Goal: Task Accomplishment & Management: Manage account settings

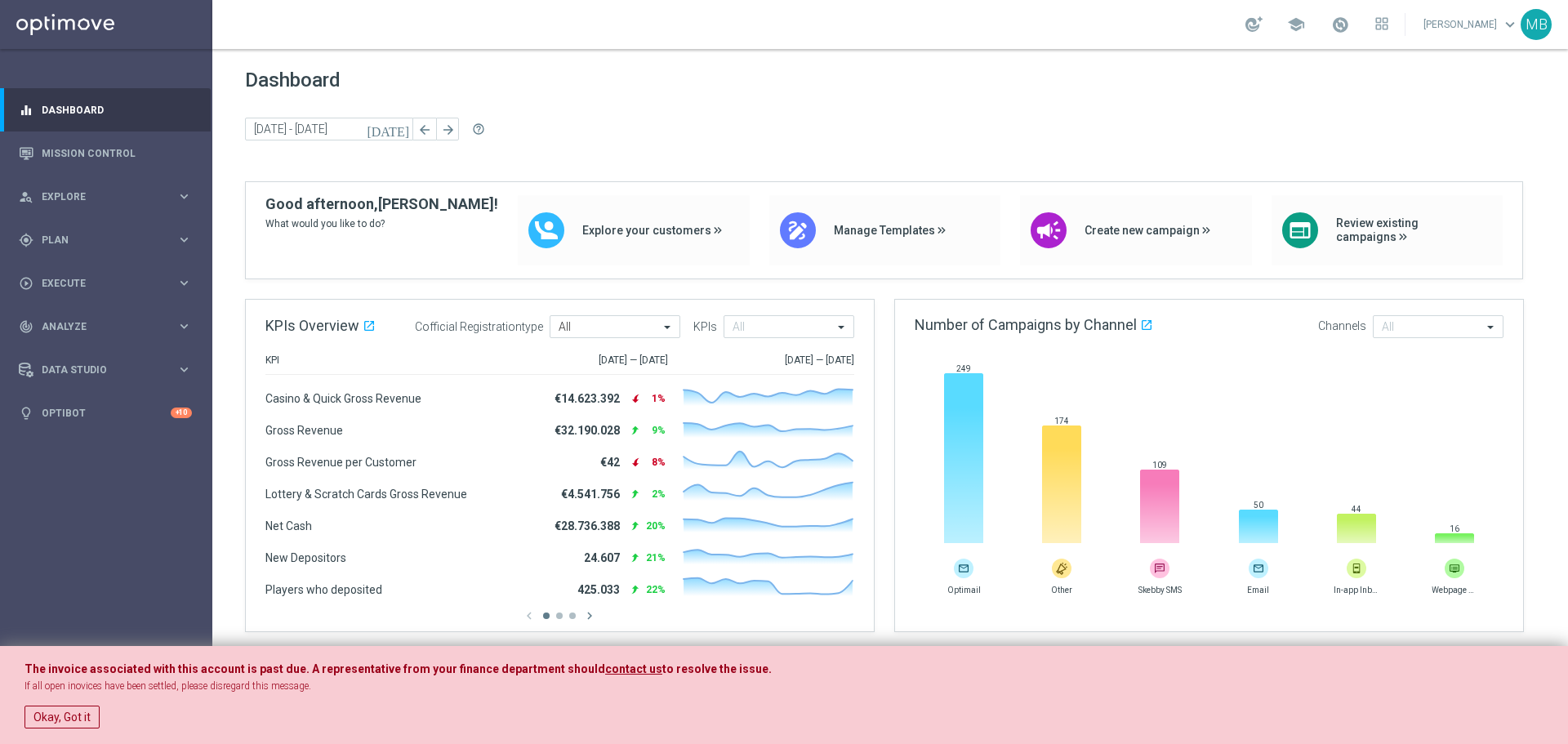
click at [1550, 668] on div "The invoice associated with this account is past due. A representative from you…" at bounding box center [784, 696] width 1568 height 99
click at [109, 183] on div "person_search Explore keyboard_arrow_right" at bounding box center [105, 196] width 211 height 43
click at [106, 430] on div "gps_fixed Plan" at bounding box center [98, 436] width 158 height 15
click at [110, 319] on span "Templates" at bounding box center [101, 323] width 117 height 10
click at [114, 270] on link "Target Groups" at bounding box center [105, 273] width 127 height 13
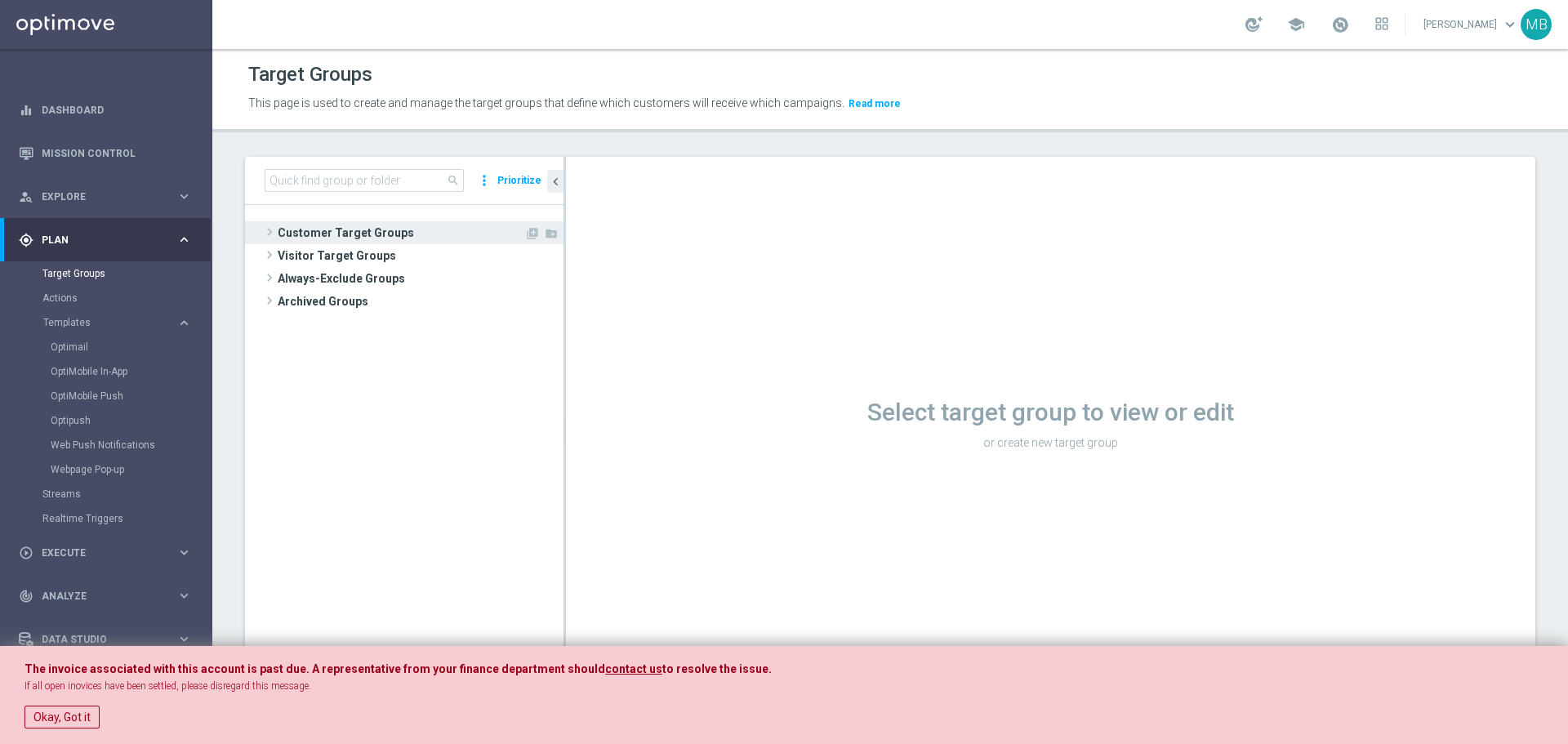
click at [264, 235] on span at bounding box center [270, 231] width 16 height 19
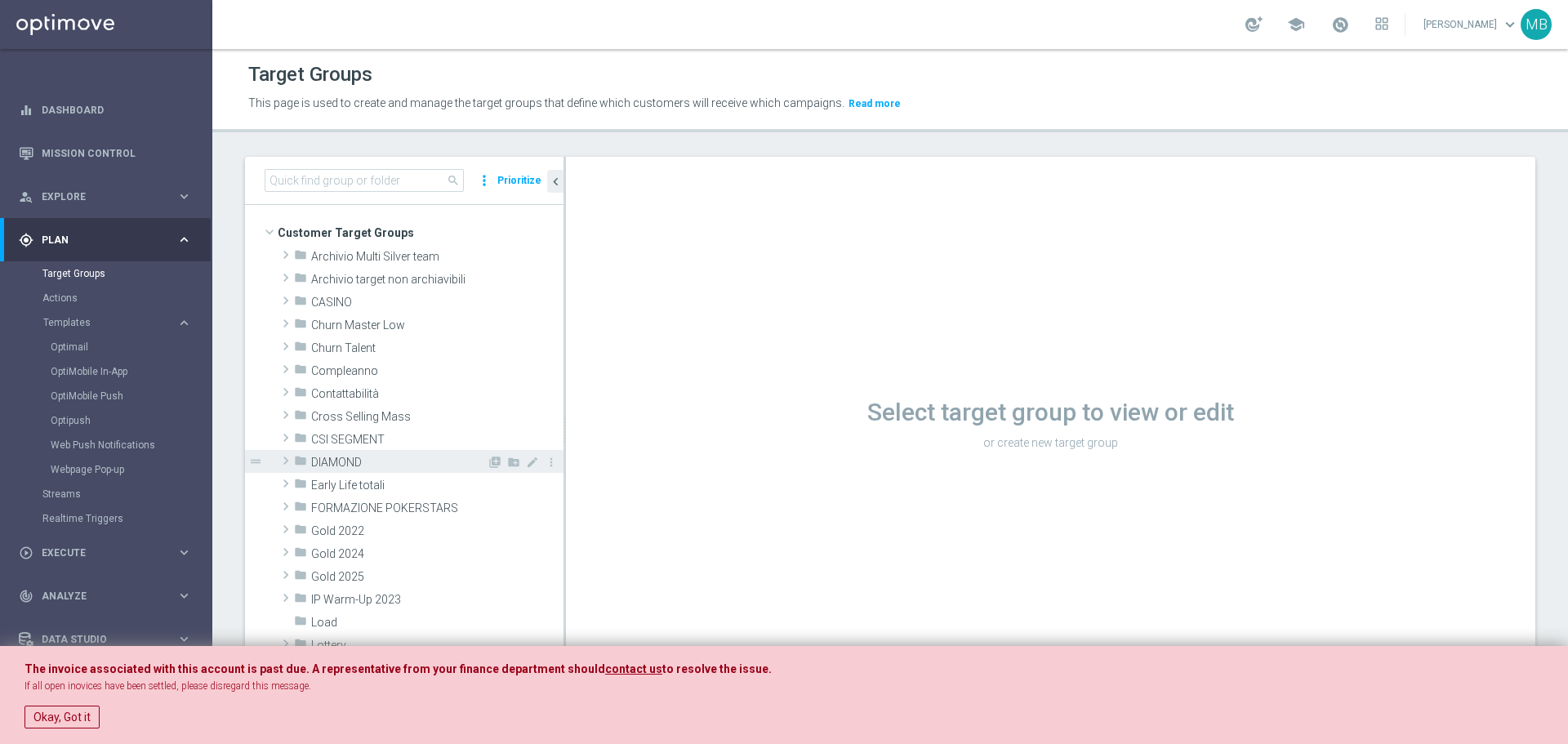
click at [328, 468] on span "DIAMOND" at bounding box center [399, 462] width 175 height 14
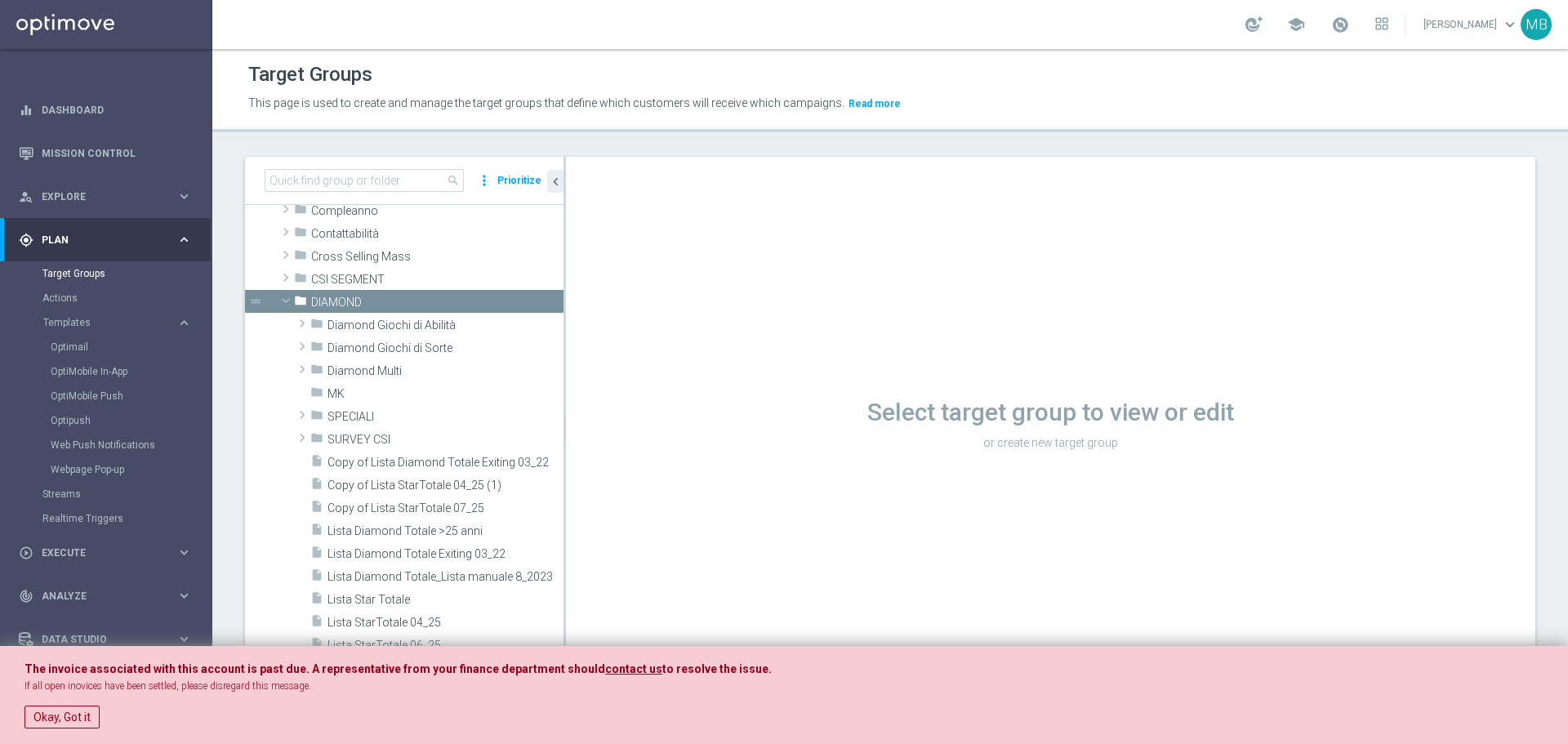
scroll to position [135, 0]
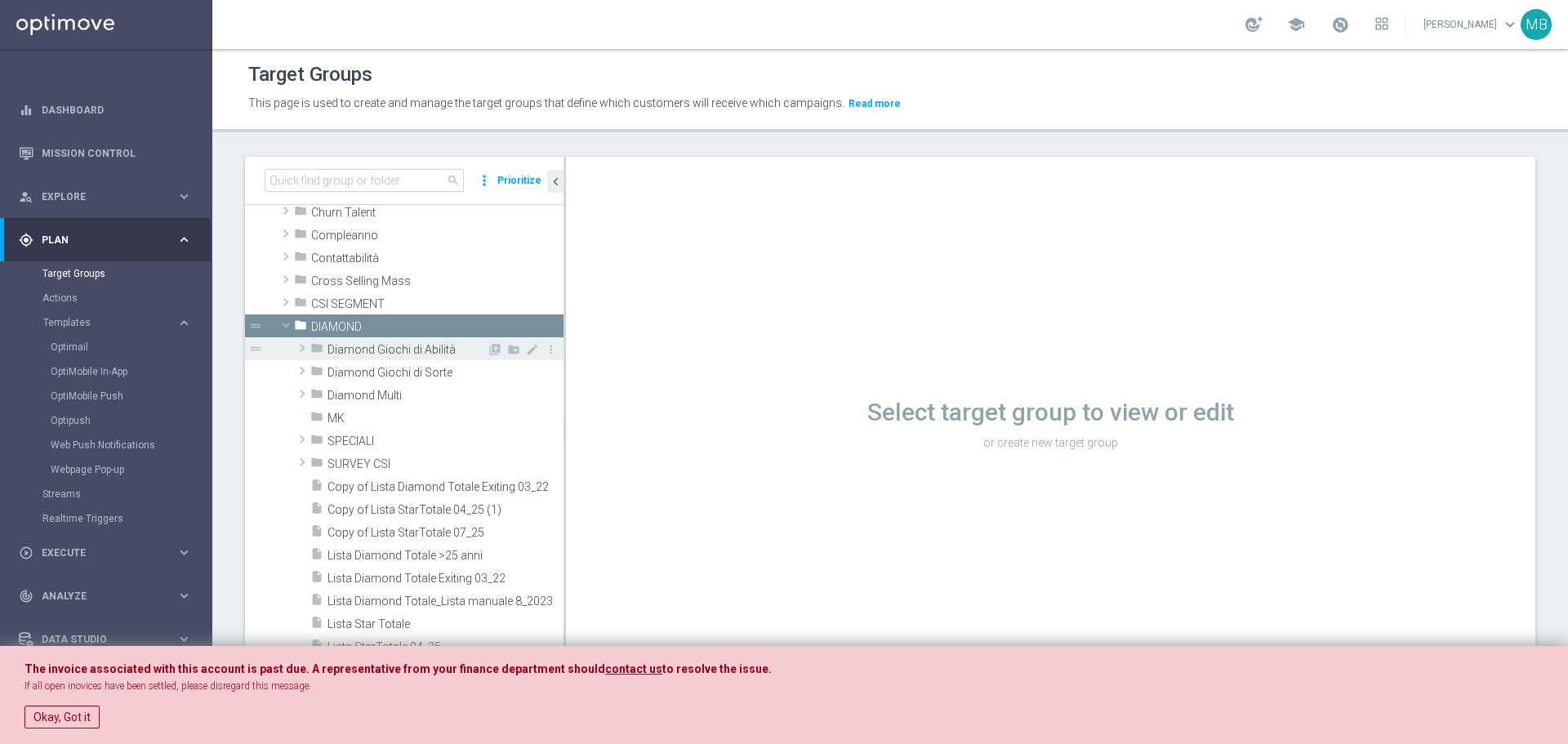
click at [436, 354] on span "Diamond Giochi di Abilità" at bounding box center [407, 349] width 159 height 14
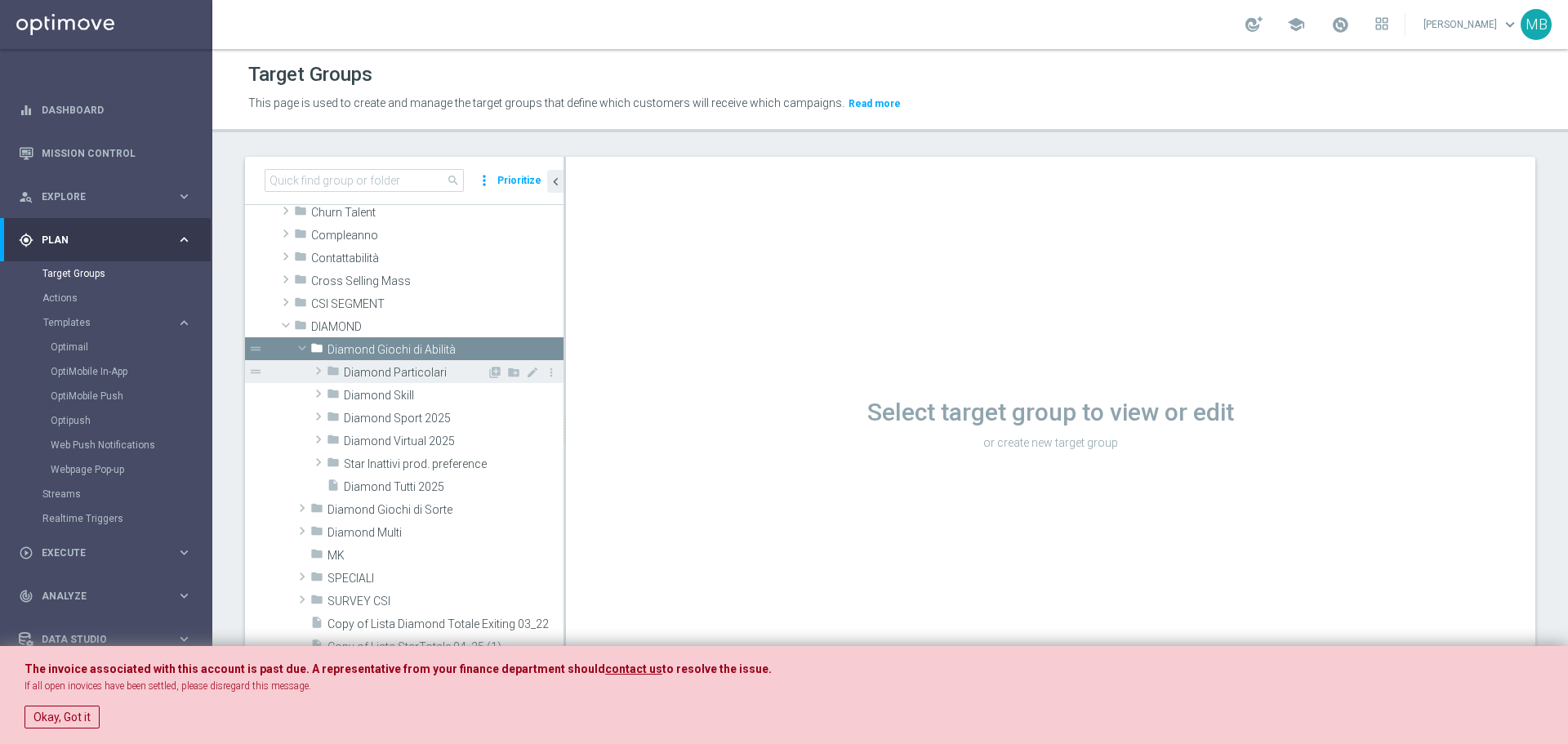
click at [428, 364] on div "folder Diamond Particolari" at bounding box center [407, 371] width 160 height 23
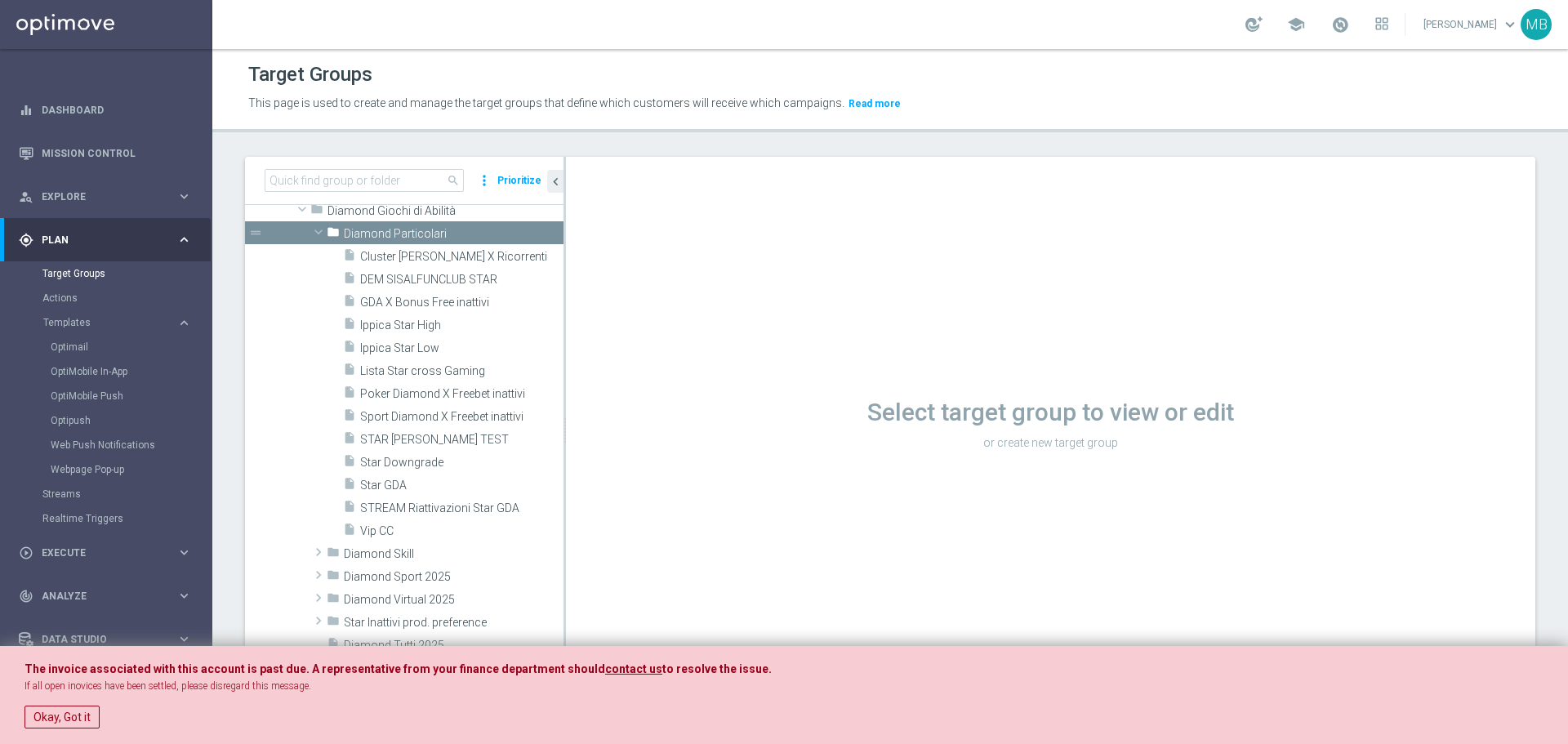
scroll to position [270, 0]
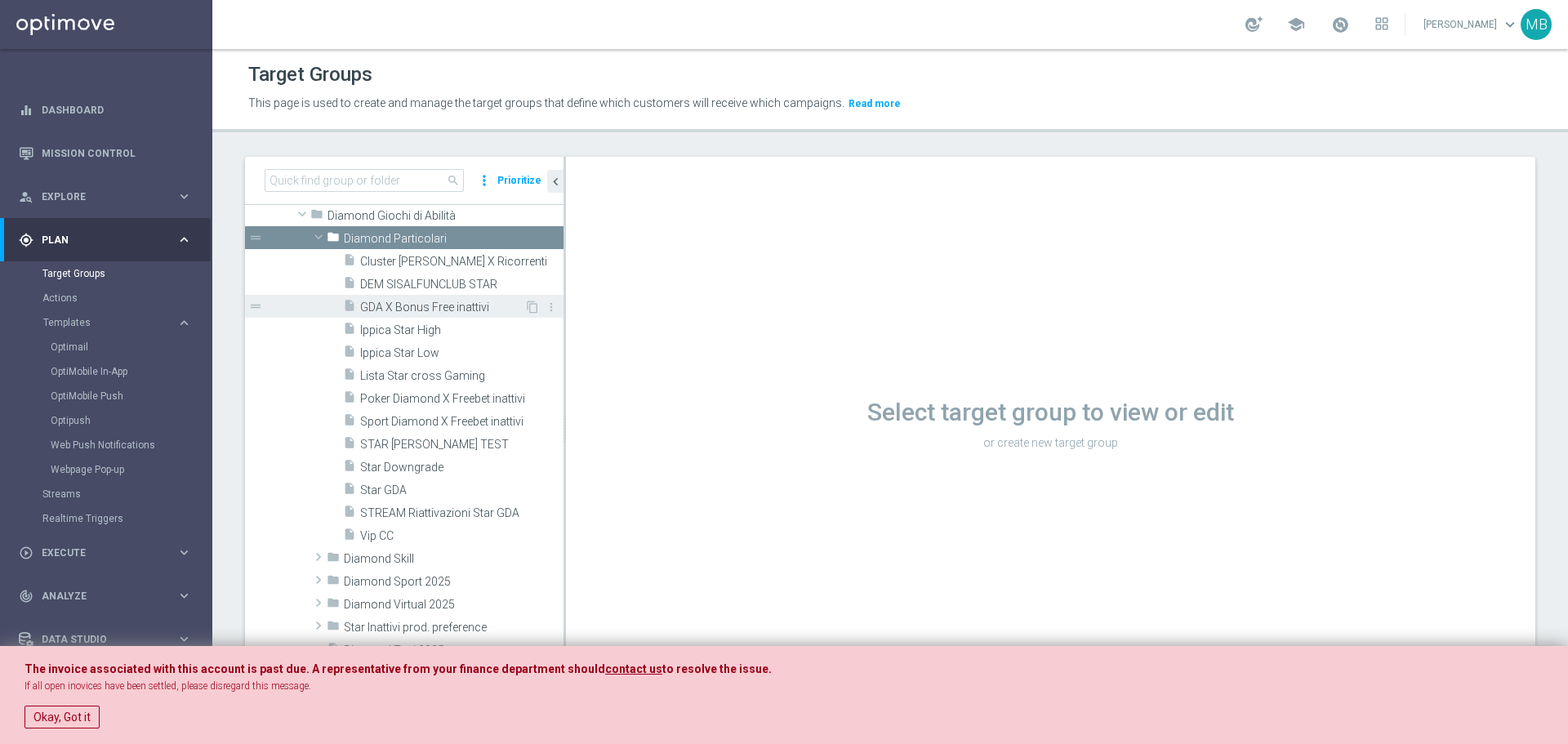
click at [467, 313] on span "GDA X Bonus Free inattivi" at bounding box center [442, 307] width 164 height 14
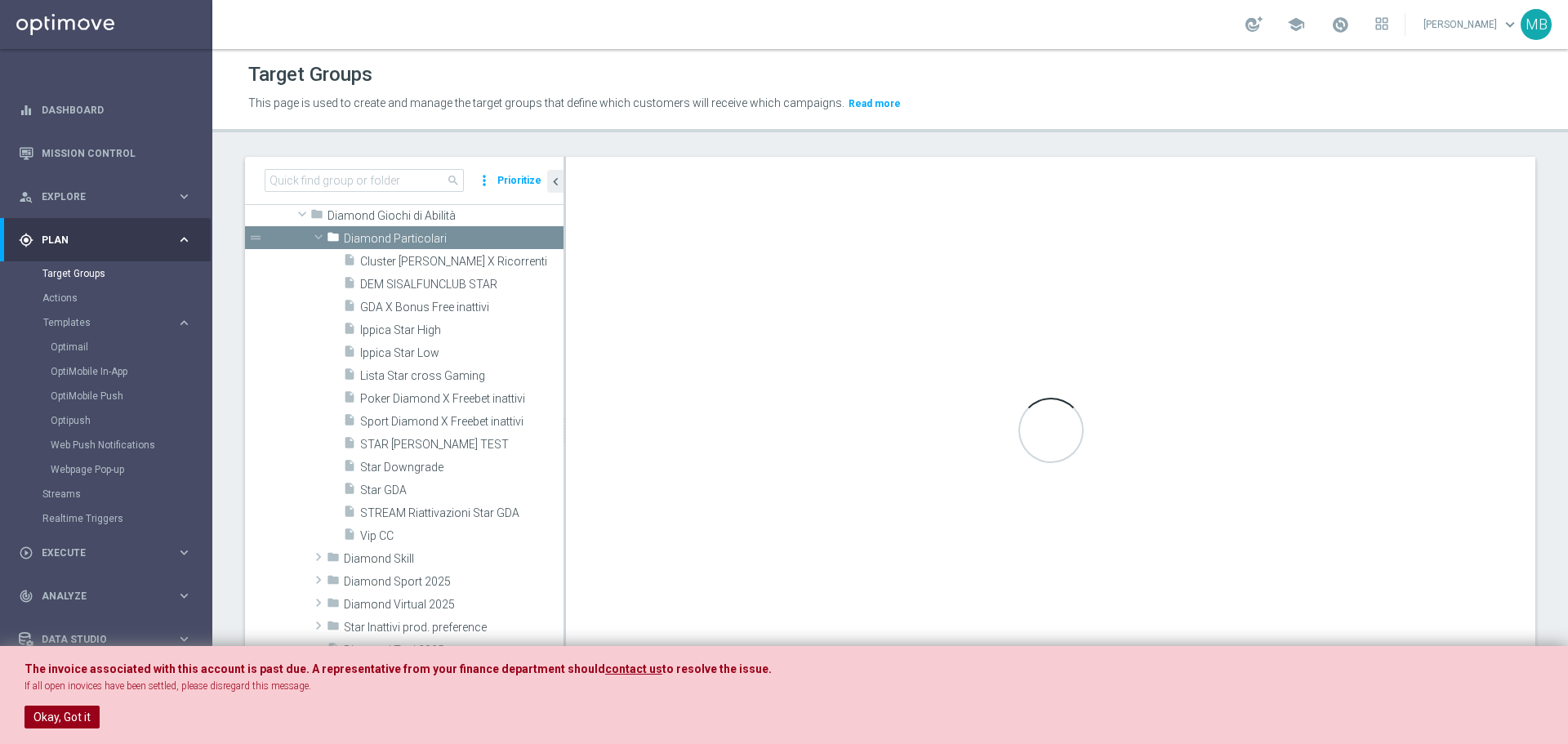
click at [89, 712] on button "Okay, Got it" at bounding box center [62, 717] width 75 height 23
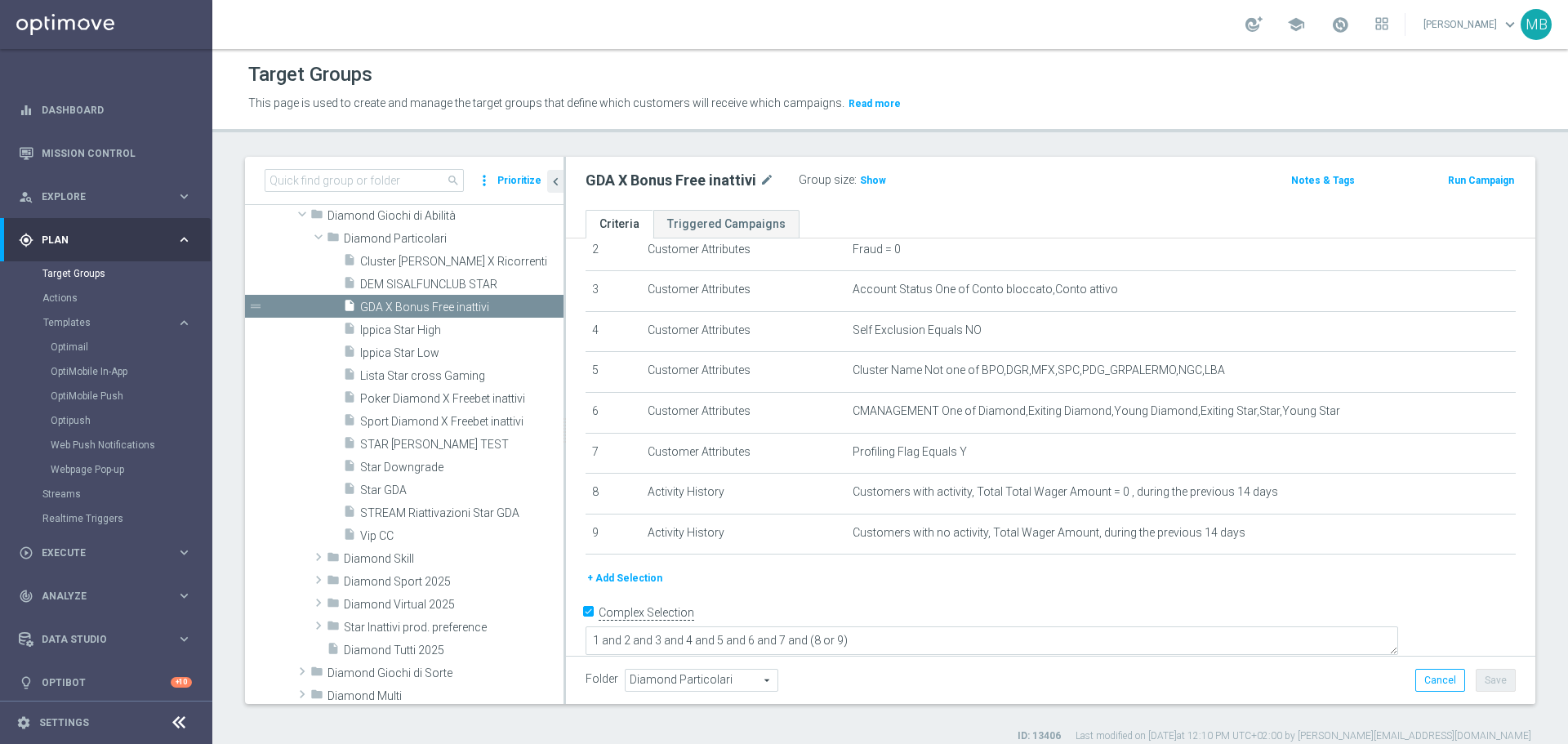
scroll to position [15, 0]
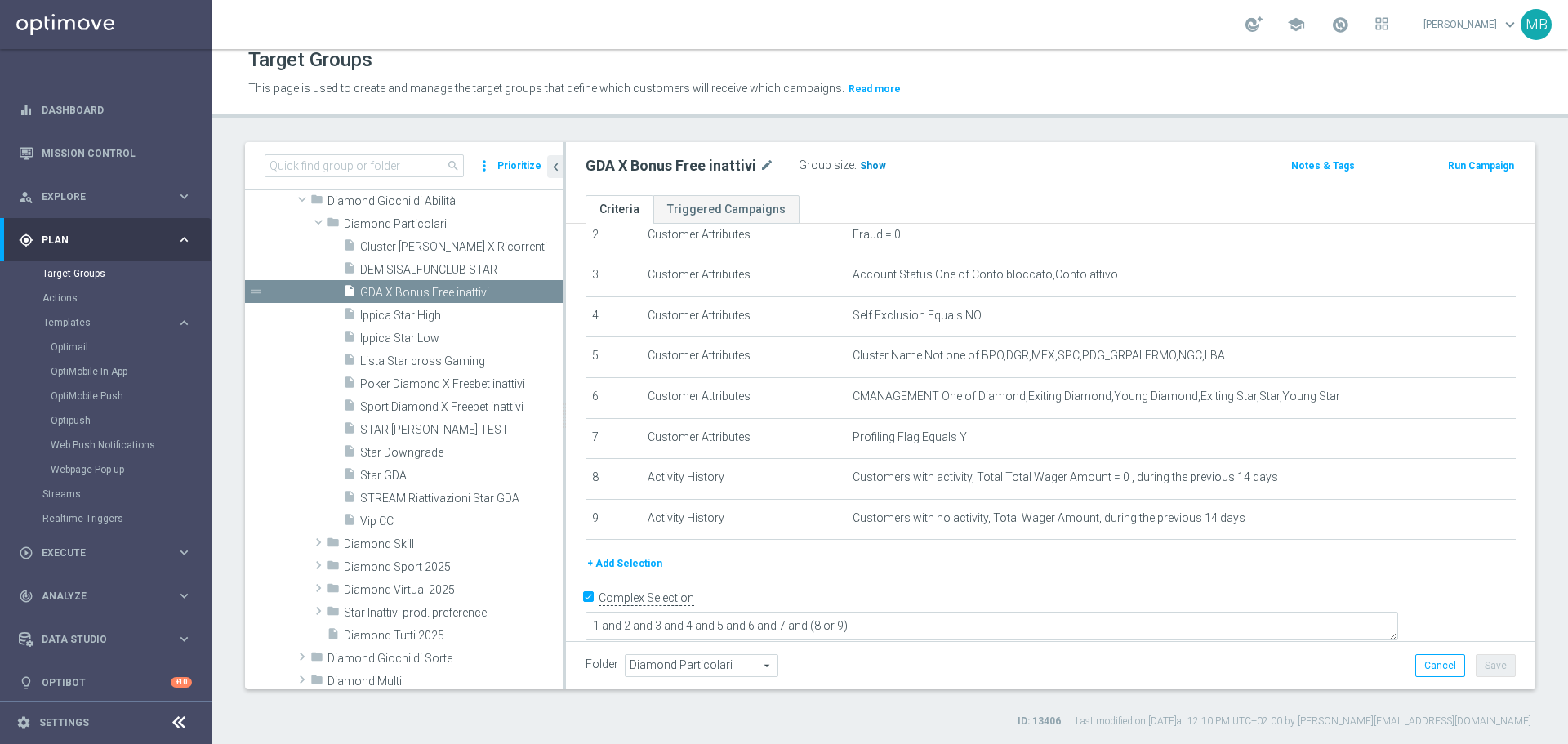
click at [868, 164] on span "Show" at bounding box center [873, 165] width 26 height 12
click at [868, 164] on span "36" at bounding box center [868, 167] width 15 height 16
click at [321, 224] on span at bounding box center [318, 222] width 19 height 16
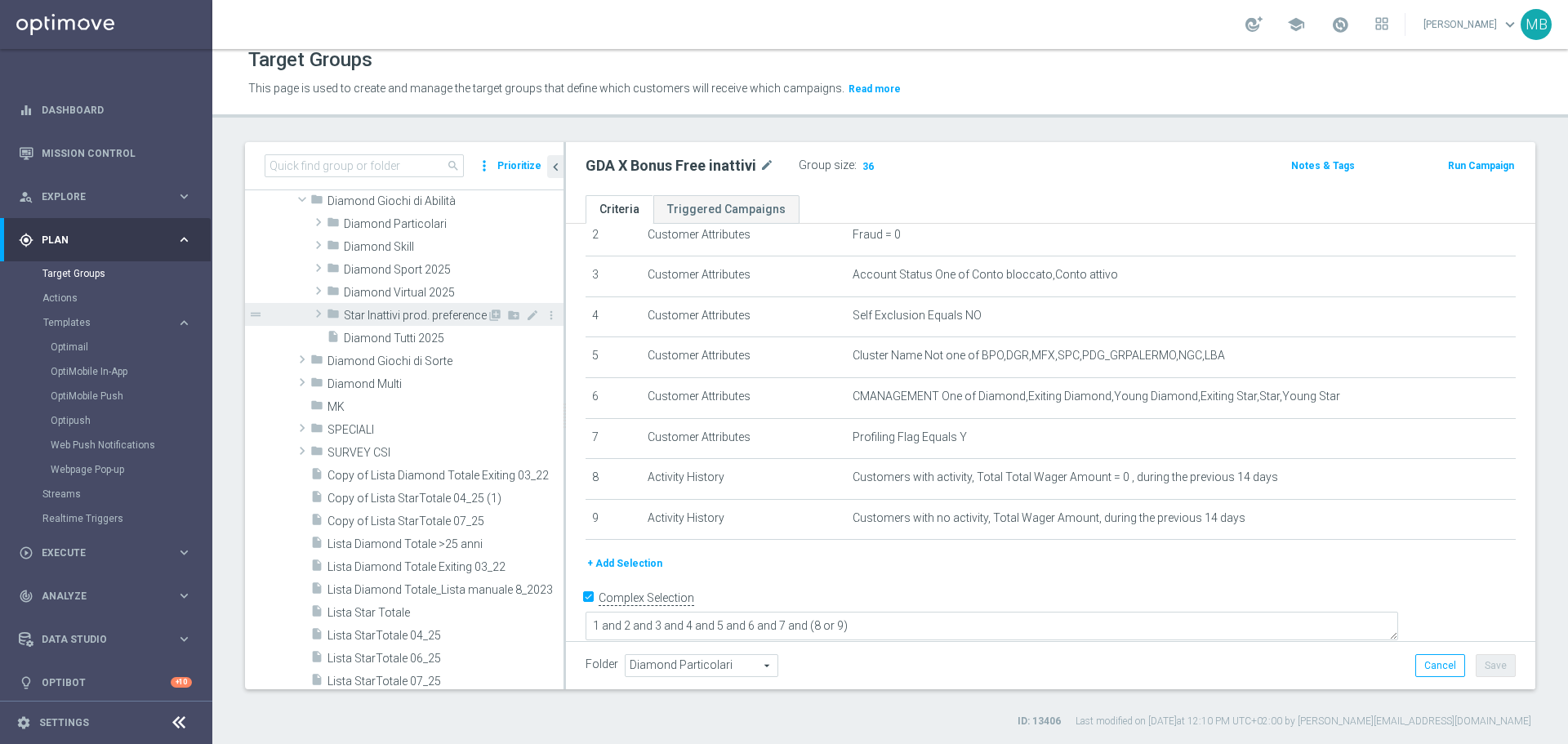
click at [314, 319] on span at bounding box center [319, 314] width 16 height 19
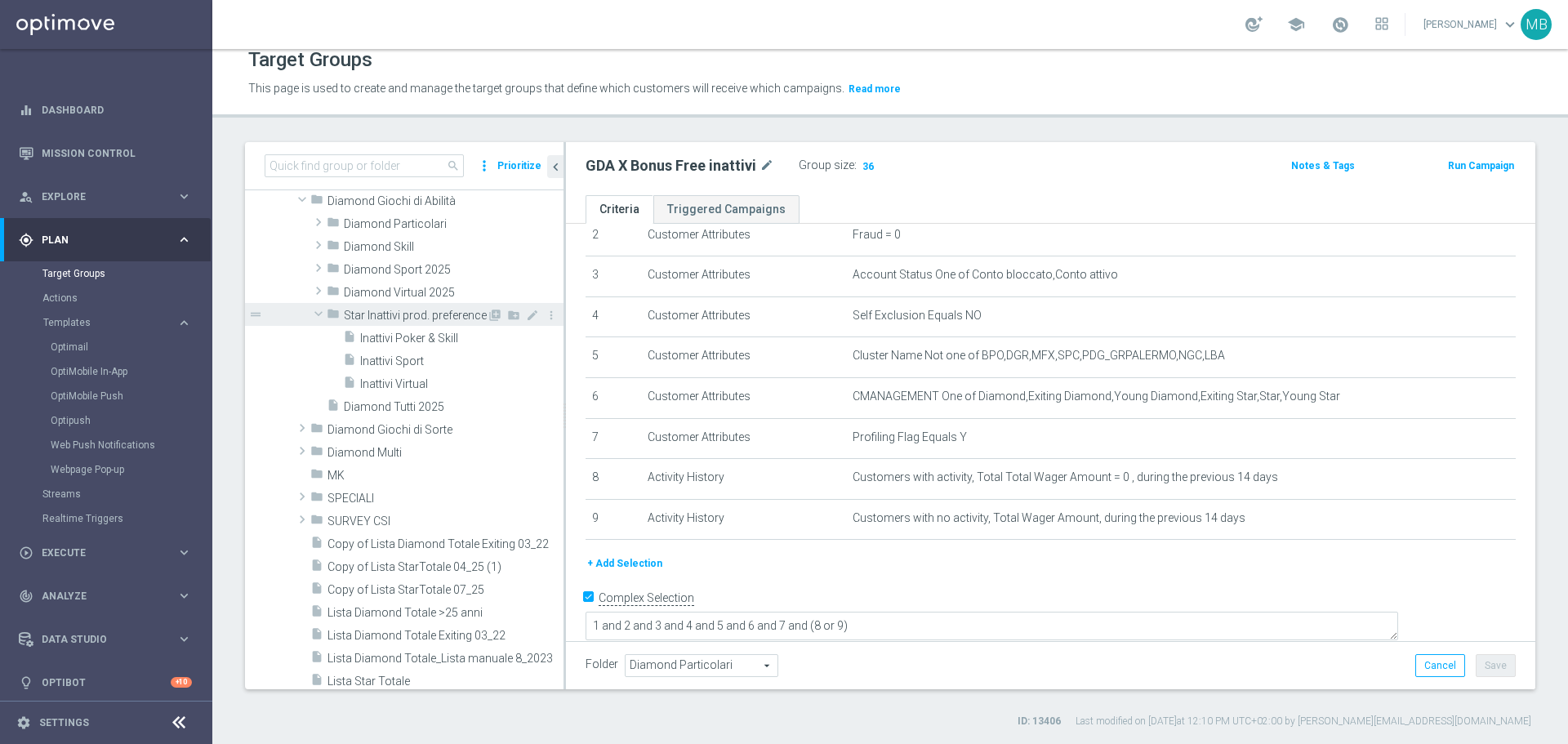
click at [314, 319] on span at bounding box center [318, 314] width 19 height 16
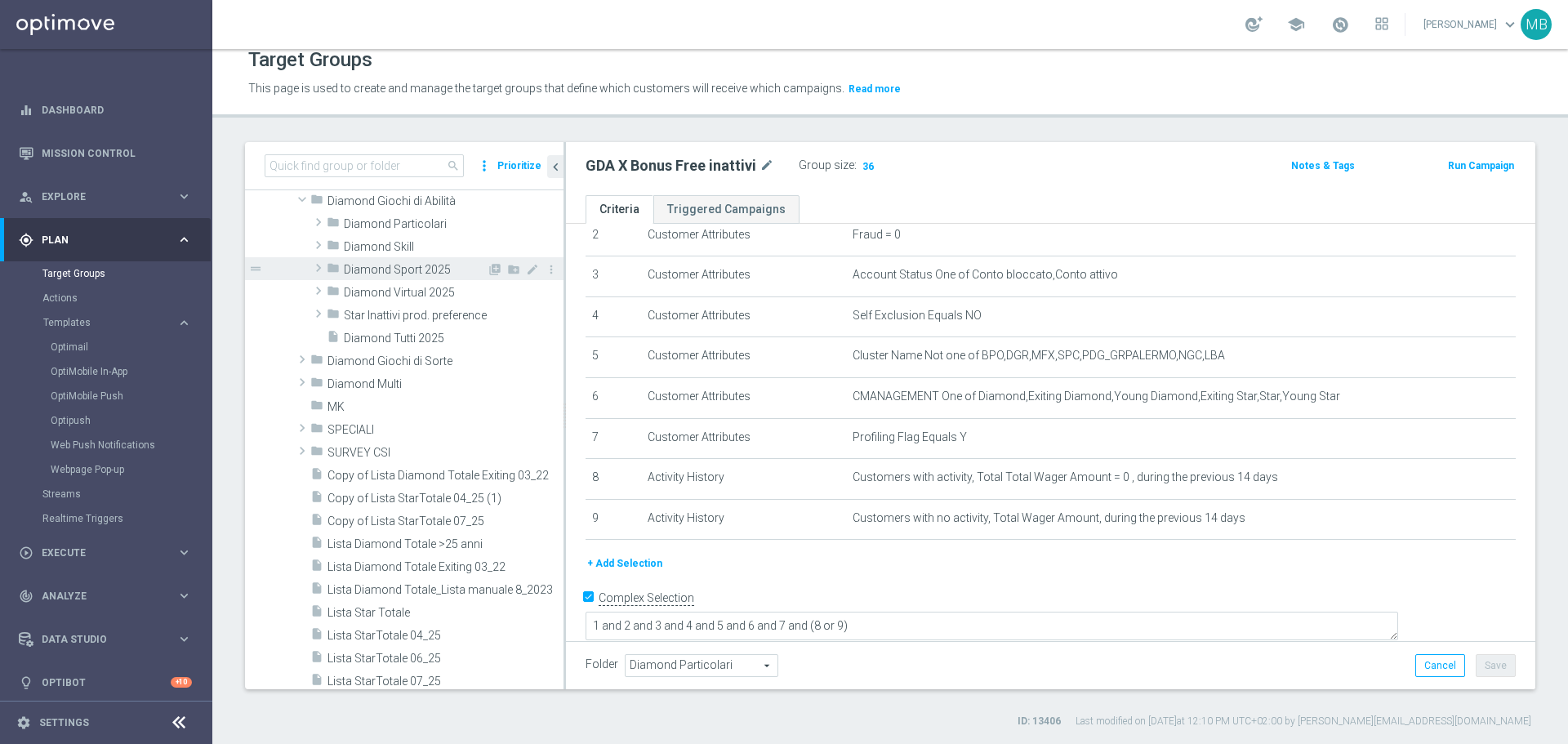
click at [319, 266] on span at bounding box center [319, 267] width 16 height 19
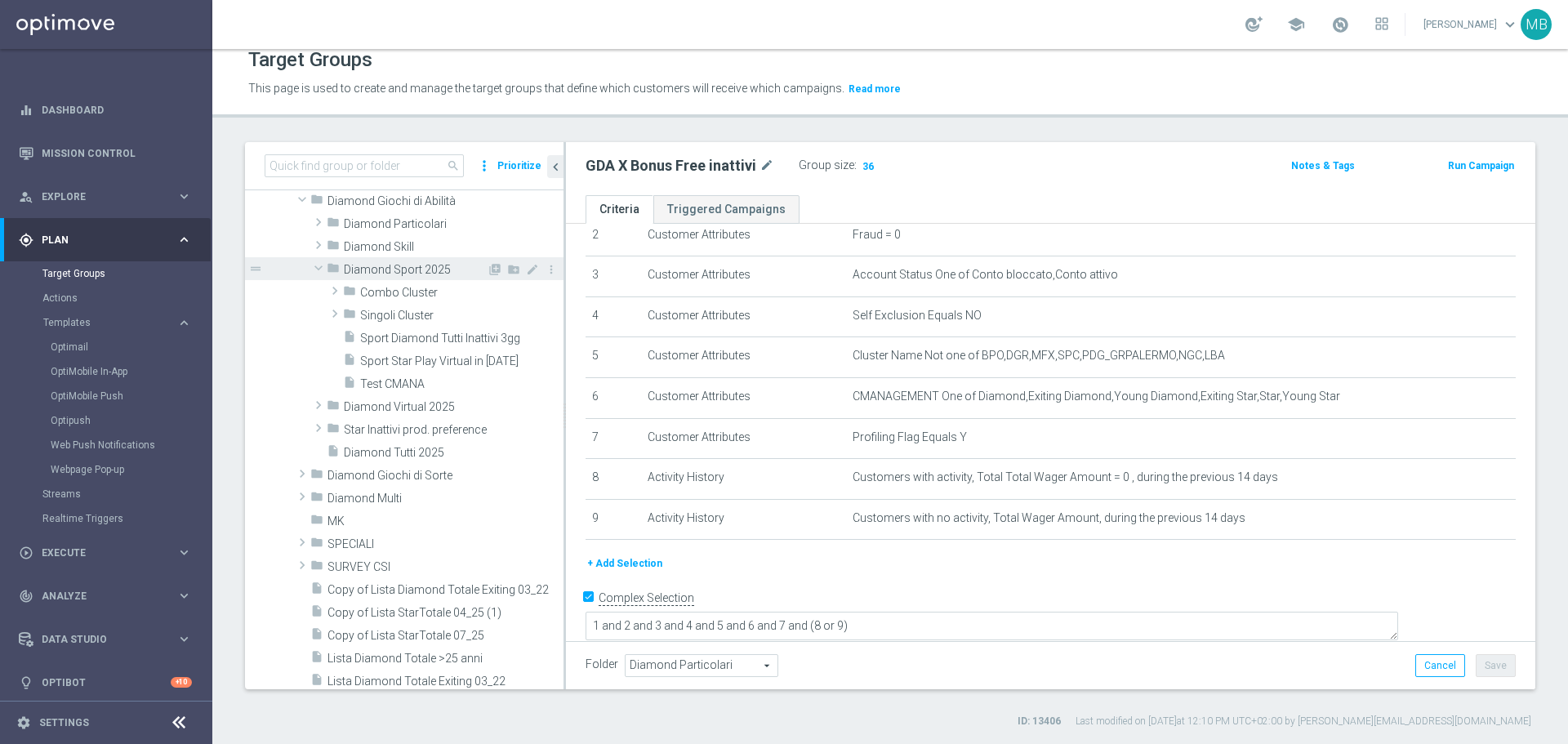
click at [319, 266] on span at bounding box center [318, 268] width 19 height 16
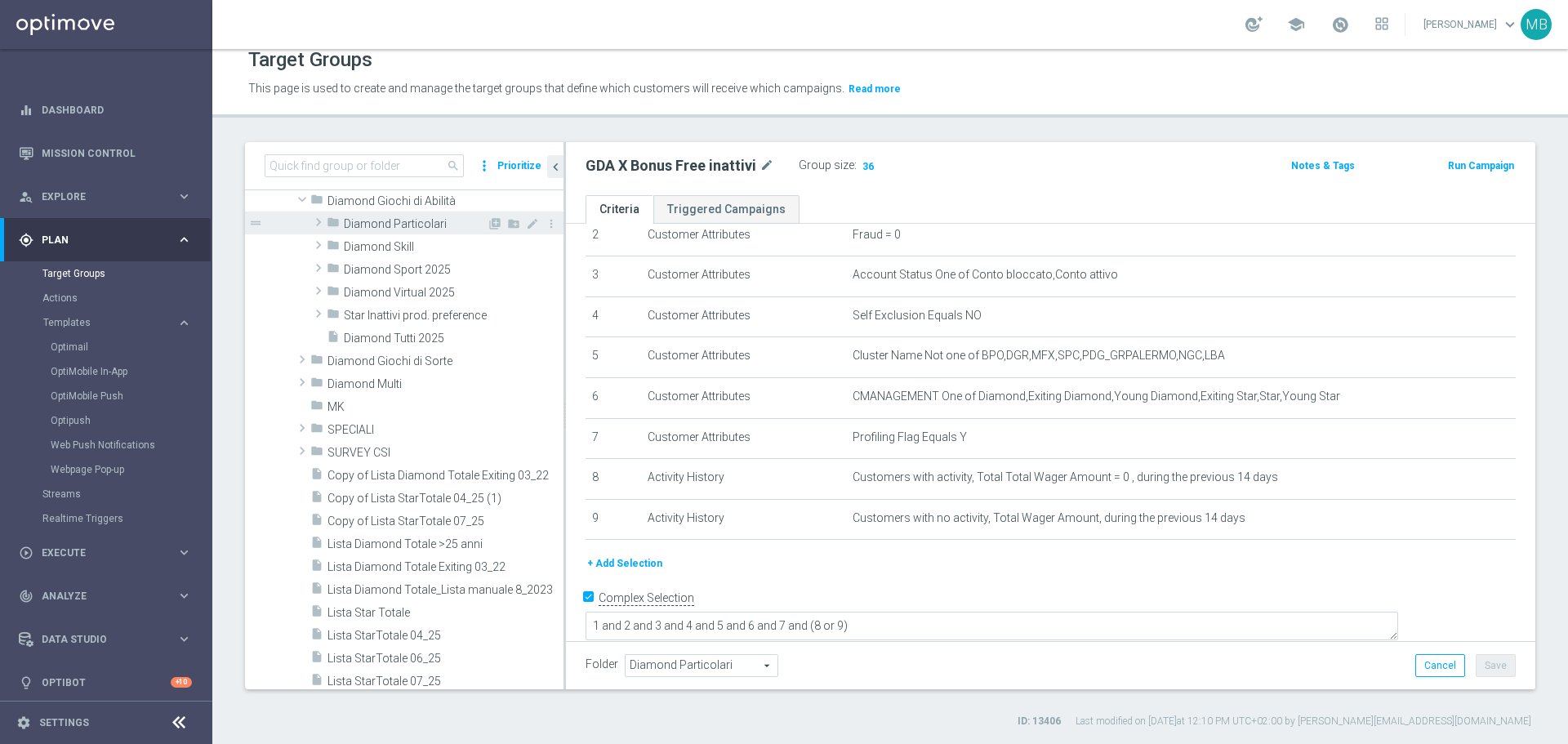
click at [313, 223] on span at bounding box center [319, 221] width 16 height 19
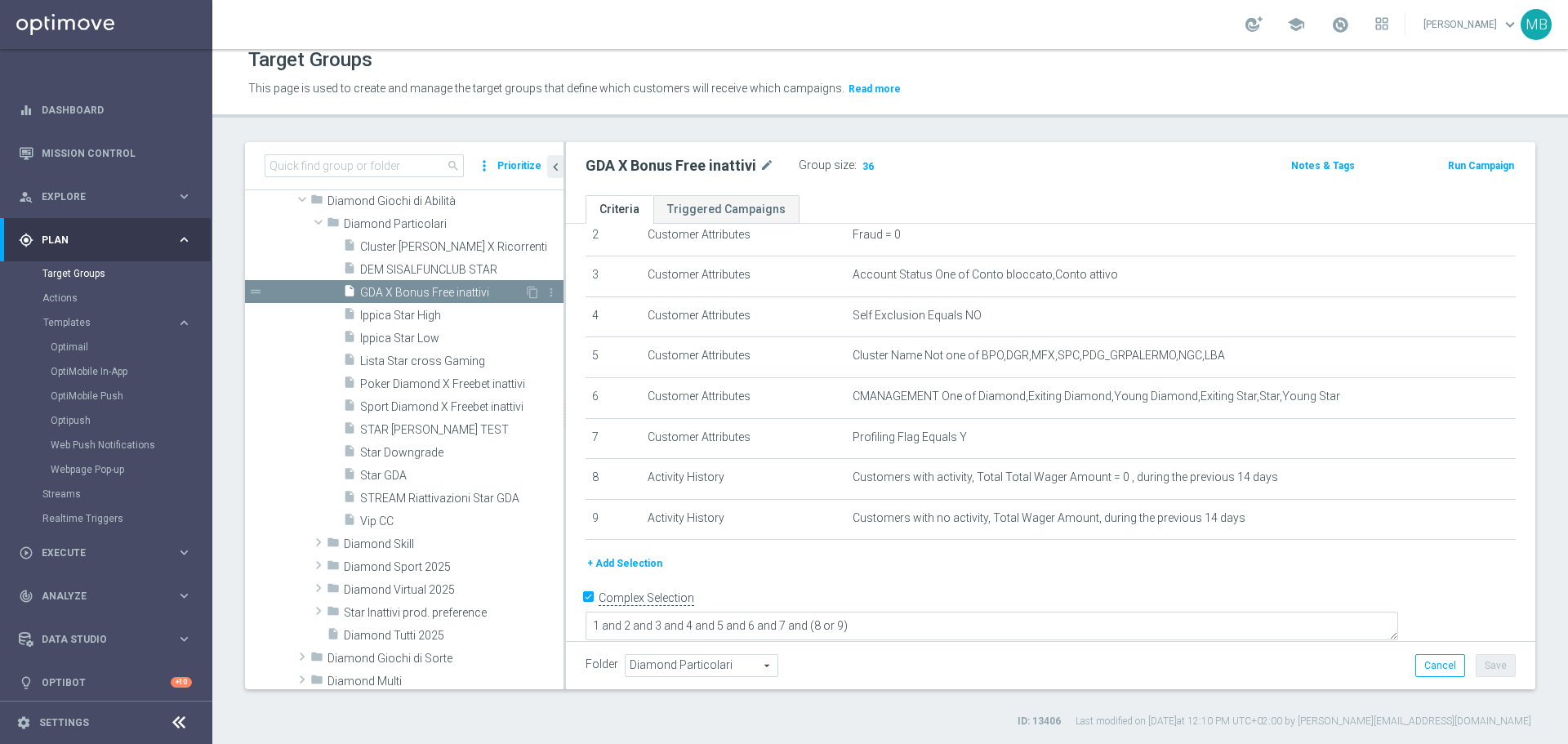
click at [510, 290] on span "GDA X Bonus Free inattivi" at bounding box center [442, 292] width 164 height 14
click at [325, 218] on span at bounding box center [318, 222] width 19 height 16
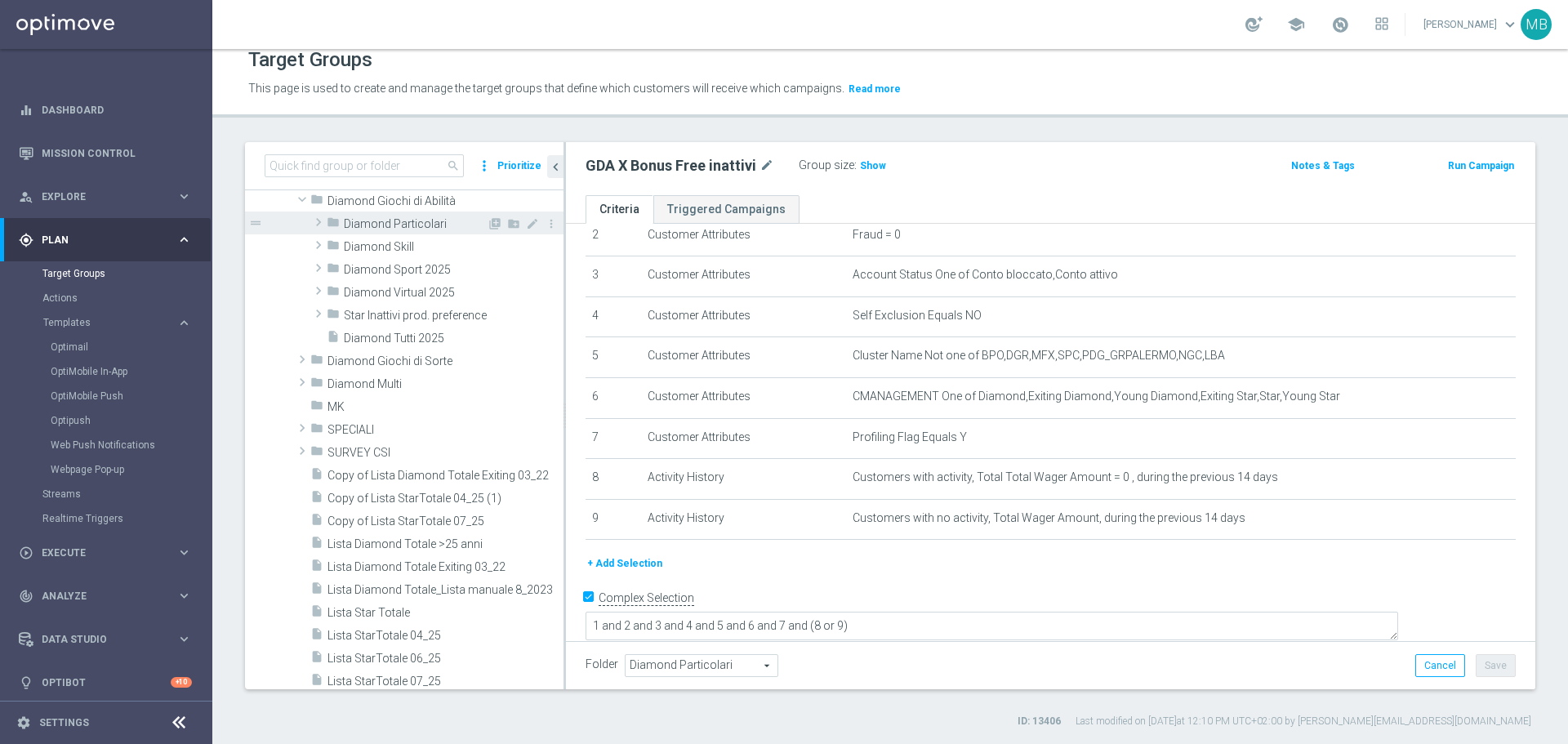
click at [334, 219] on icon "folder" at bounding box center [334, 225] width 13 height 19
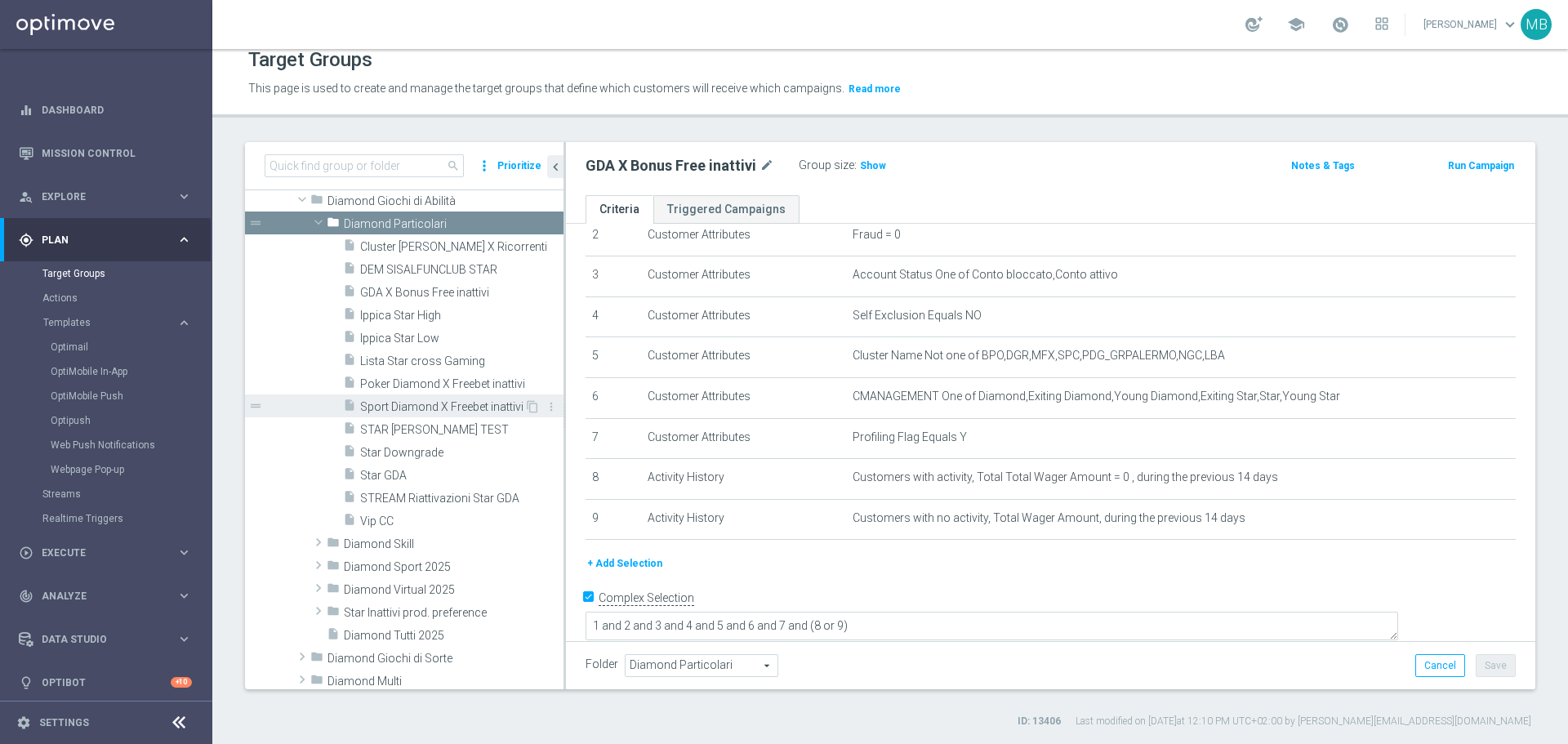
click at [417, 412] on span "Sport Diamond X Freebet inattivi" at bounding box center [442, 407] width 164 height 14
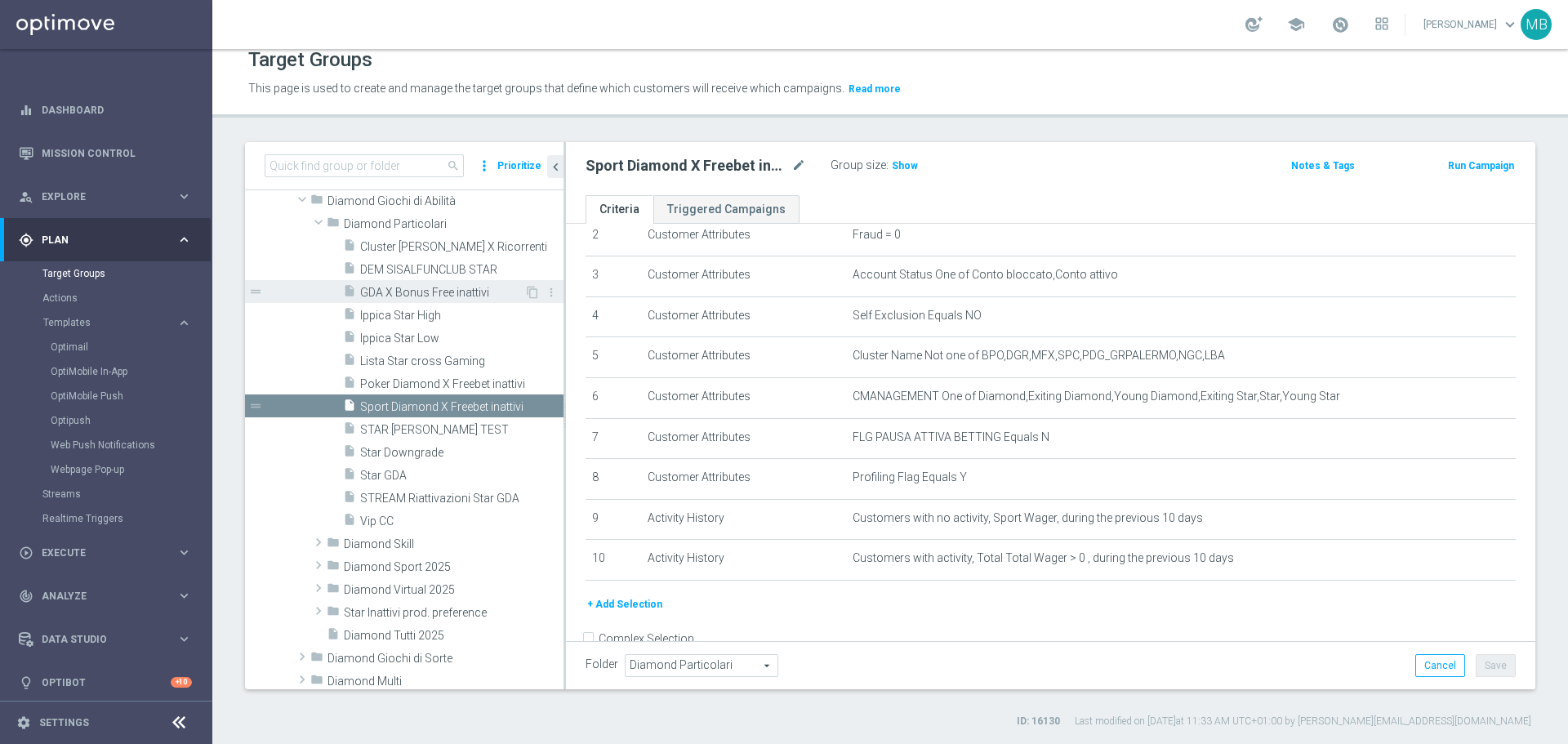
click at [443, 292] on span "GDA X Bonus Free inattivi" at bounding box center [442, 292] width 164 height 14
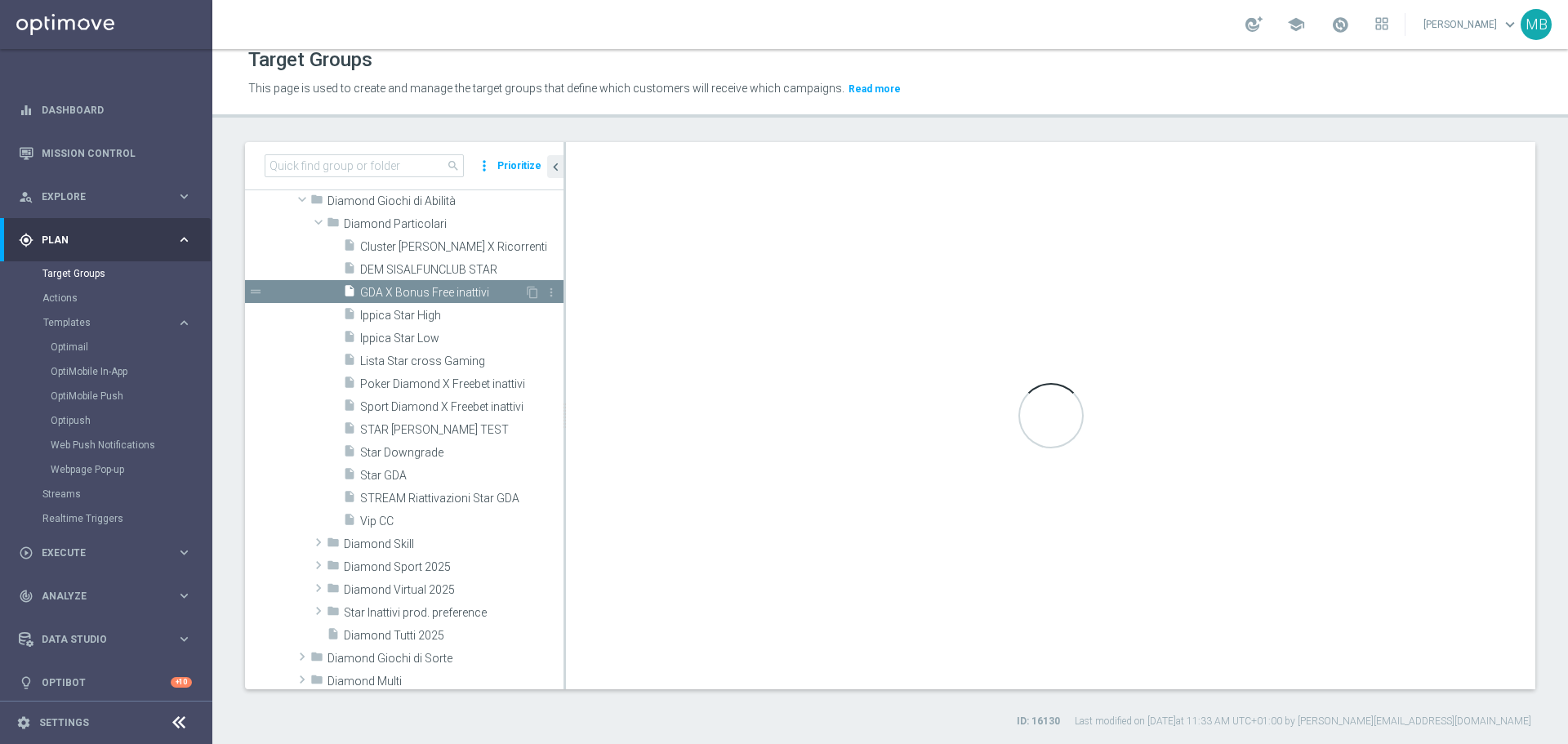
checkbox input "true"
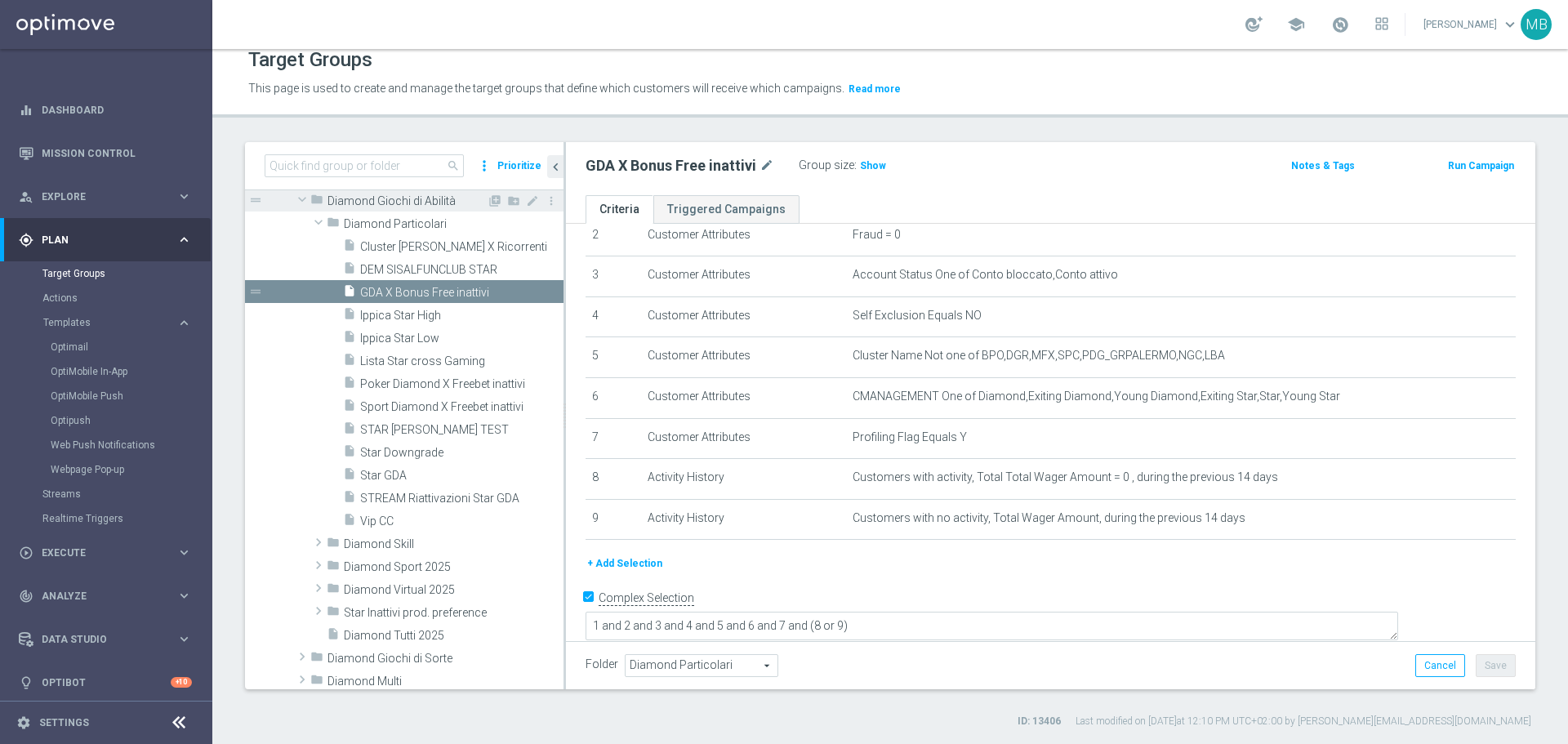
click at [305, 200] on span at bounding box center [302, 199] width 19 height 16
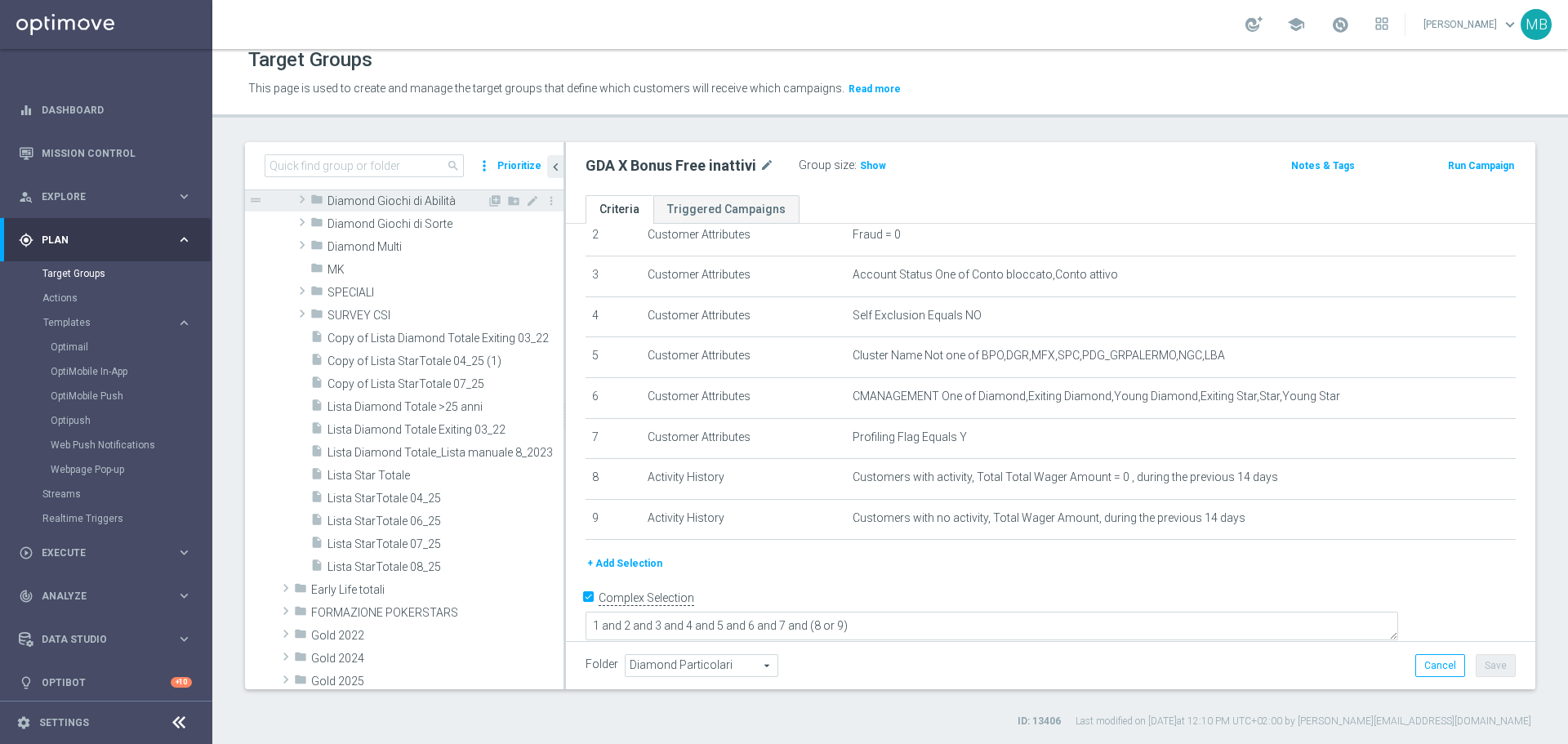
click at [305, 200] on span at bounding box center [302, 198] width 16 height 19
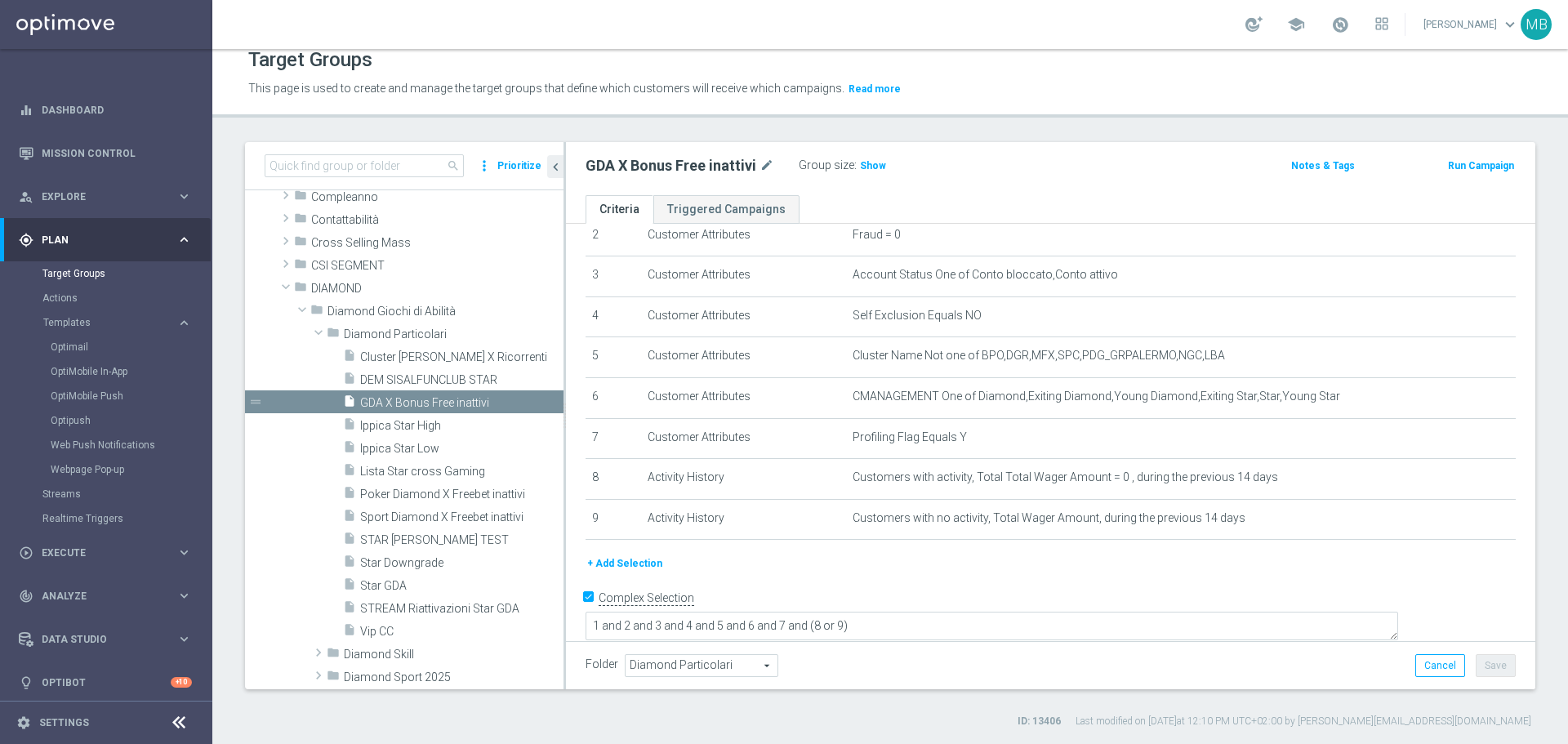
scroll to position [64, 0]
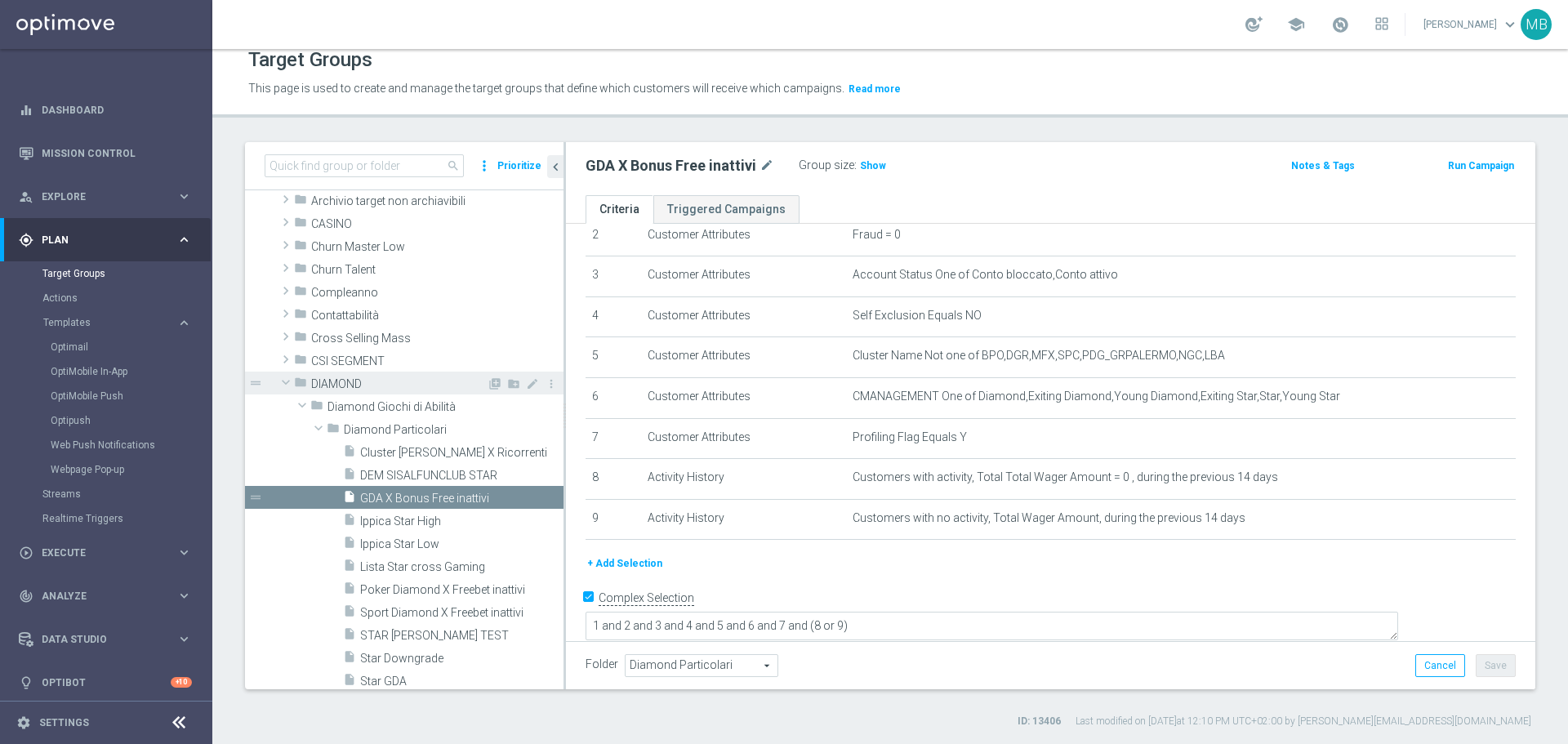
click at [379, 375] on div "folder DIAMOND" at bounding box center [390, 383] width 193 height 23
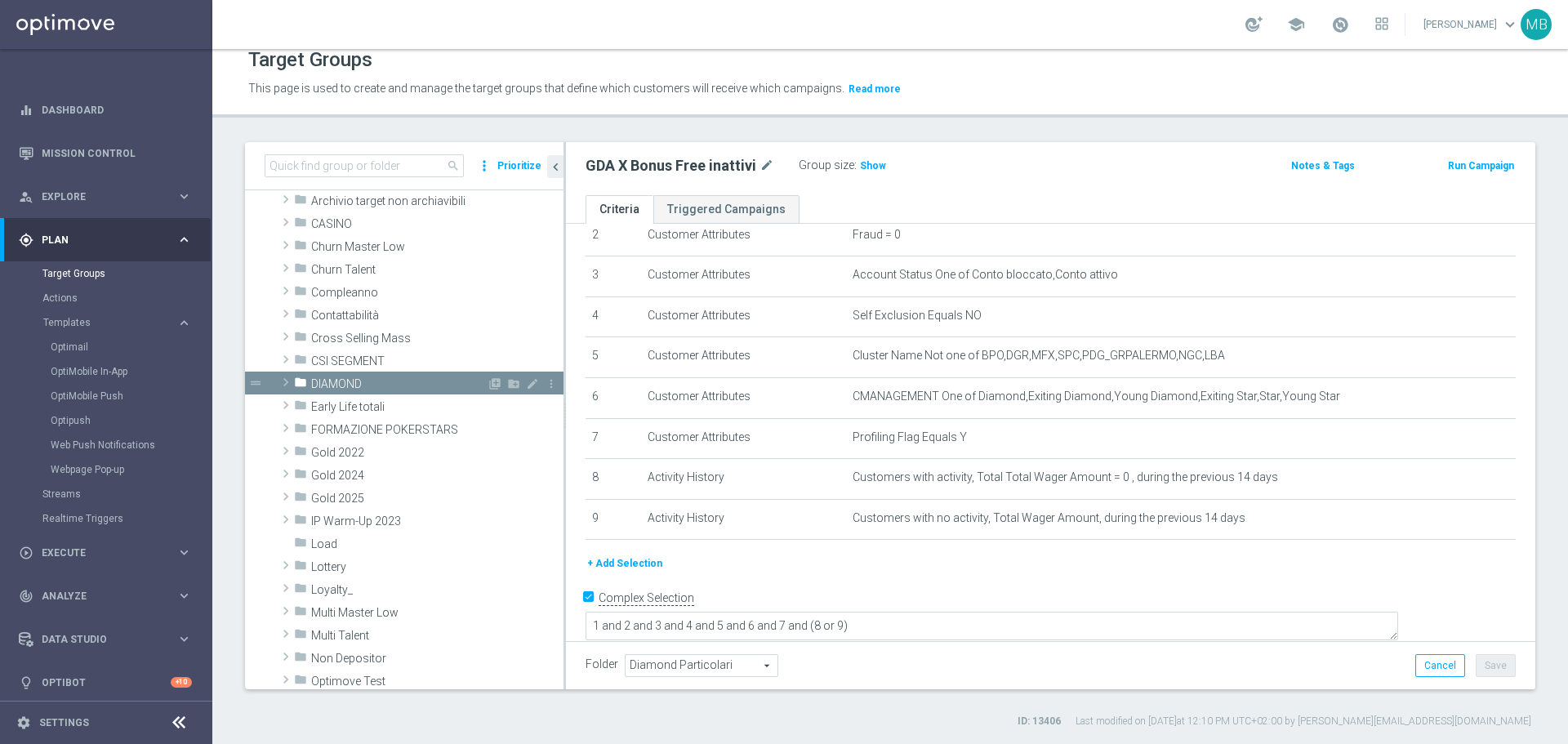
click at [379, 375] on div "folder DIAMOND" at bounding box center [390, 383] width 193 height 23
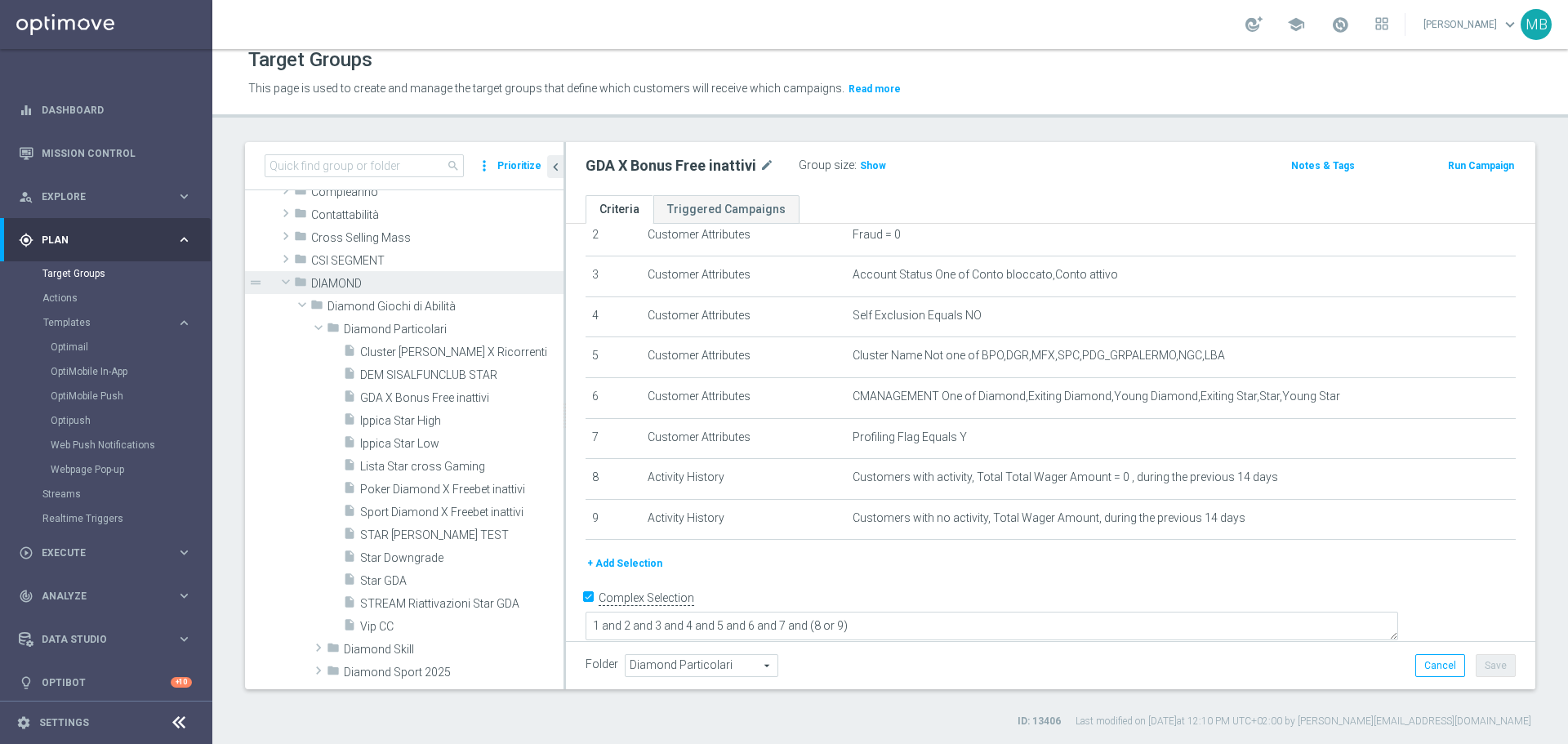
scroll to position [174, 0]
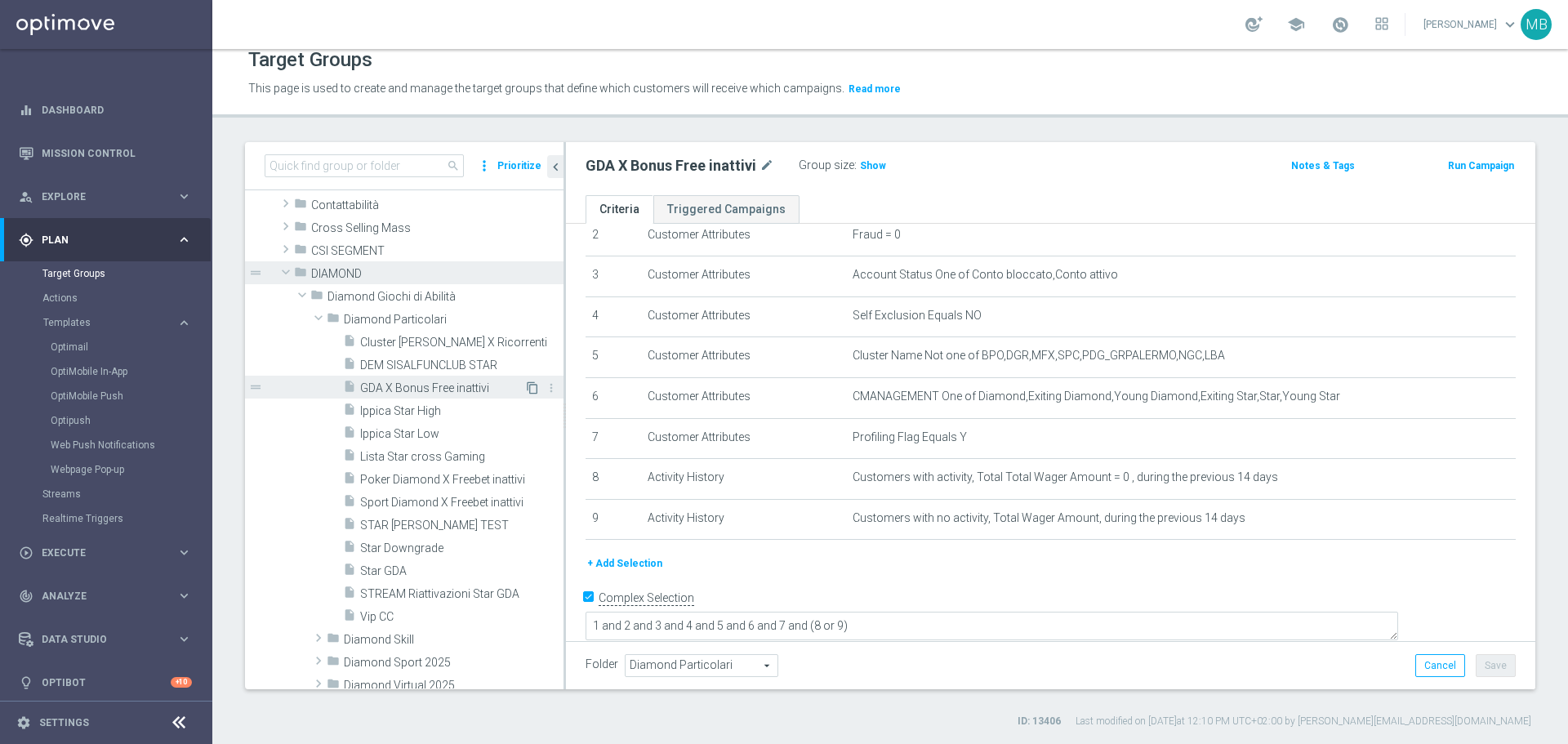
click at [526, 388] on icon "content_copy" at bounding box center [533, 388] width 13 height 13
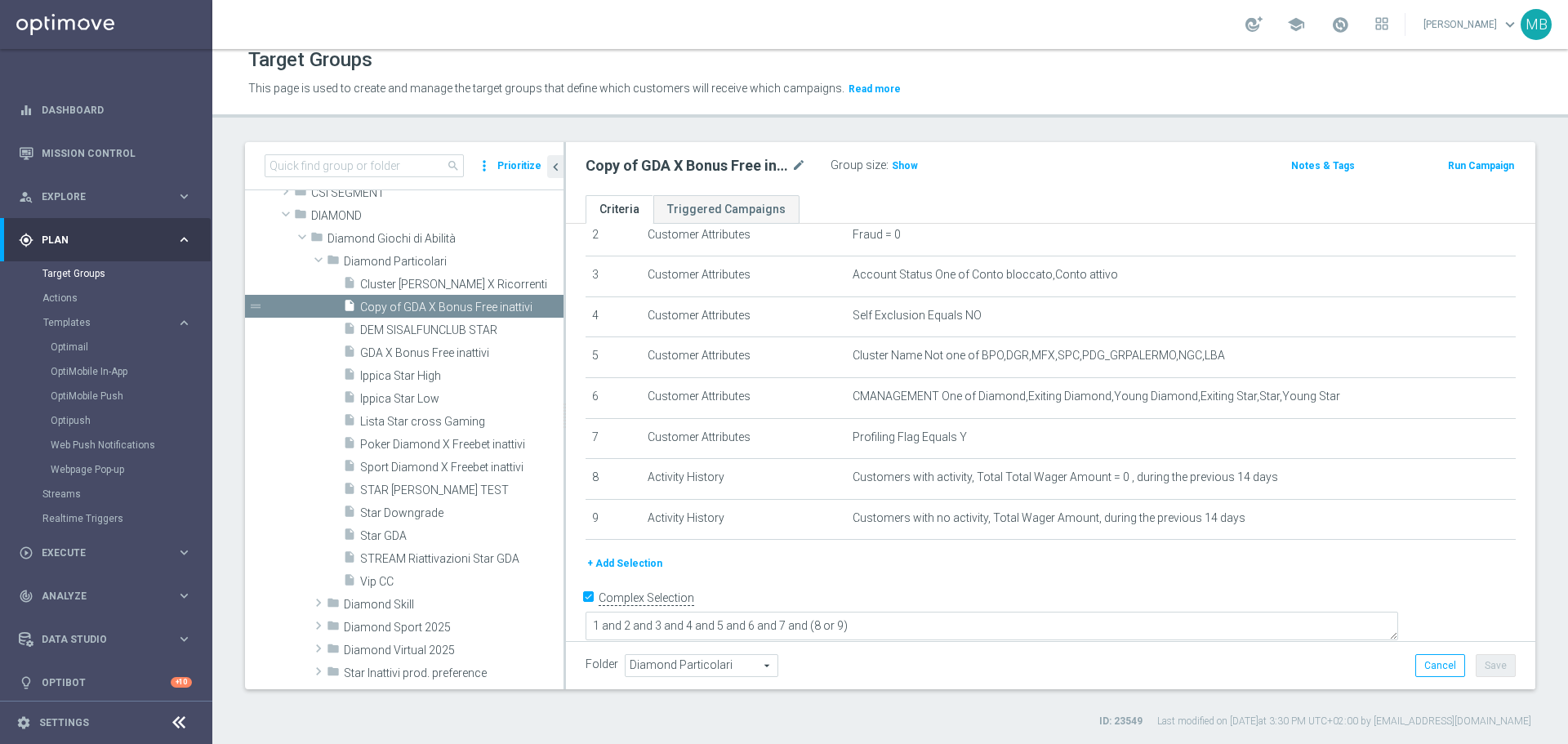
scroll to position [237, 0]
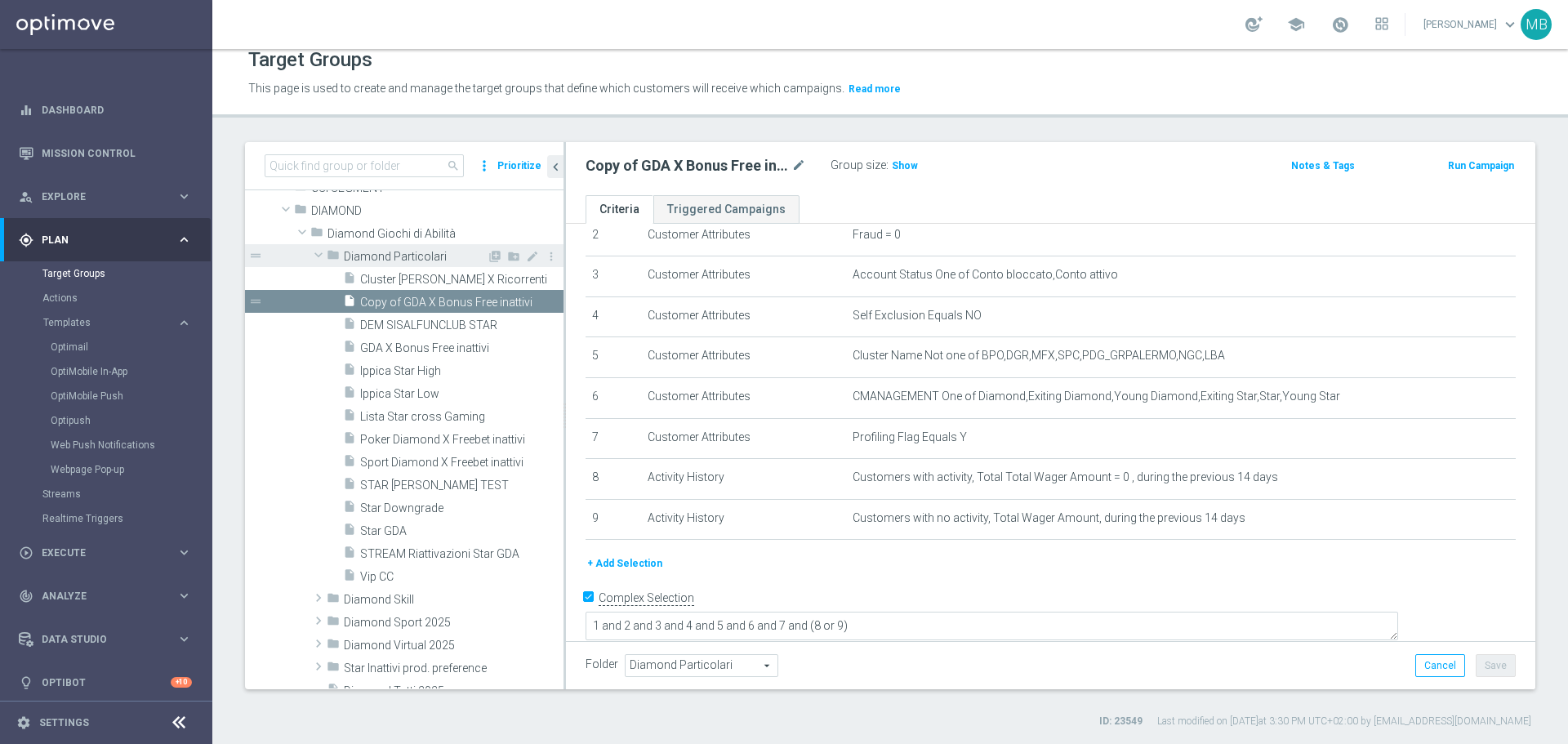
click at [320, 258] on span at bounding box center [318, 255] width 19 height 16
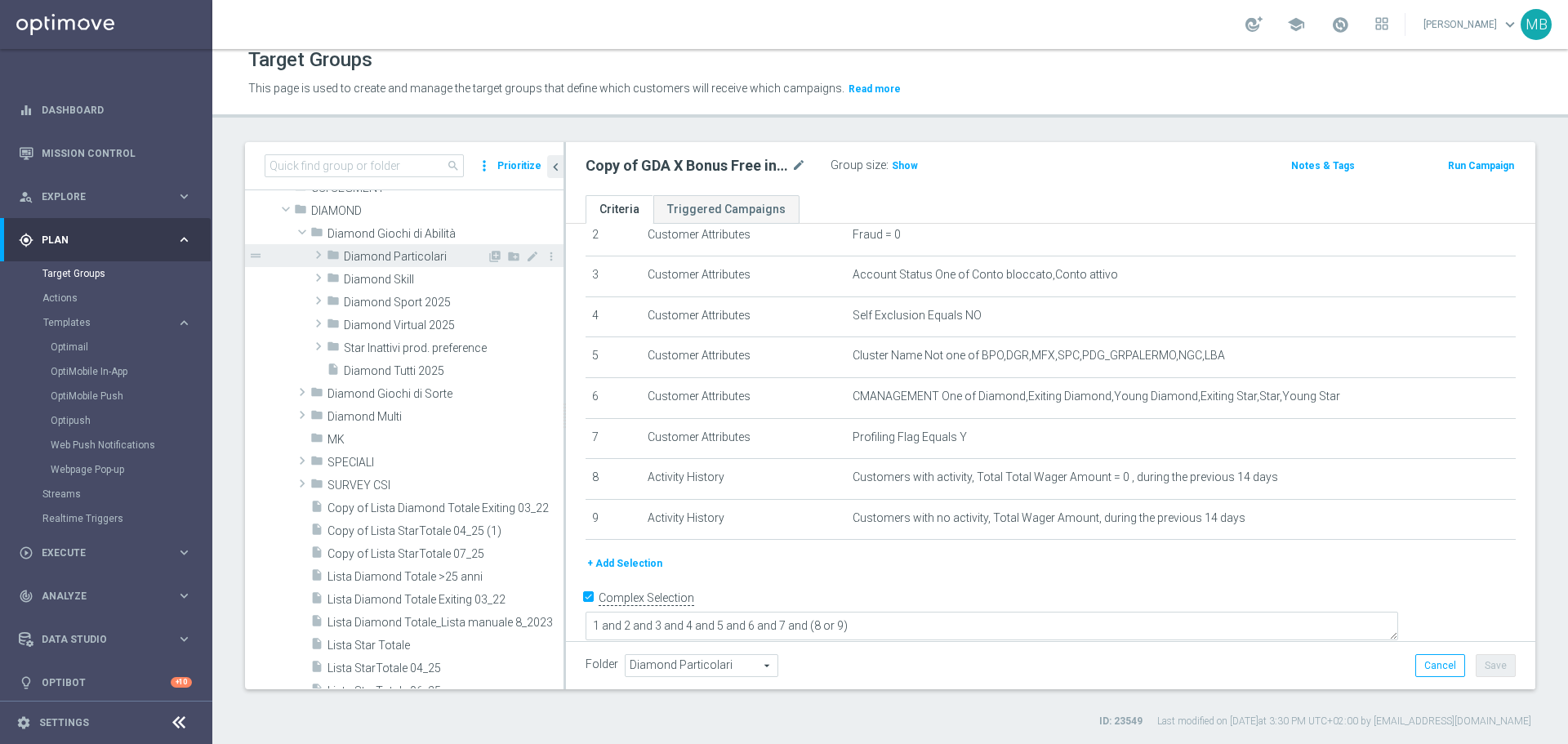
click at [320, 258] on span at bounding box center [319, 254] width 16 height 19
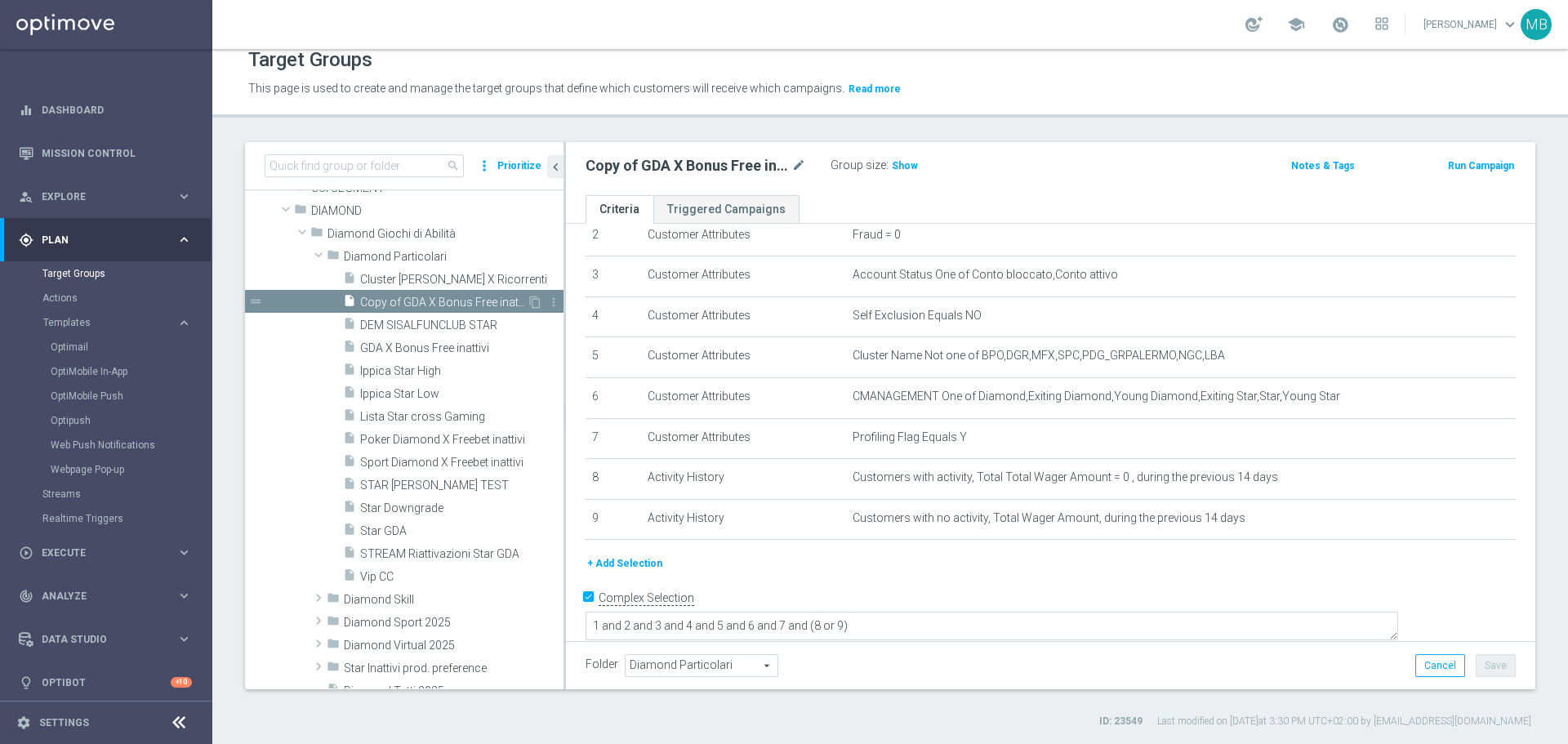
click at [380, 307] on span "Copy of GDA X Bonus Free inattivi" at bounding box center [443, 303] width 166 height 14
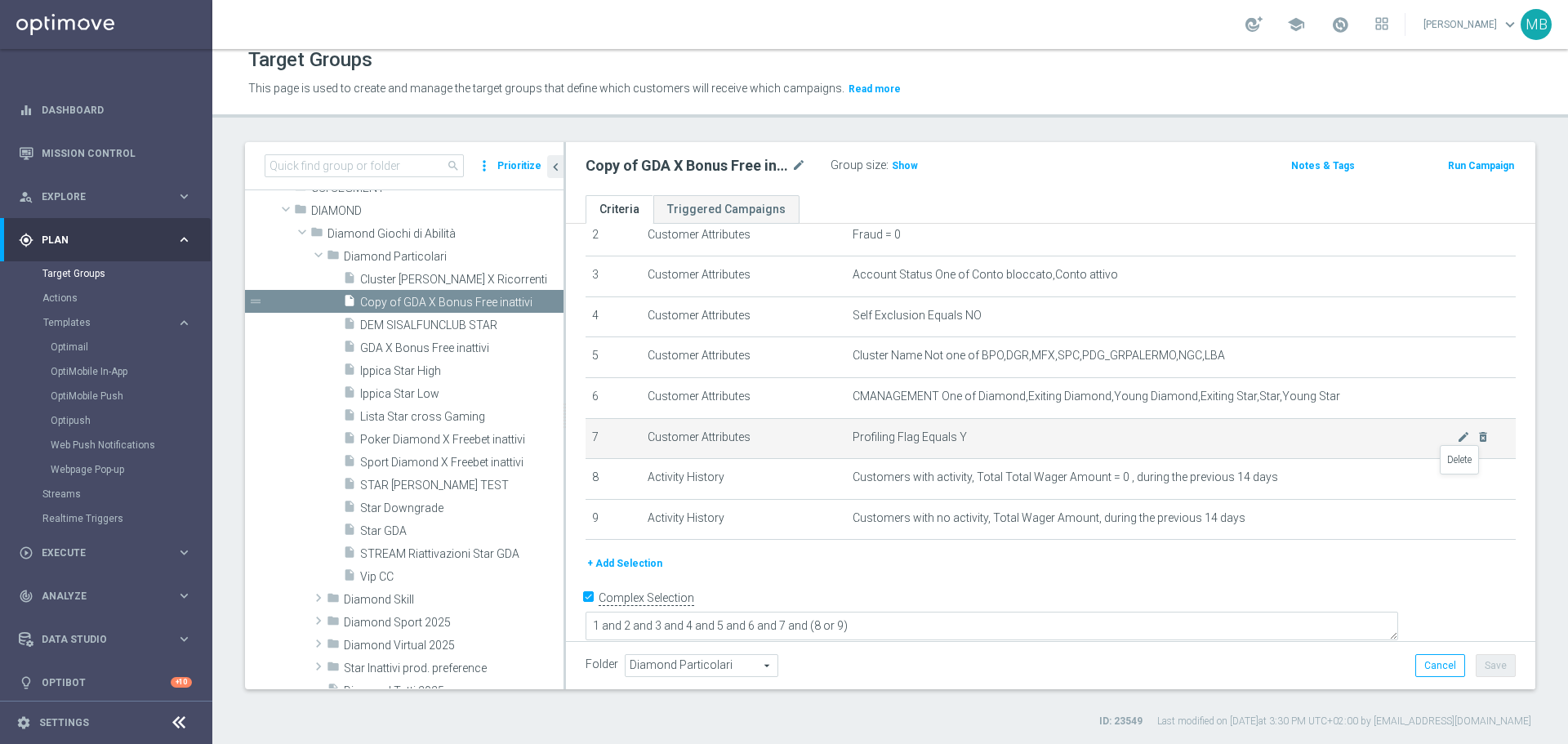
click at [0, 0] on icon "delete_forever" at bounding box center [0, 0] width 0 height 0
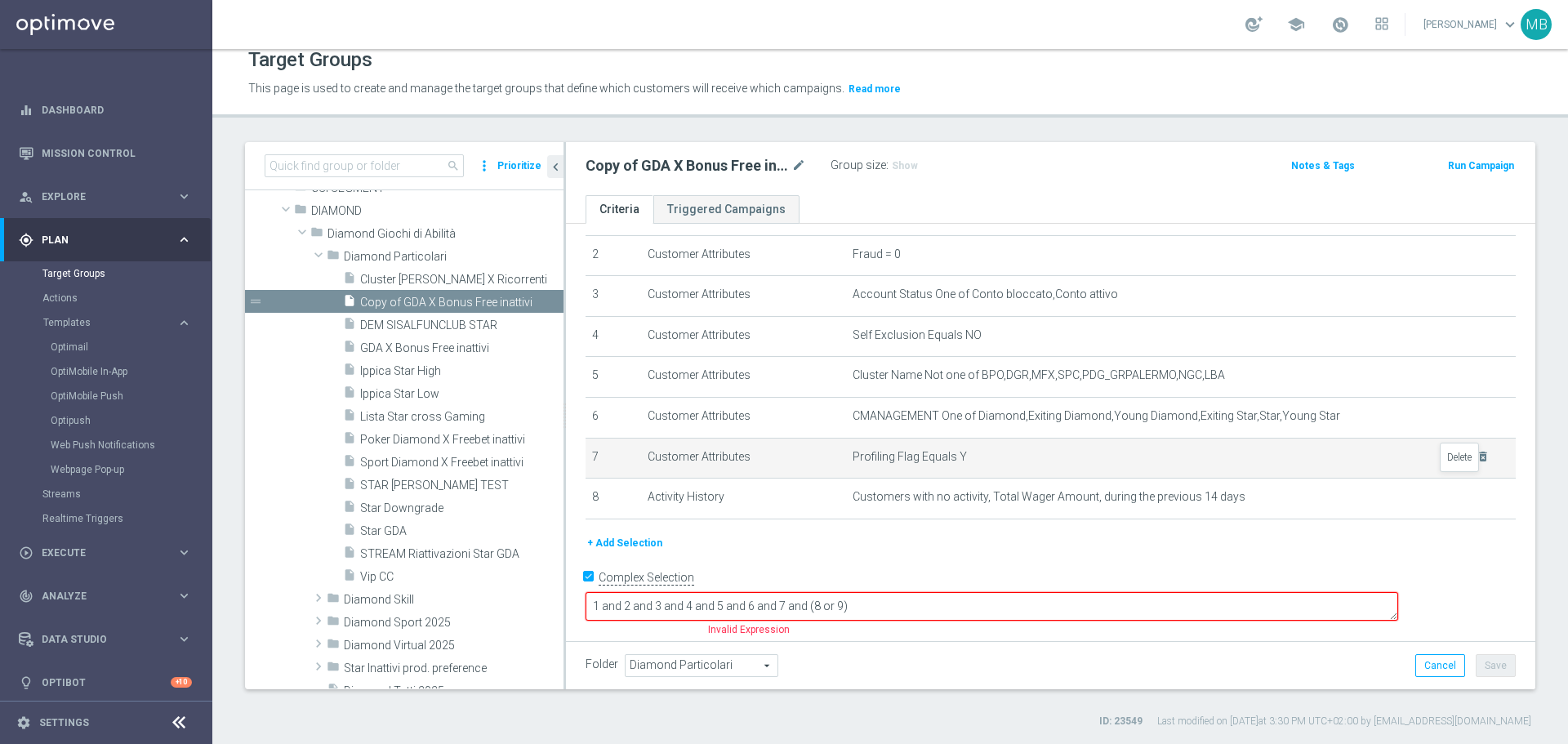
scroll to position [67, 0]
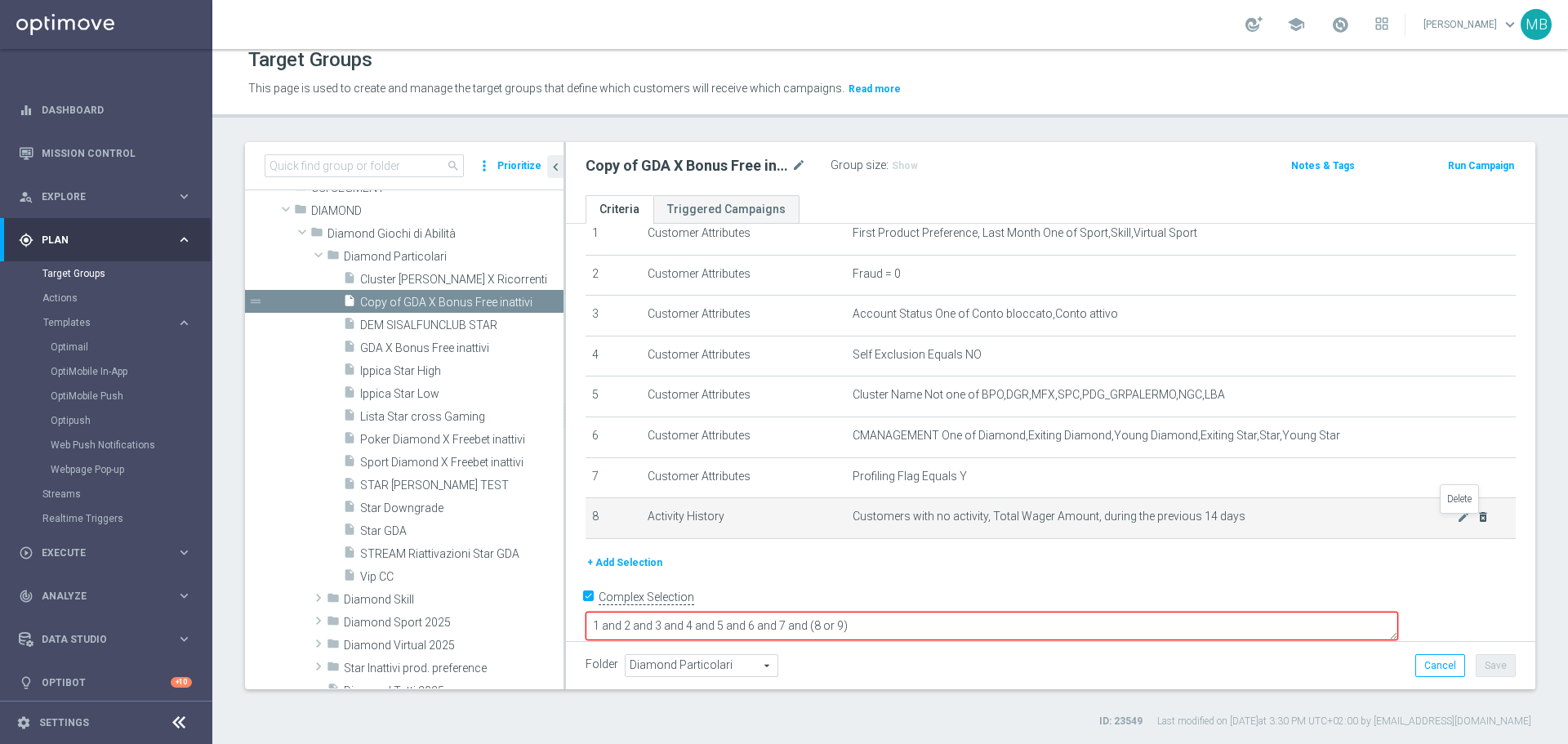
click at [1477, 524] on icon "delete_forever" at bounding box center [1483, 517] width 13 height 13
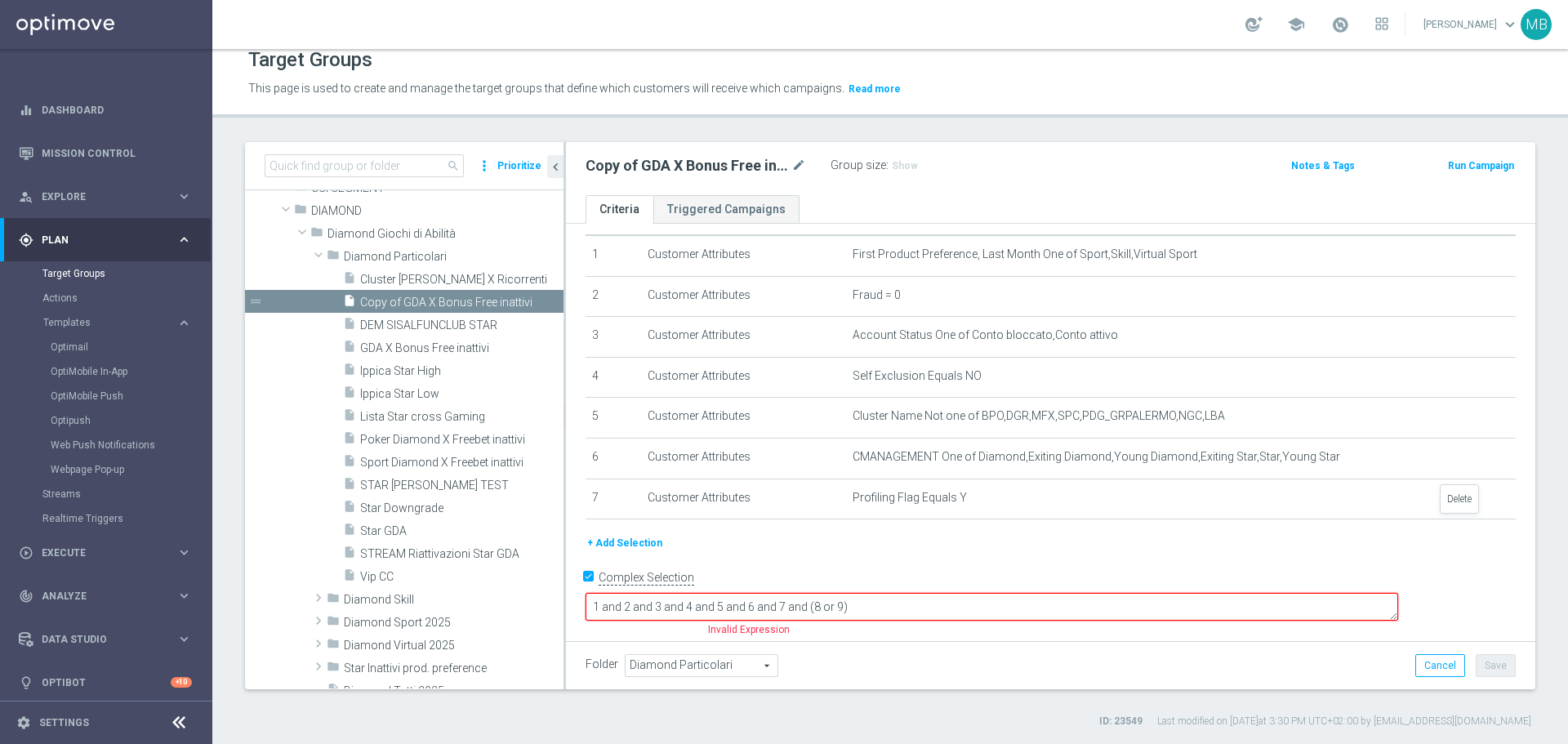
scroll to position [26, 0]
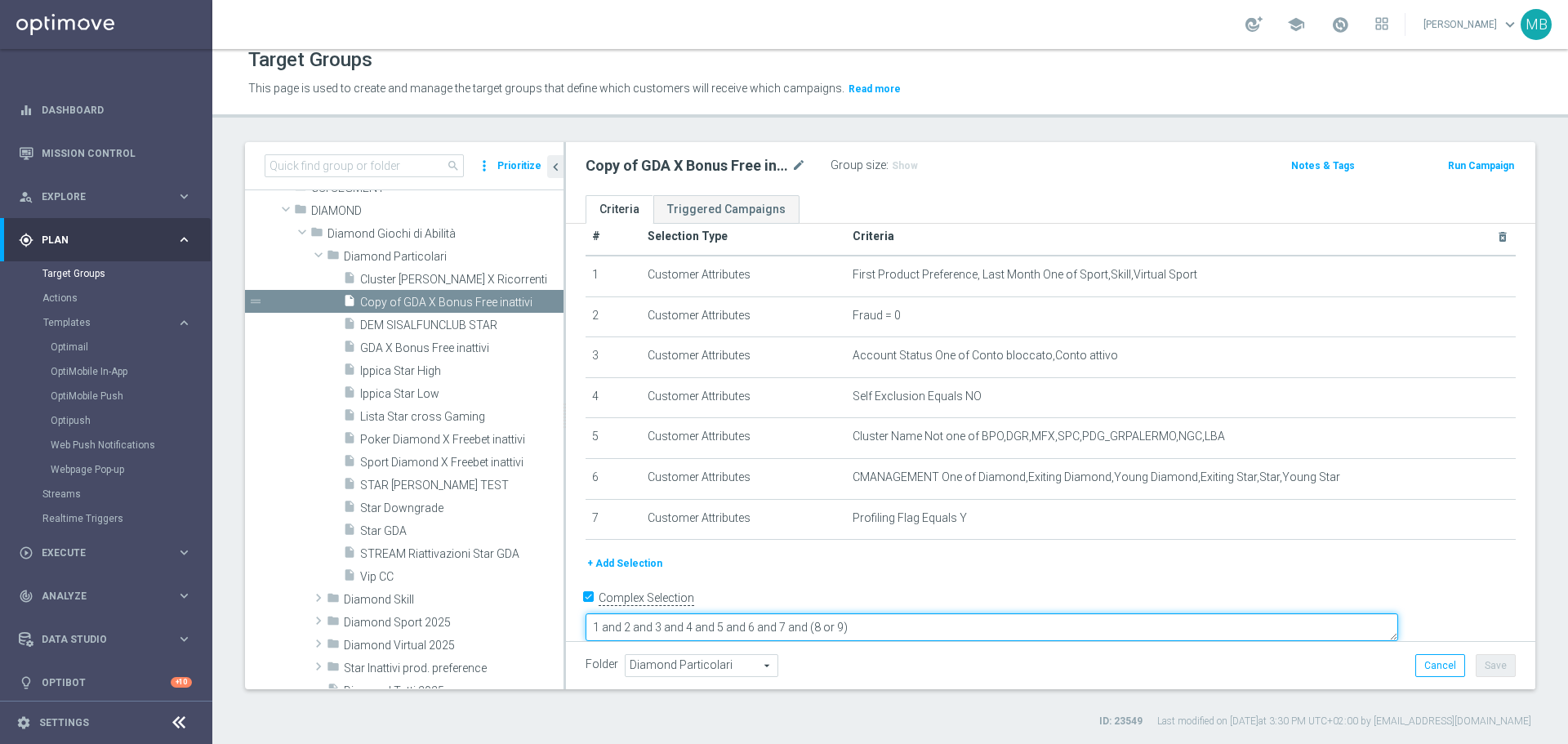
click at [974, 613] on textarea "1 and 2 and 3 and 4 and 5 and 6 and 7 and (8 or 9)" at bounding box center [991, 627] width 812 height 28
click at [974, 613] on textarea "1 and 2 and 3 and 4 and 5 and 6 and 7 and" at bounding box center [991, 627] width 812 height 28
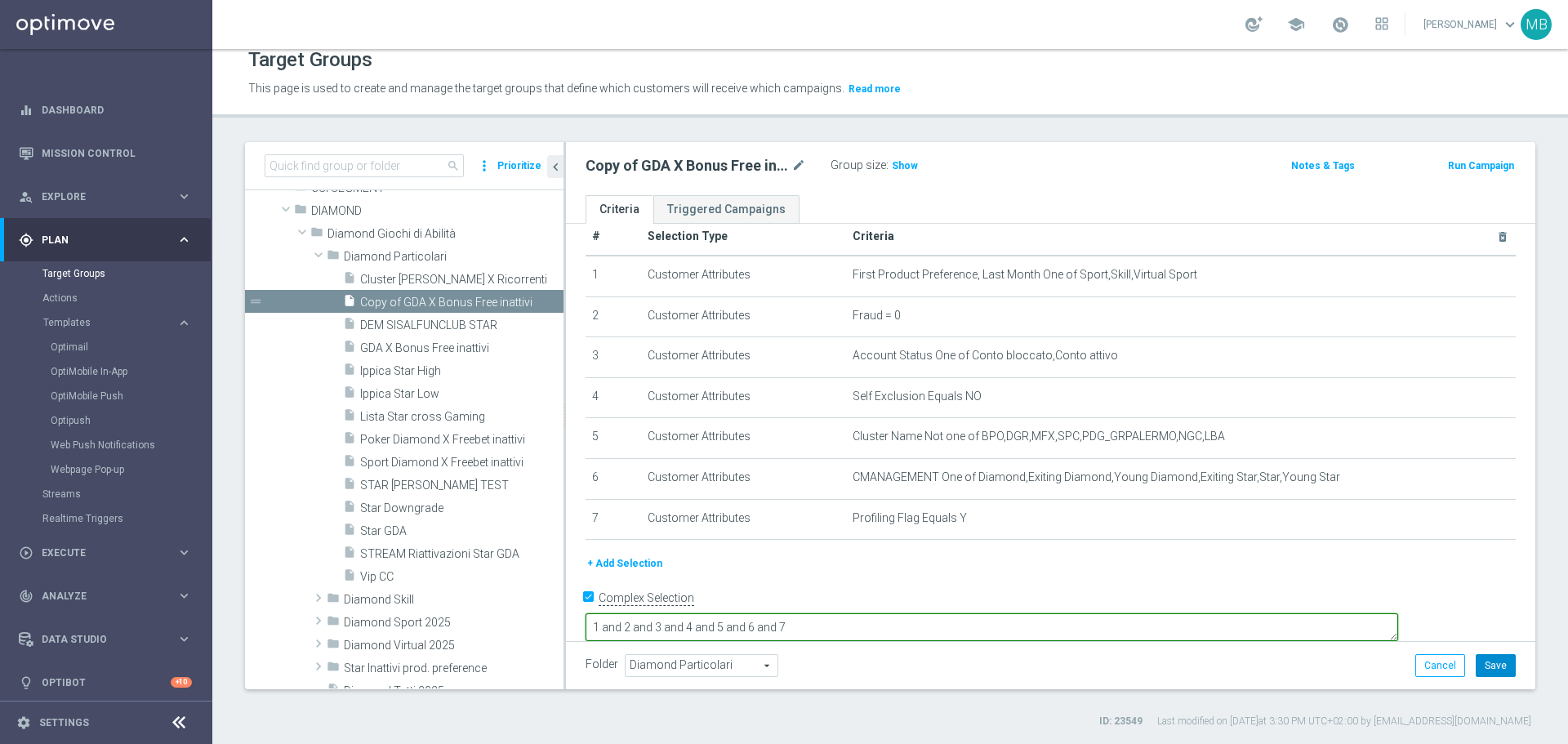
type textarea "1 and 2 and 3 and 4 and 5 and 6 and 7"
click at [1479, 667] on button "Save" at bounding box center [1496, 665] width 40 height 23
click at [906, 170] on span "Show" at bounding box center [905, 165] width 26 height 12
click at [906, 170] on span "1,300" at bounding box center [906, 167] width 28 height 16
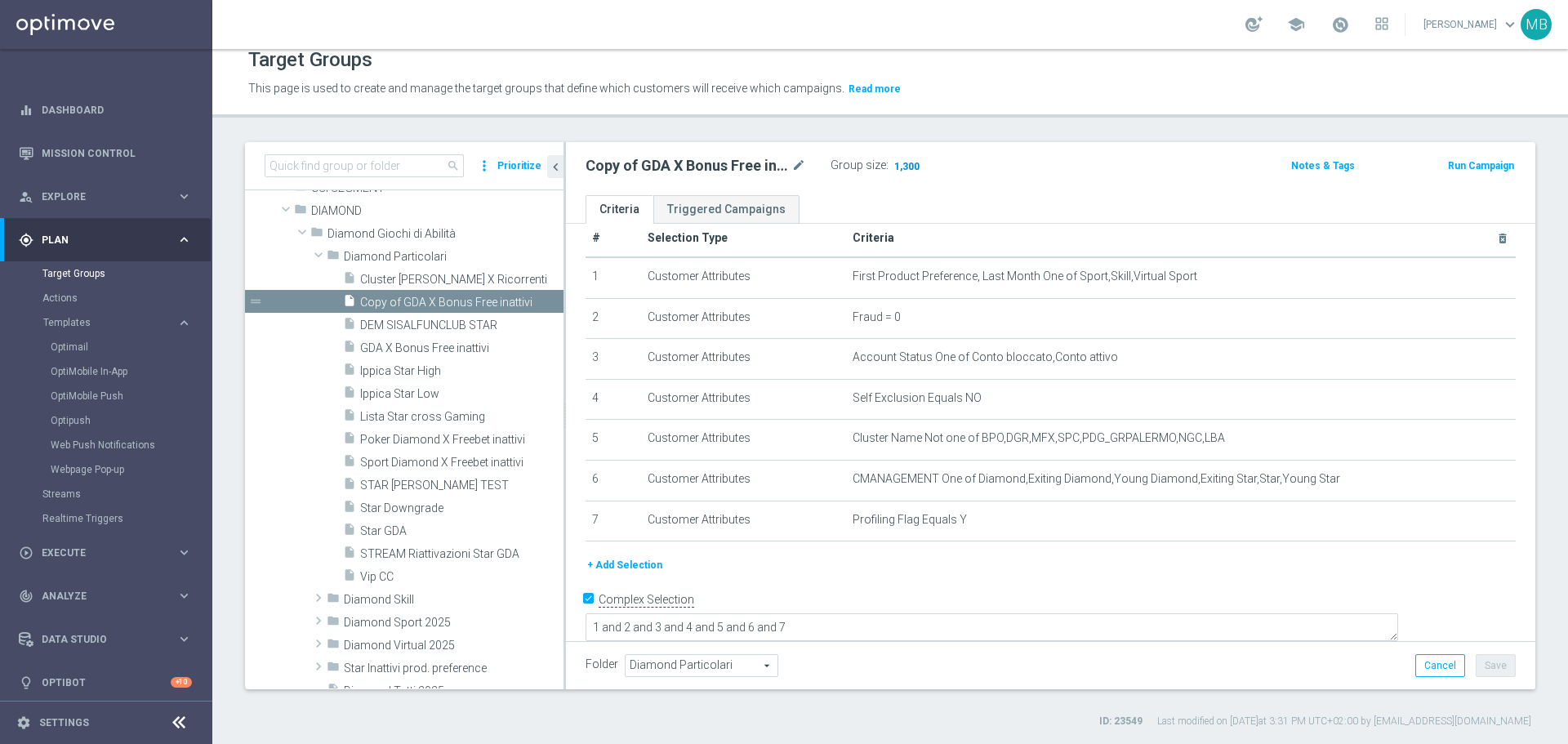
click at [906, 165] on span "1,300" at bounding box center [906, 167] width 28 height 16
click at [905, 163] on span "1,300" at bounding box center [906, 167] width 28 height 16
click at [909, 156] on div "Group size : 1,300" at bounding box center [912, 164] width 164 height 19
click at [906, 161] on span "1,300" at bounding box center [906, 167] width 28 height 16
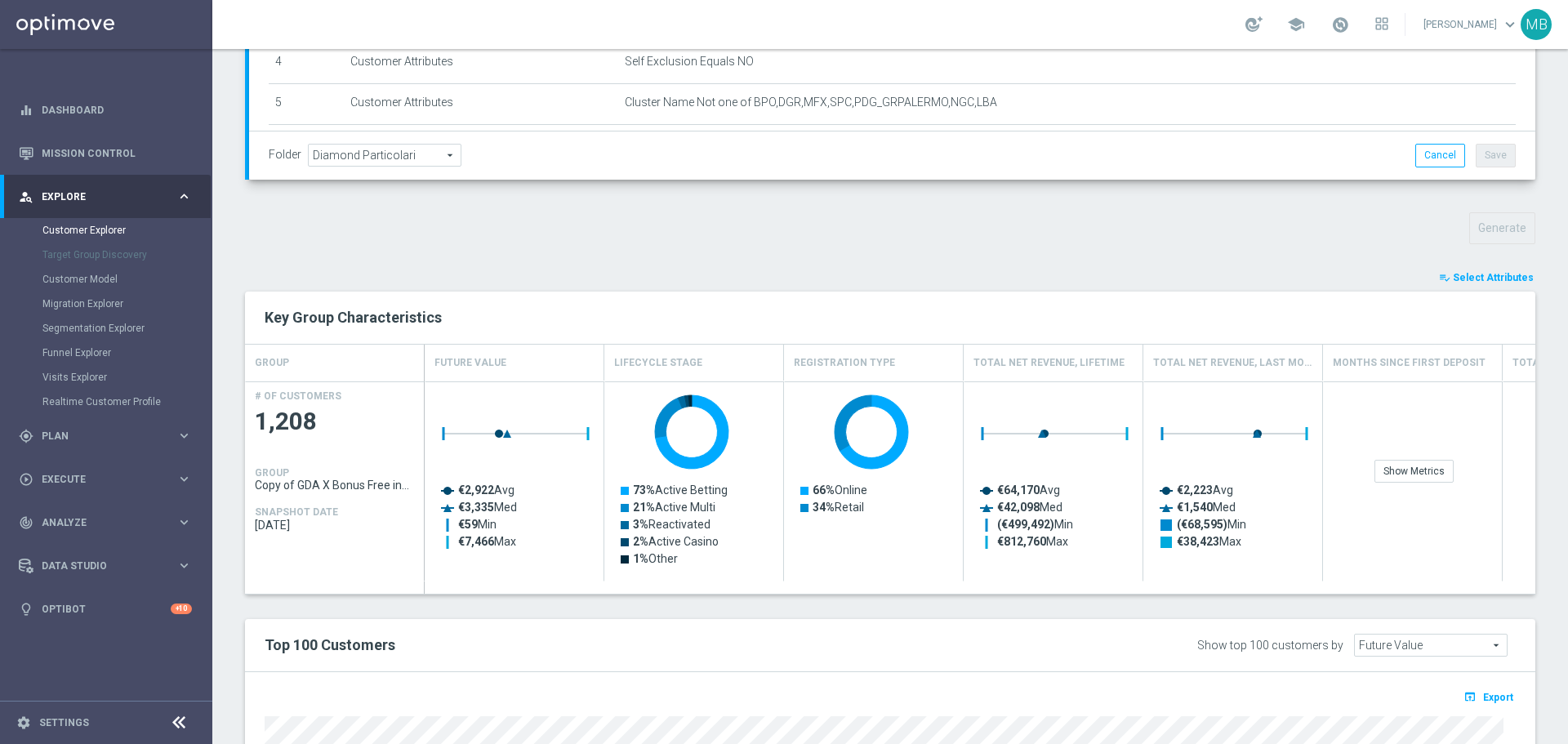
scroll to position [461, 0]
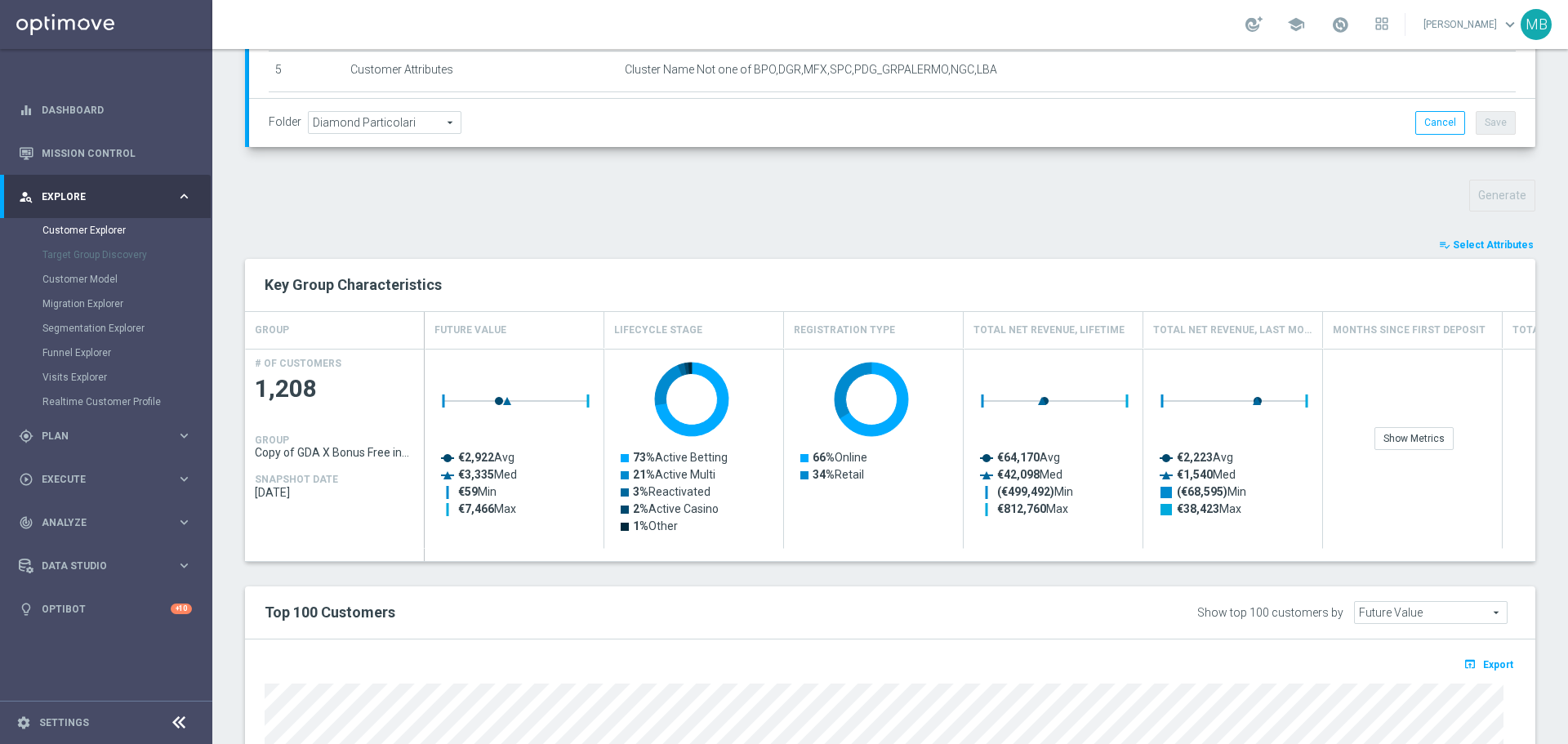
click at [1478, 239] on span "Select Attributes" at bounding box center [1493, 245] width 80 height 12
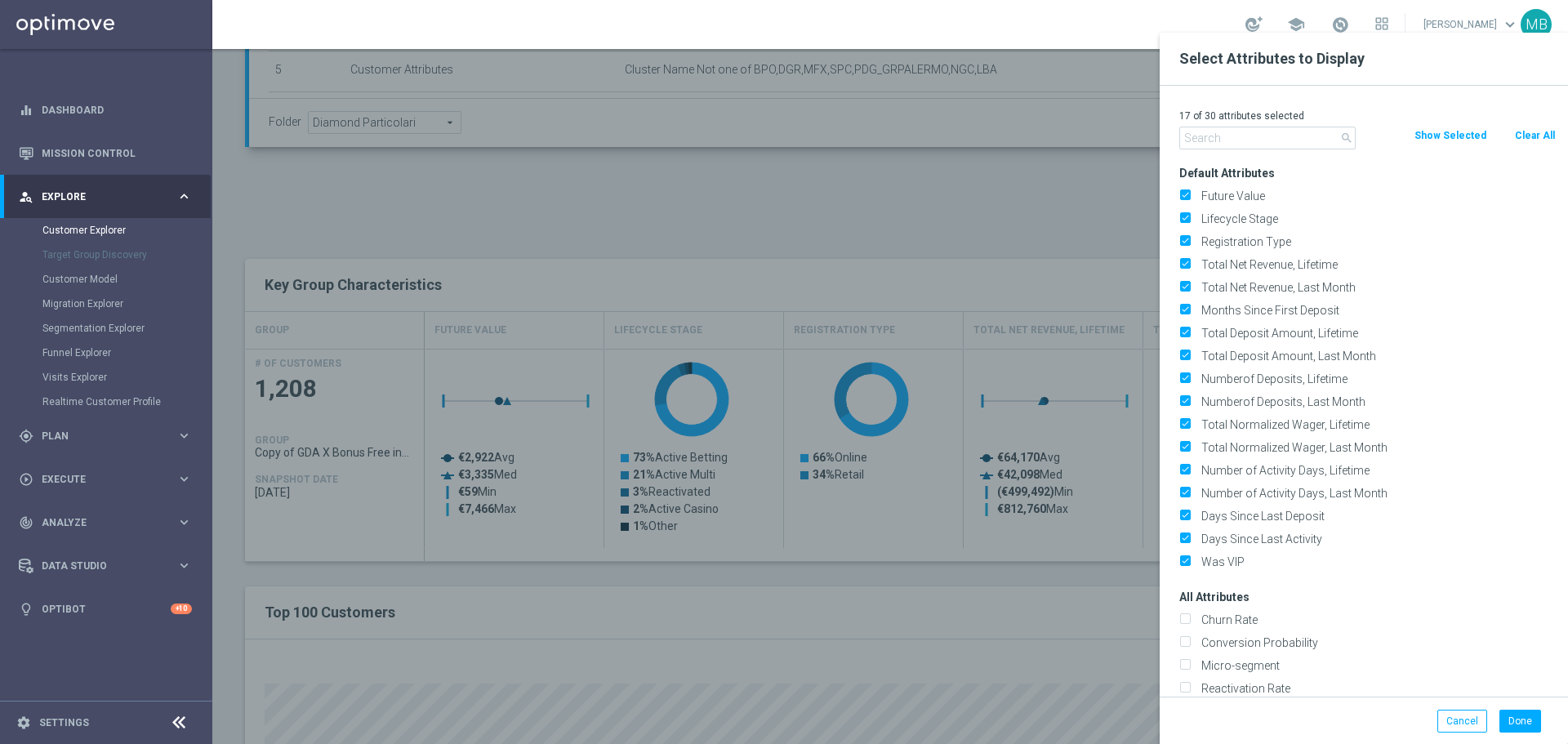
click at [1277, 134] on input "text" at bounding box center [1267, 138] width 176 height 23
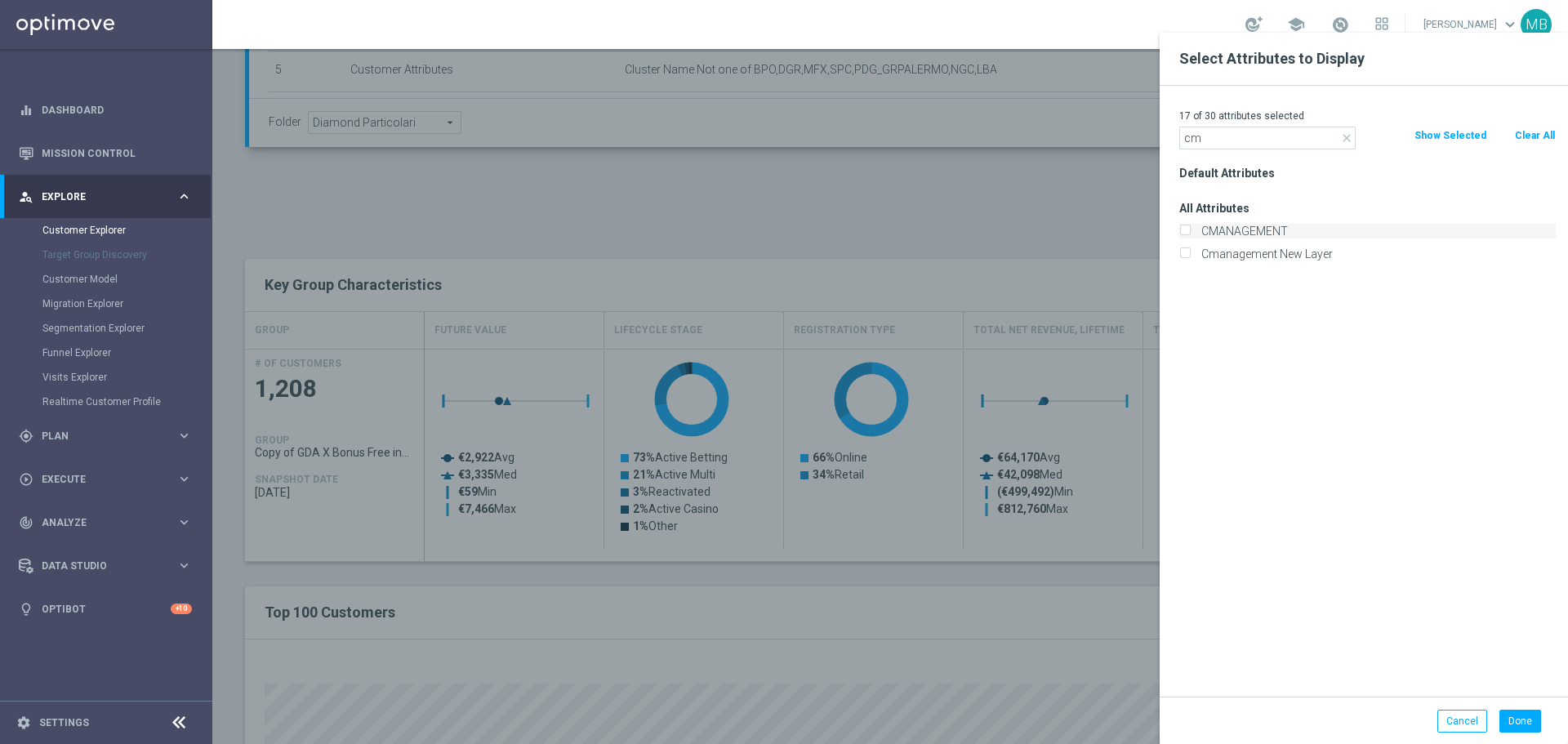
type input "cm"
click at [1182, 234] on input "CMANAGEMENT" at bounding box center [1185, 233] width 11 height 11
checkbox input "true"
click at [1263, 143] on input "cm" at bounding box center [1267, 138] width 176 height 23
type input "c"
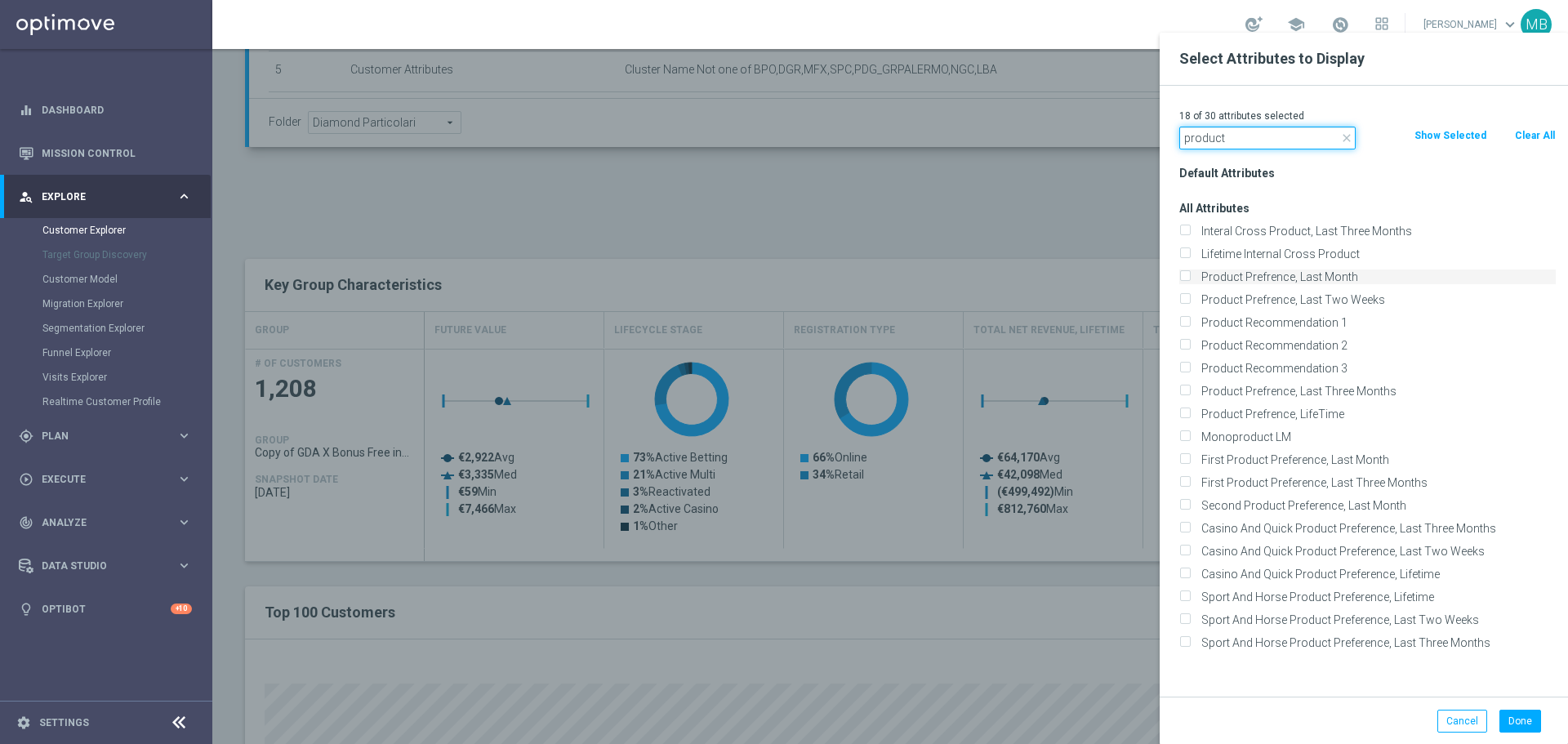
type input "product"
click at [1189, 273] on input "Product Prefrence, Last Month" at bounding box center [1185, 279] width 11 height 11
checkbox input "true"
click at [1183, 389] on input "Product Prefrence, Last Three Months" at bounding box center [1185, 394] width 11 height 11
checkbox input "true"
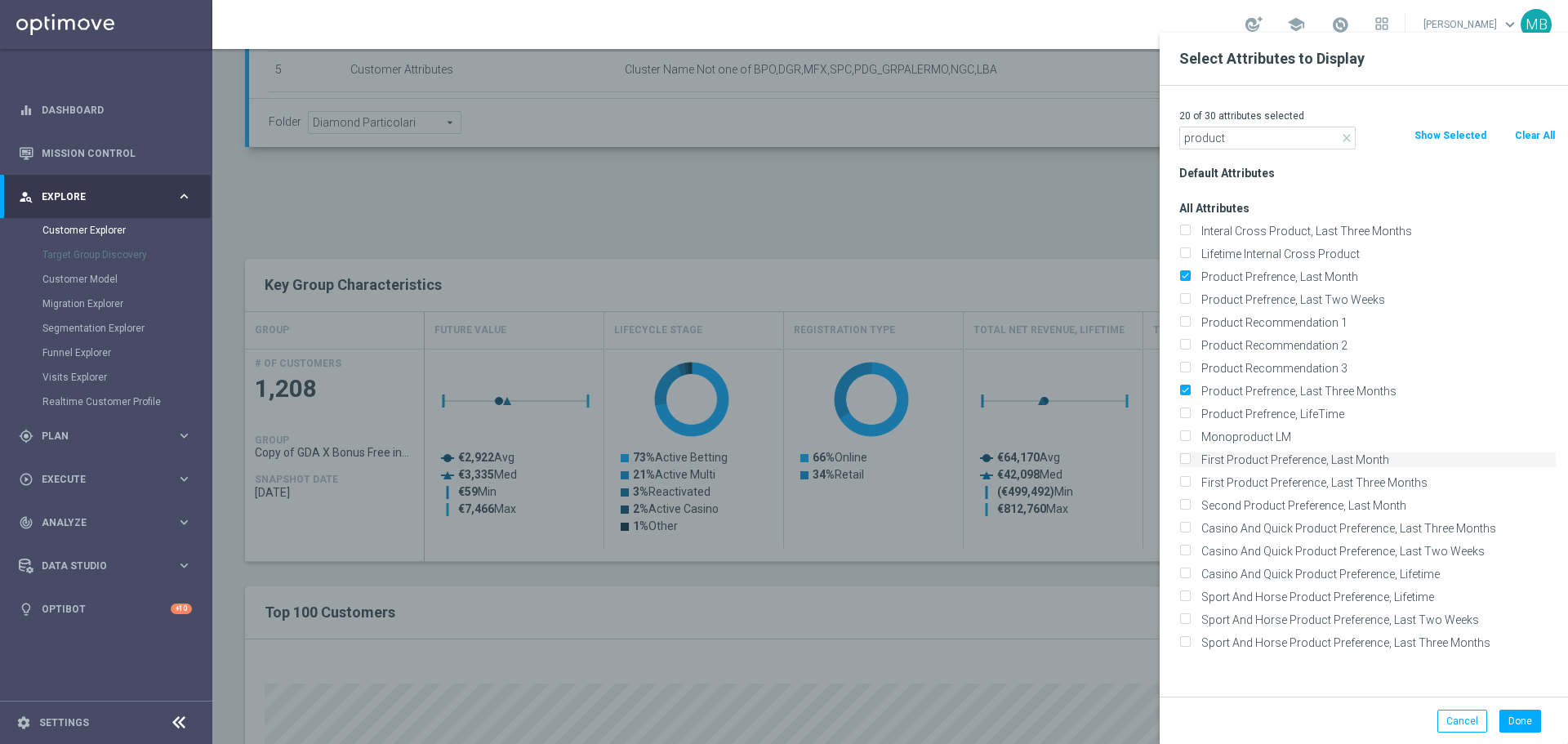
click at [1192, 458] on div "First Product Preference, Last Month" at bounding box center [1368, 460] width 376 height 15
click at [1185, 459] on input "First Product Preference, Last Month" at bounding box center [1185, 462] width 11 height 11
checkbox input "true"
click at [1520, 721] on button "Done" at bounding box center [1520, 721] width 42 height 23
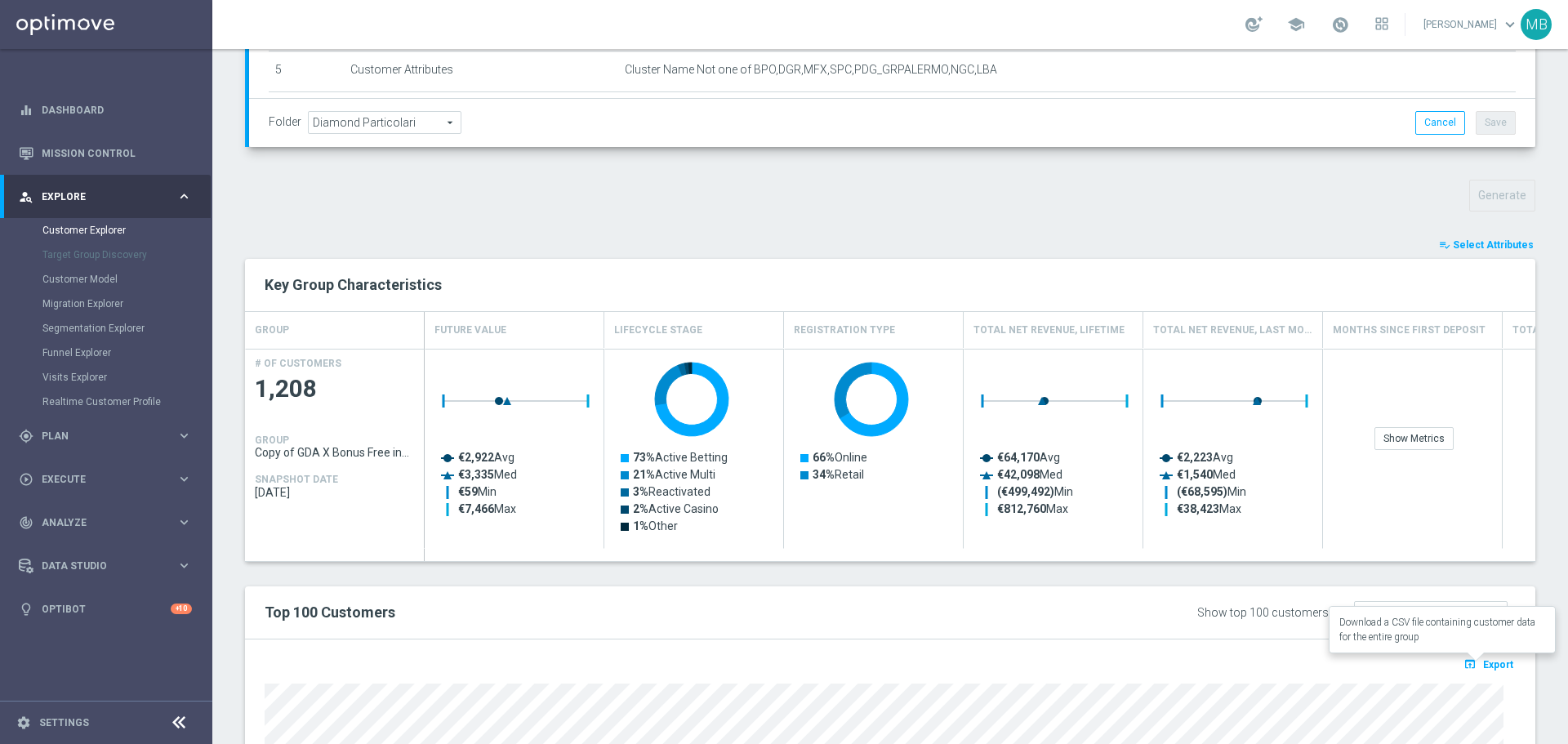
click at [1483, 663] on span "Export" at bounding box center [1498, 664] width 30 height 12
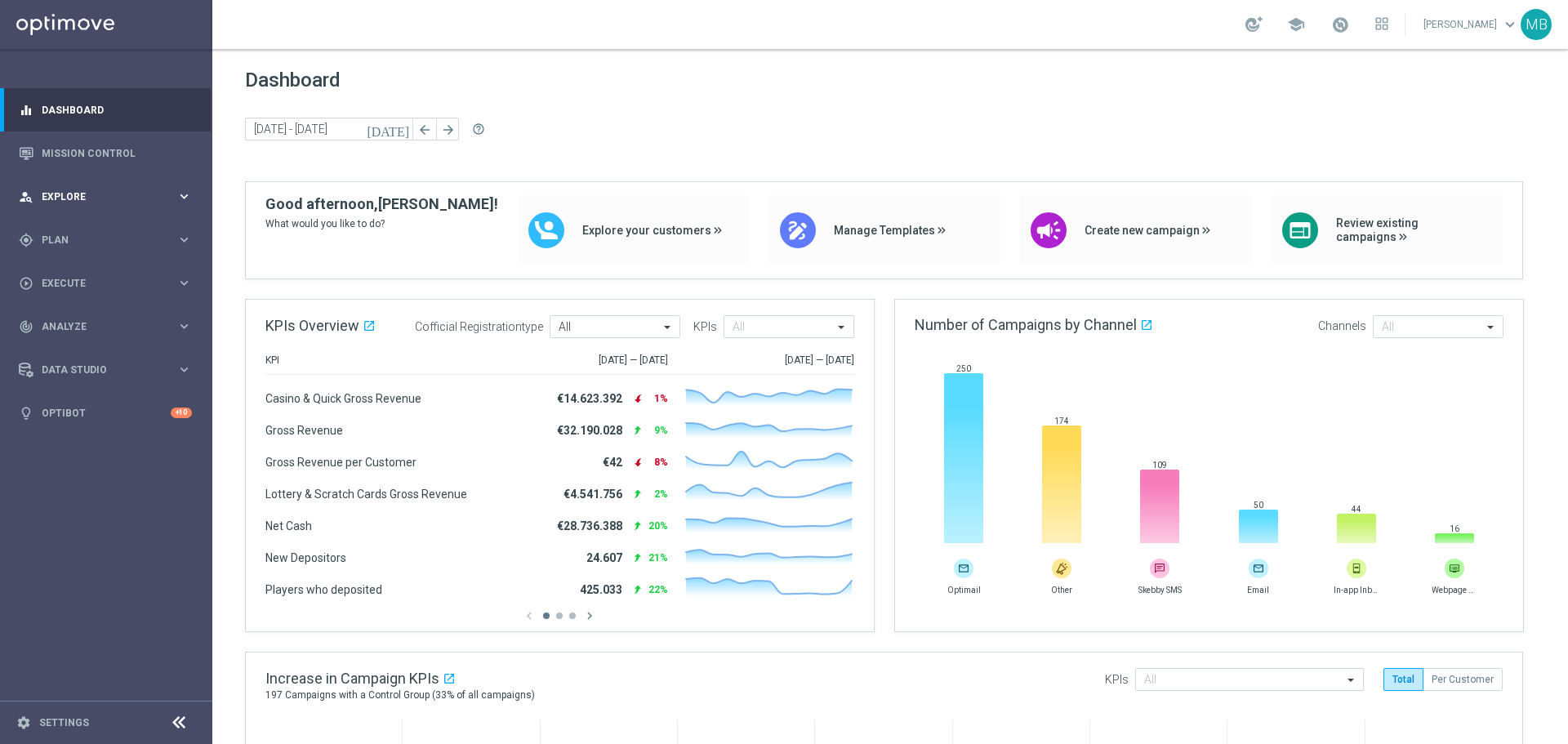
click at [115, 194] on span "Explore" at bounding box center [109, 197] width 134 height 10
click at [86, 435] on span "Plan" at bounding box center [109, 436] width 134 height 10
click at [99, 326] on span "Templates" at bounding box center [101, 323] width 117 height 10
click at [102, 354] on div "Optimail" at bounding box center [130, 346] width 160 height 25
click at [73, 354] on div "Optimail" at bounding box center [130, 346] width 160 height 25
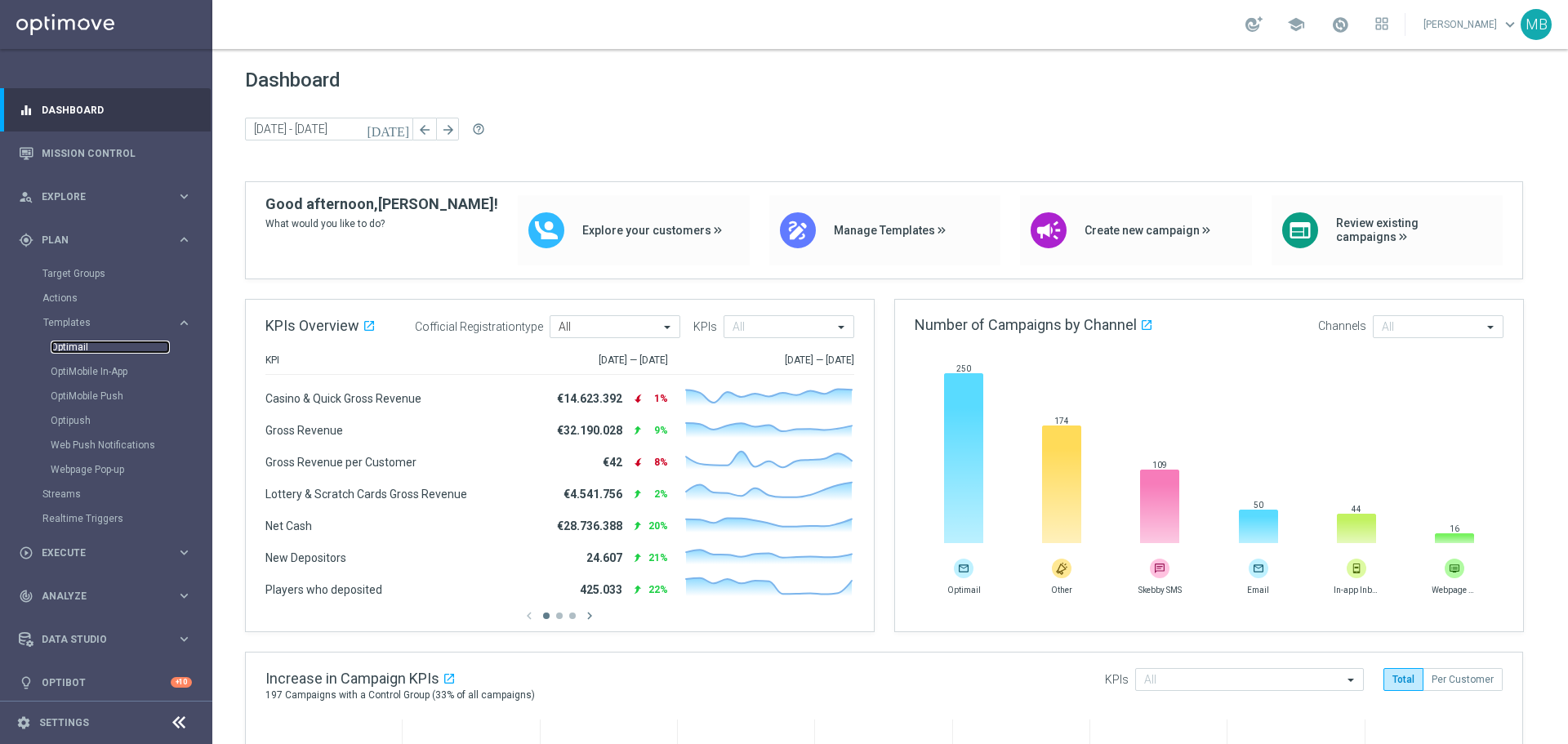
click at [77, 348] on link "Optimail" at bounding box center [110, 347] width 120 height 13
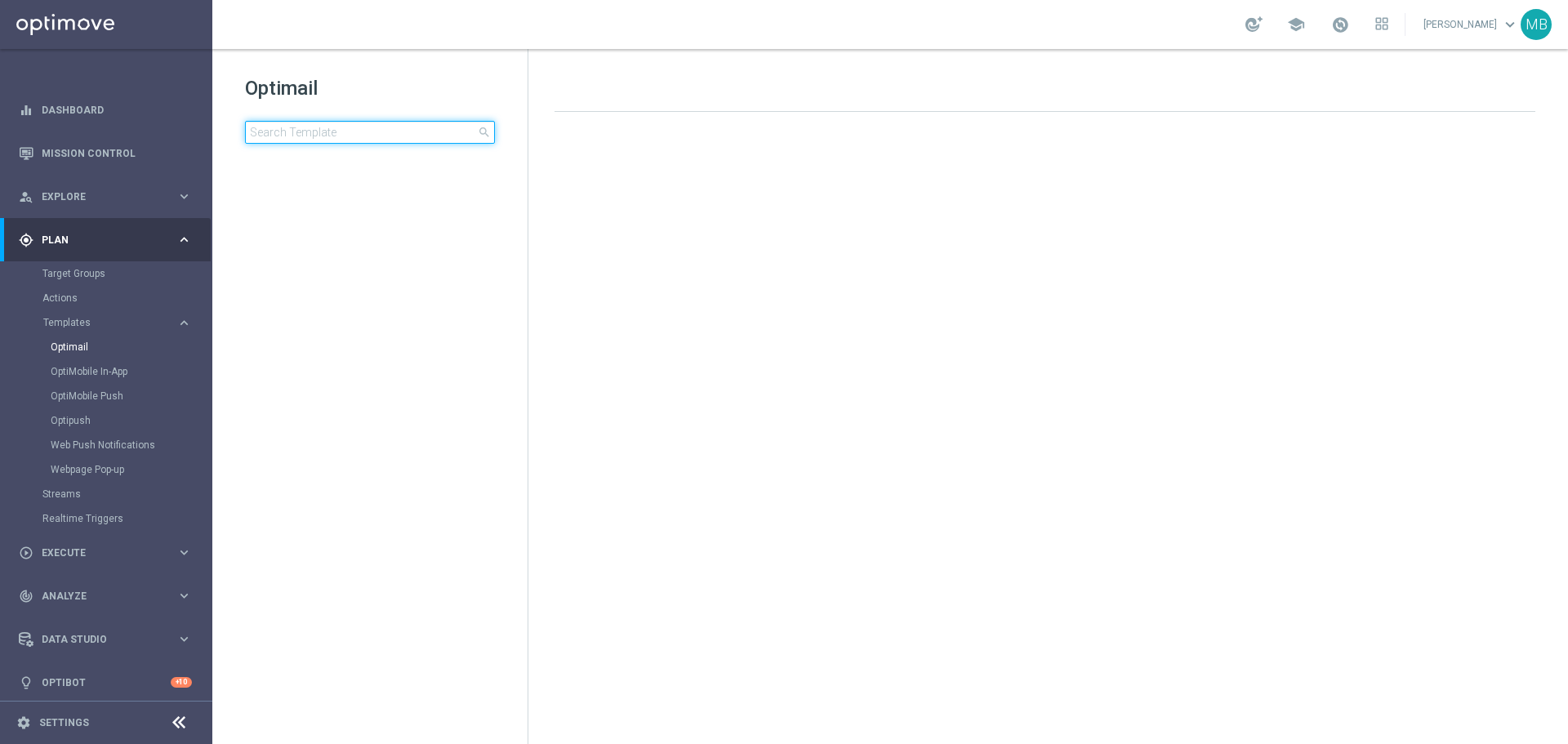
click at [453, 129] on input at bounding box center [370, 132] width 250 height 23
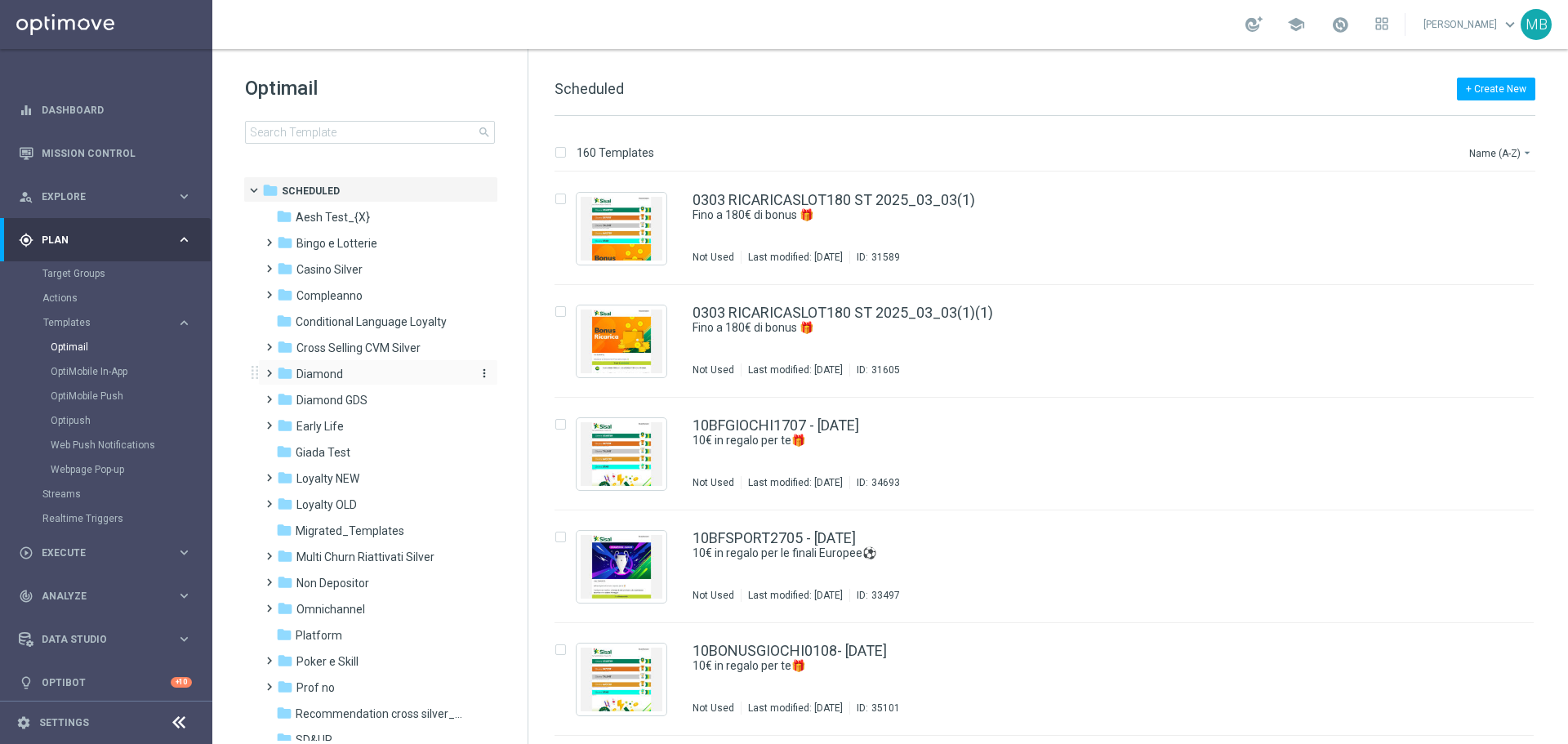
click at [351, 369] on div "folder Diamond" at bounding box center [371, 375] width 188 height 19
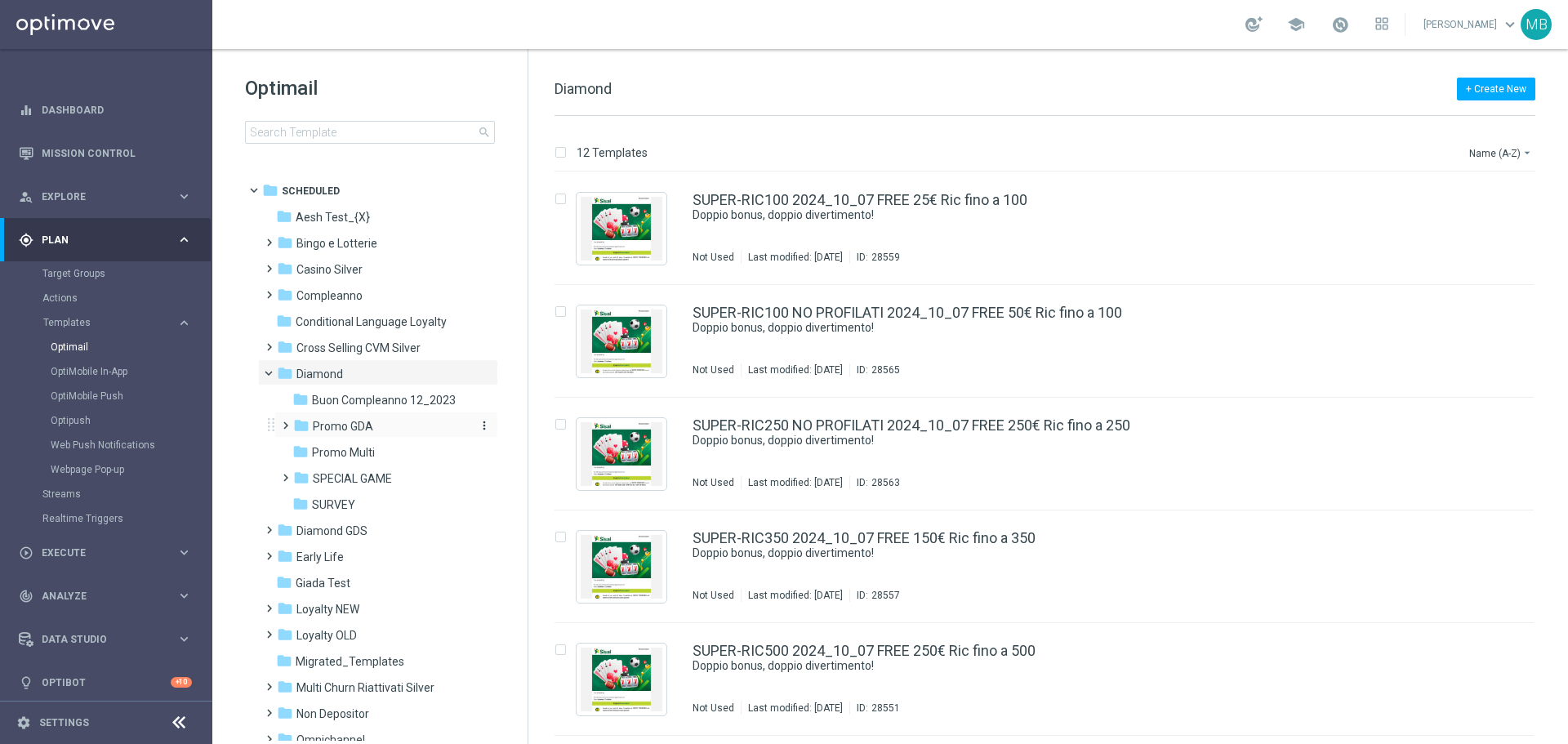
click at [306, 430] on icon "folder" at bounding box center [302, 426] width 16 height 16
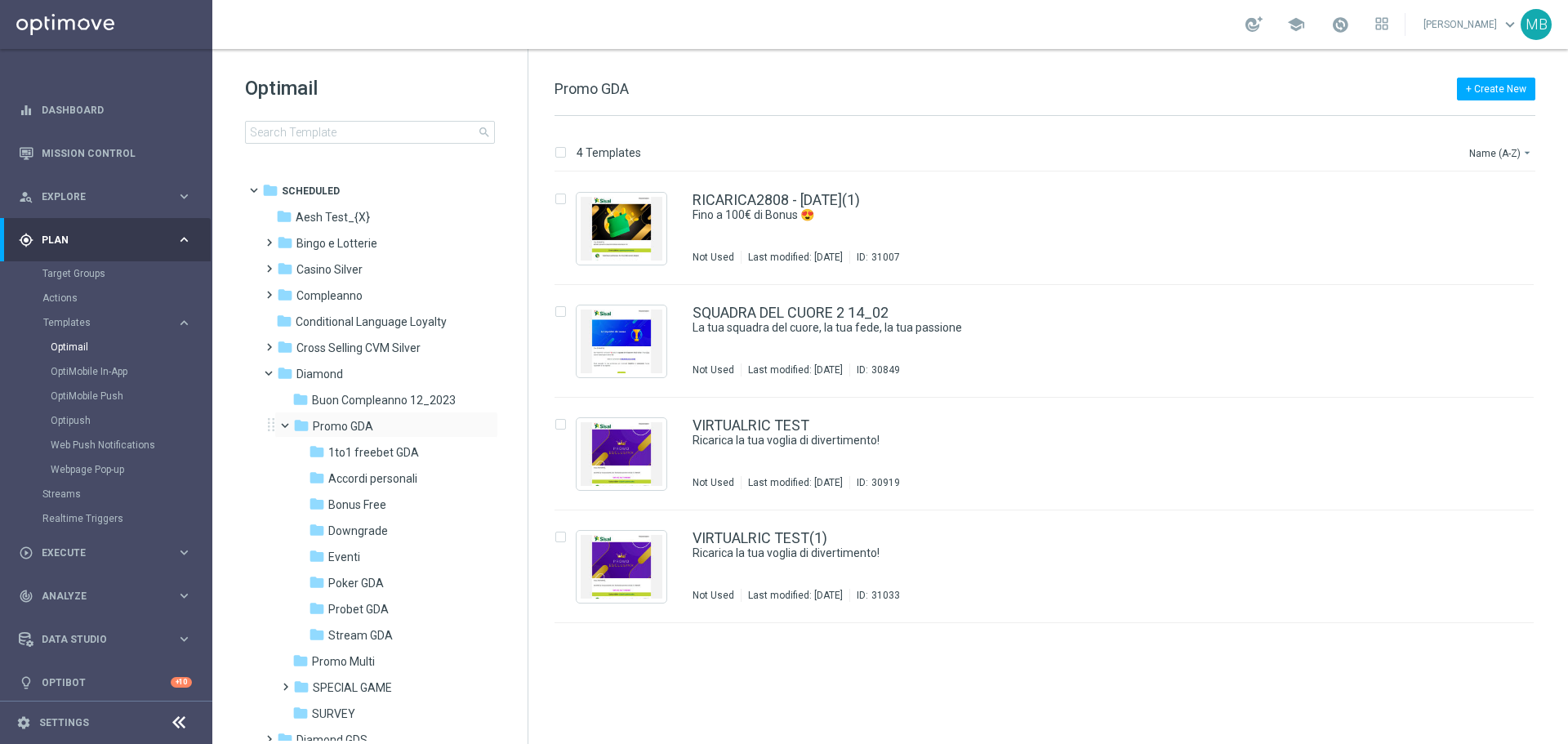
click at [289, 426] on span at bounding box center [291, 422] width 6 height 7
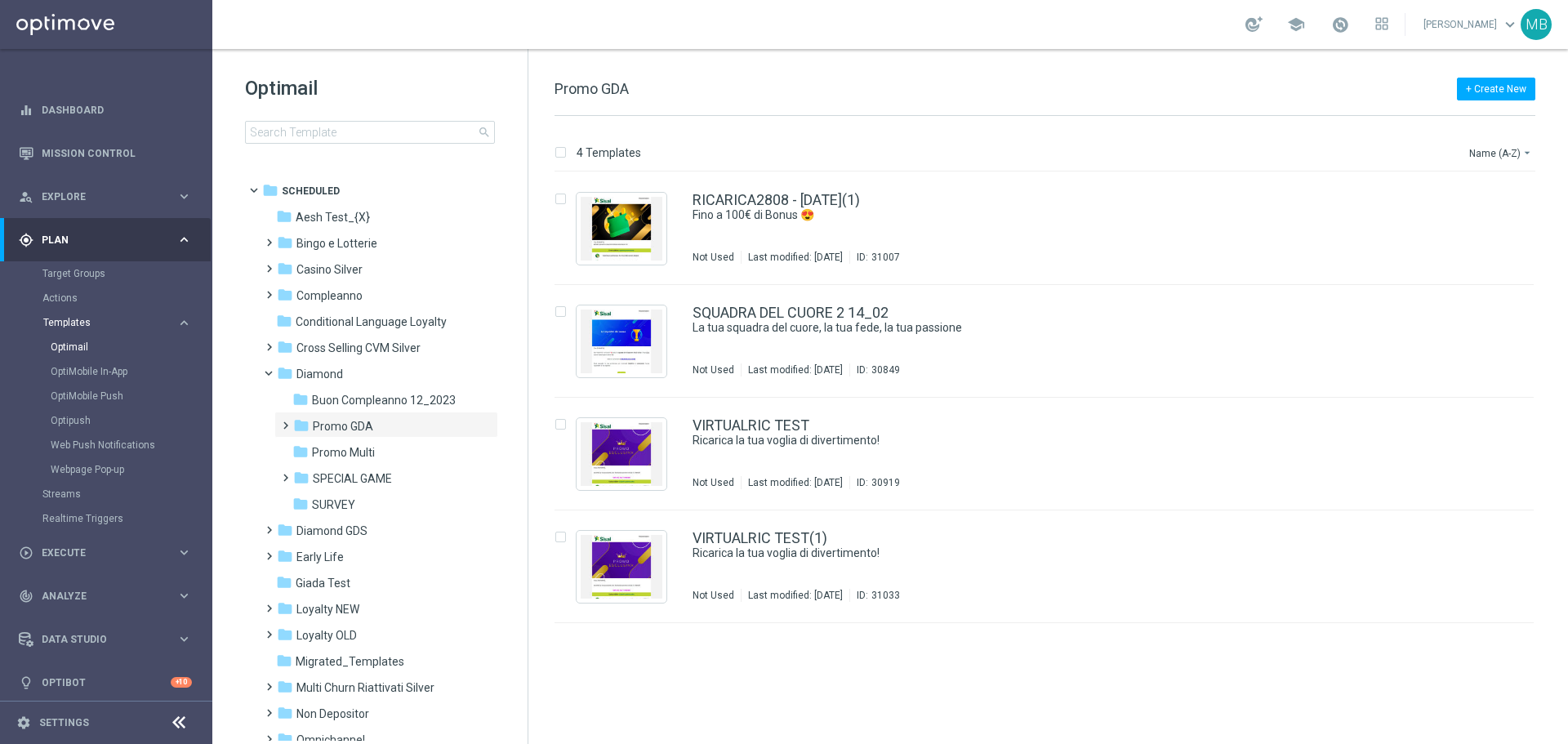
click at [96, 327] on span "Templates" at bounding box center [101, 323] width 117 height 10
click at [90, 281] on div "Target Groups" at bounding box center [126, 273] width 168 height 25
click at [89, 273] on link "Target Groups" at bounding box center [105, 273] width 127 height 13
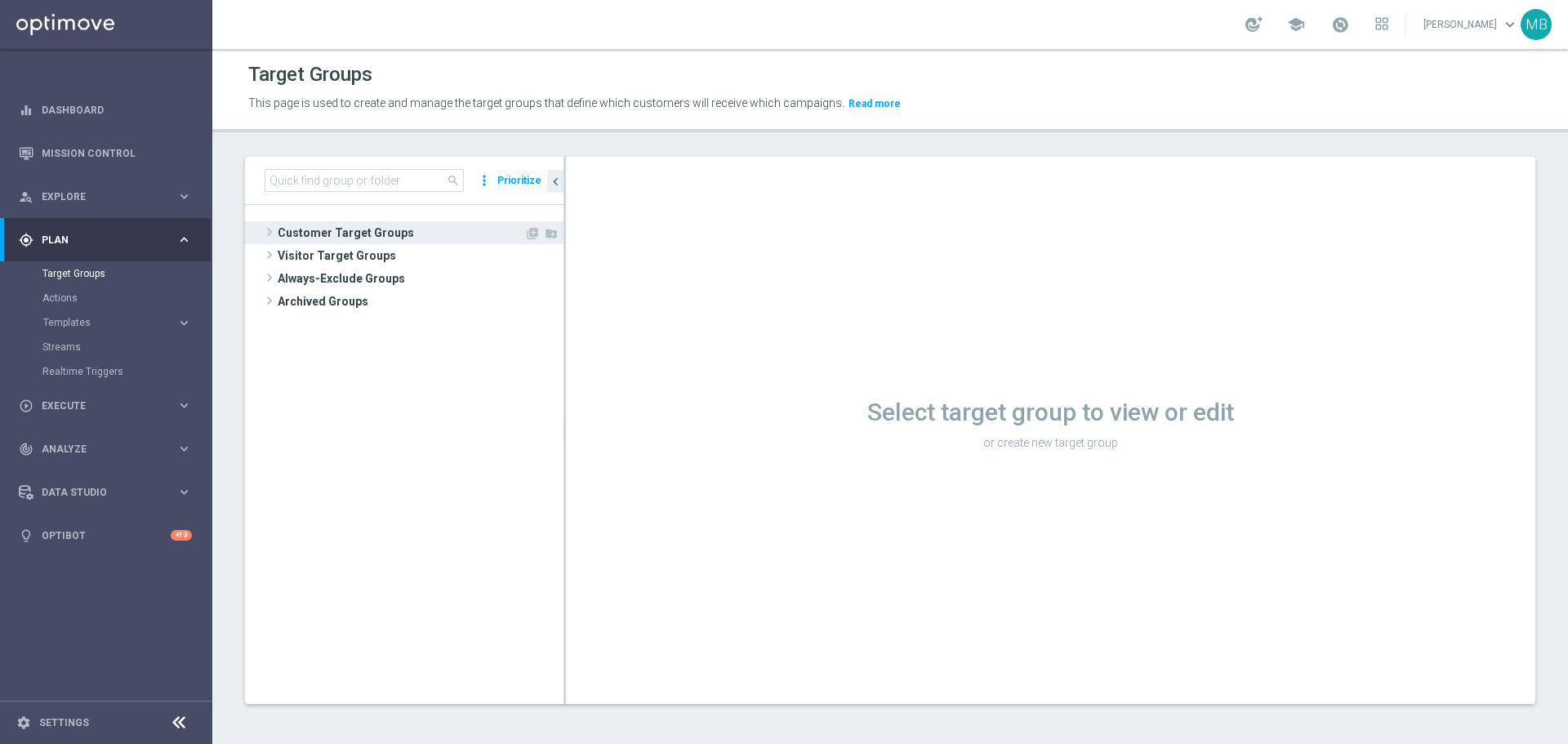
click at [308, 226] on span "Customer Target Groups" at bounding box center [401, 232] width 247 height 23
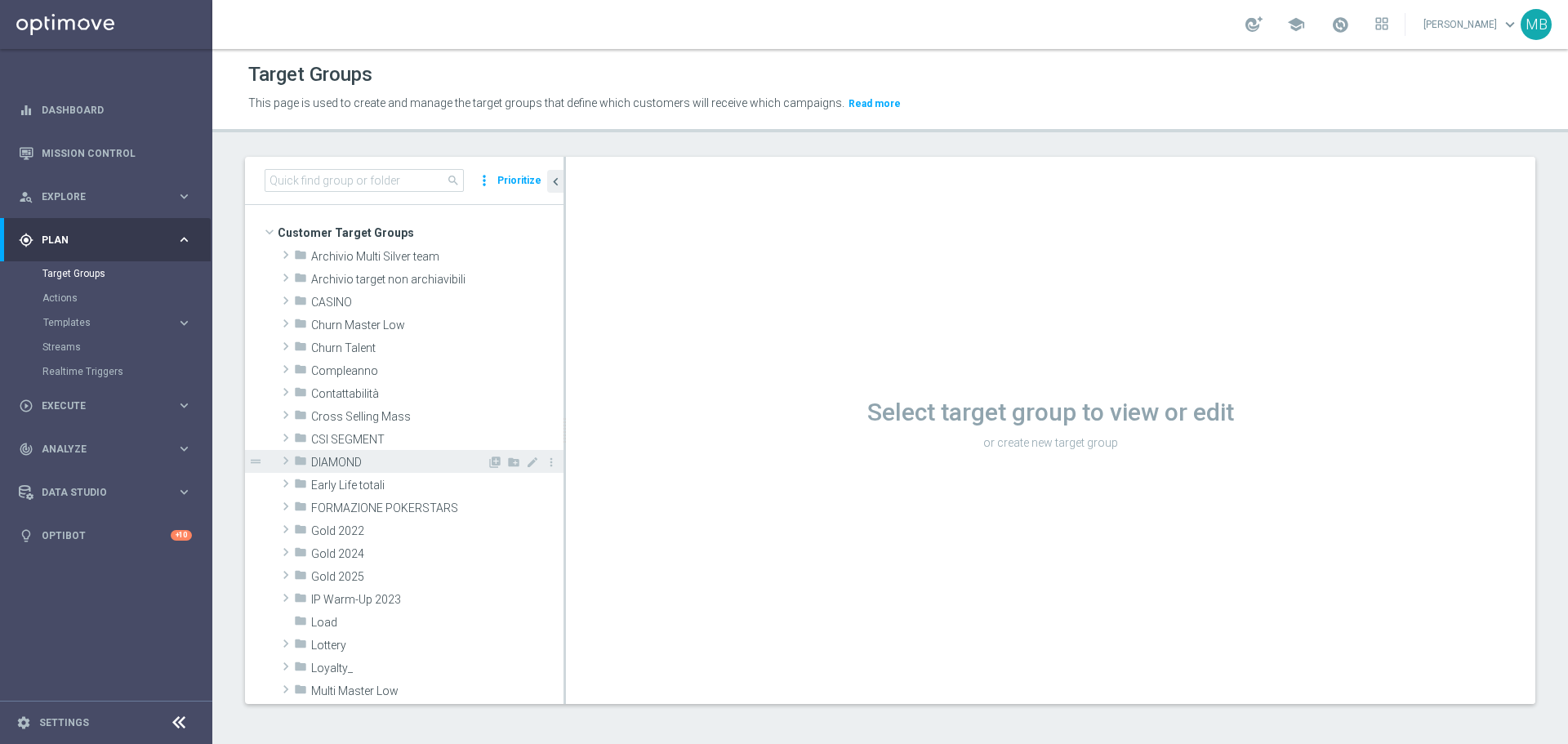
click at [281, 462] on span at bounding box center [286, 460] width 16 height 19
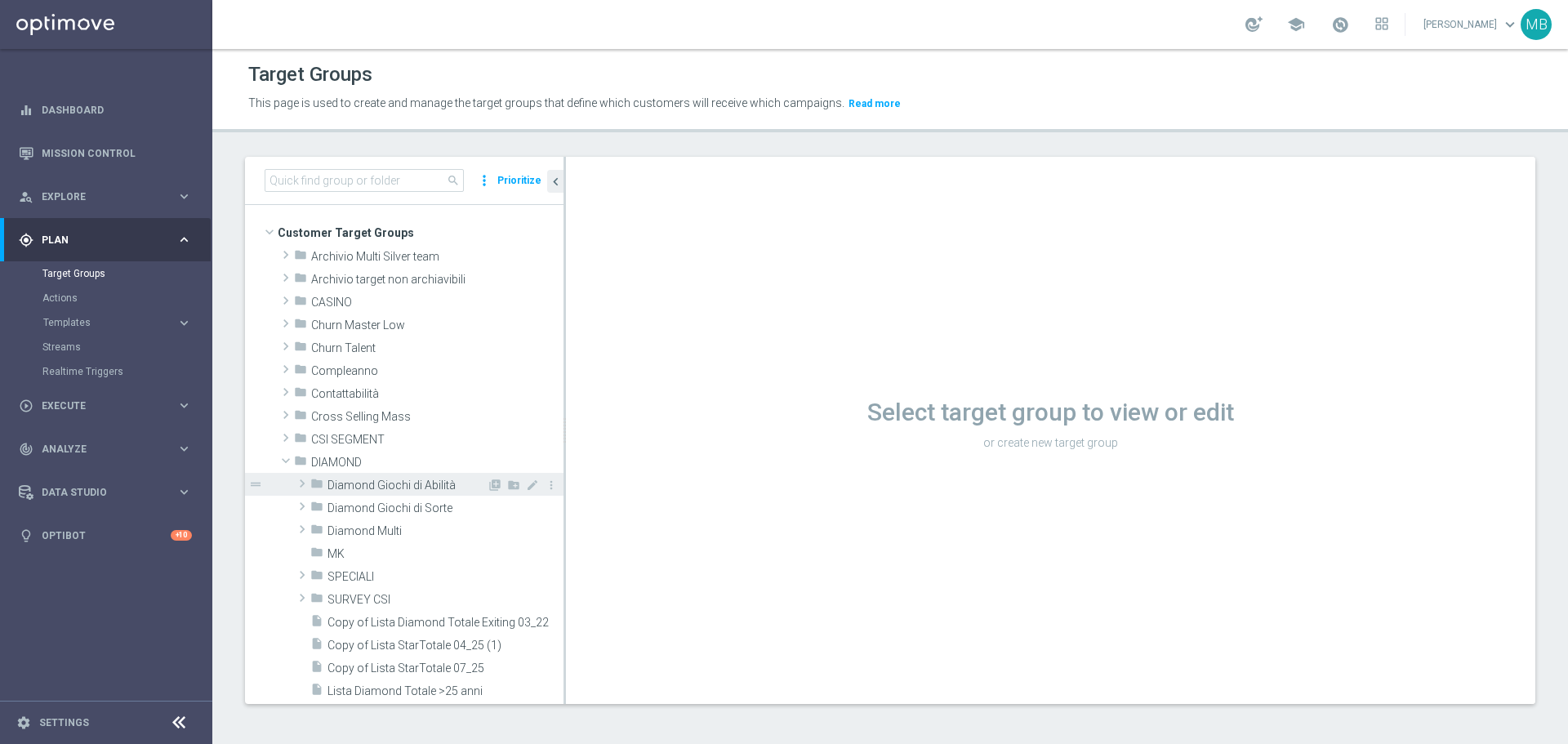
click at [401, 483] on span "Diamond Giochi di Abilità" at bounding box center [407, 485] width 159 height 14
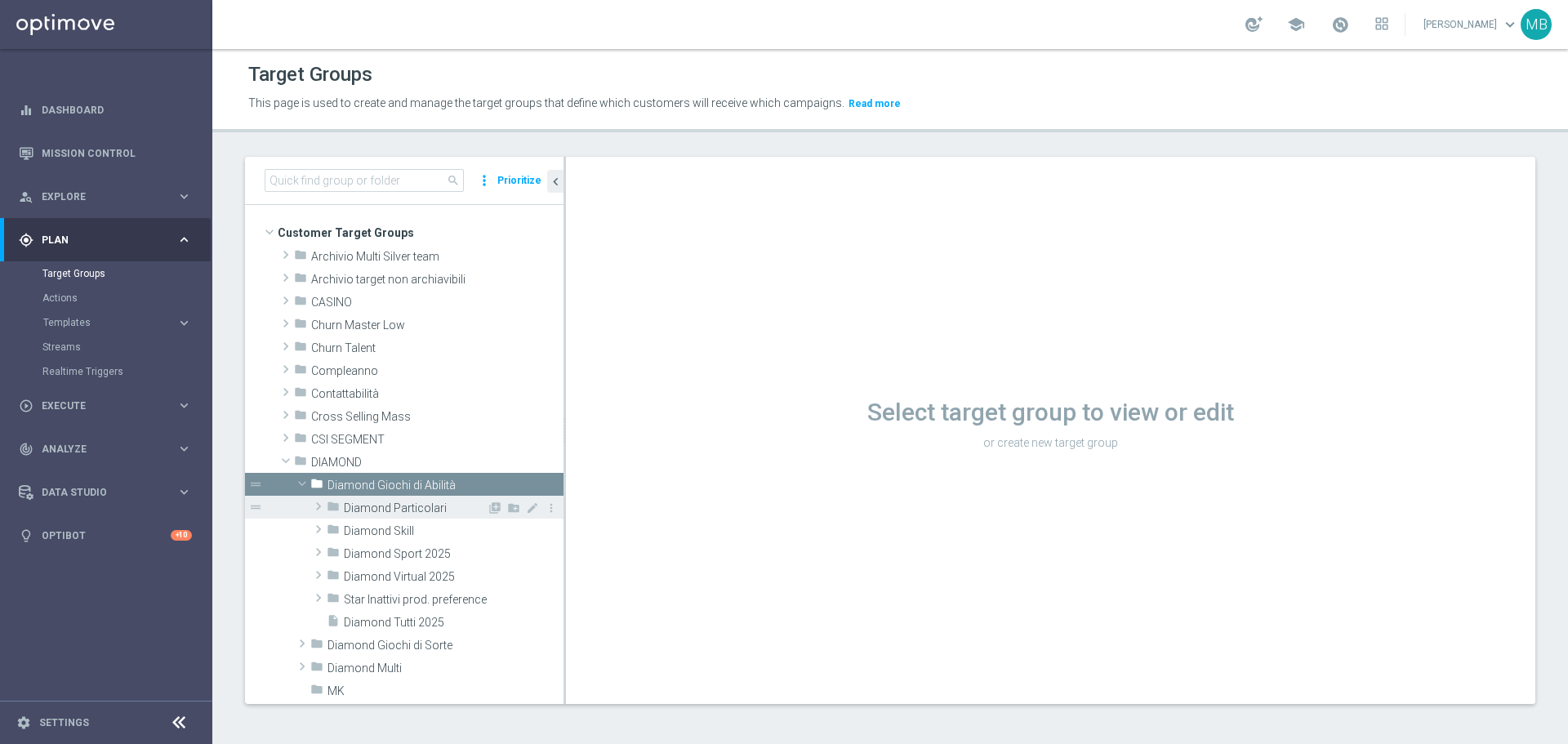
click at [429, 505] on span "Diamond Particolari" at bounding box center [415, 508] width 143 height 14
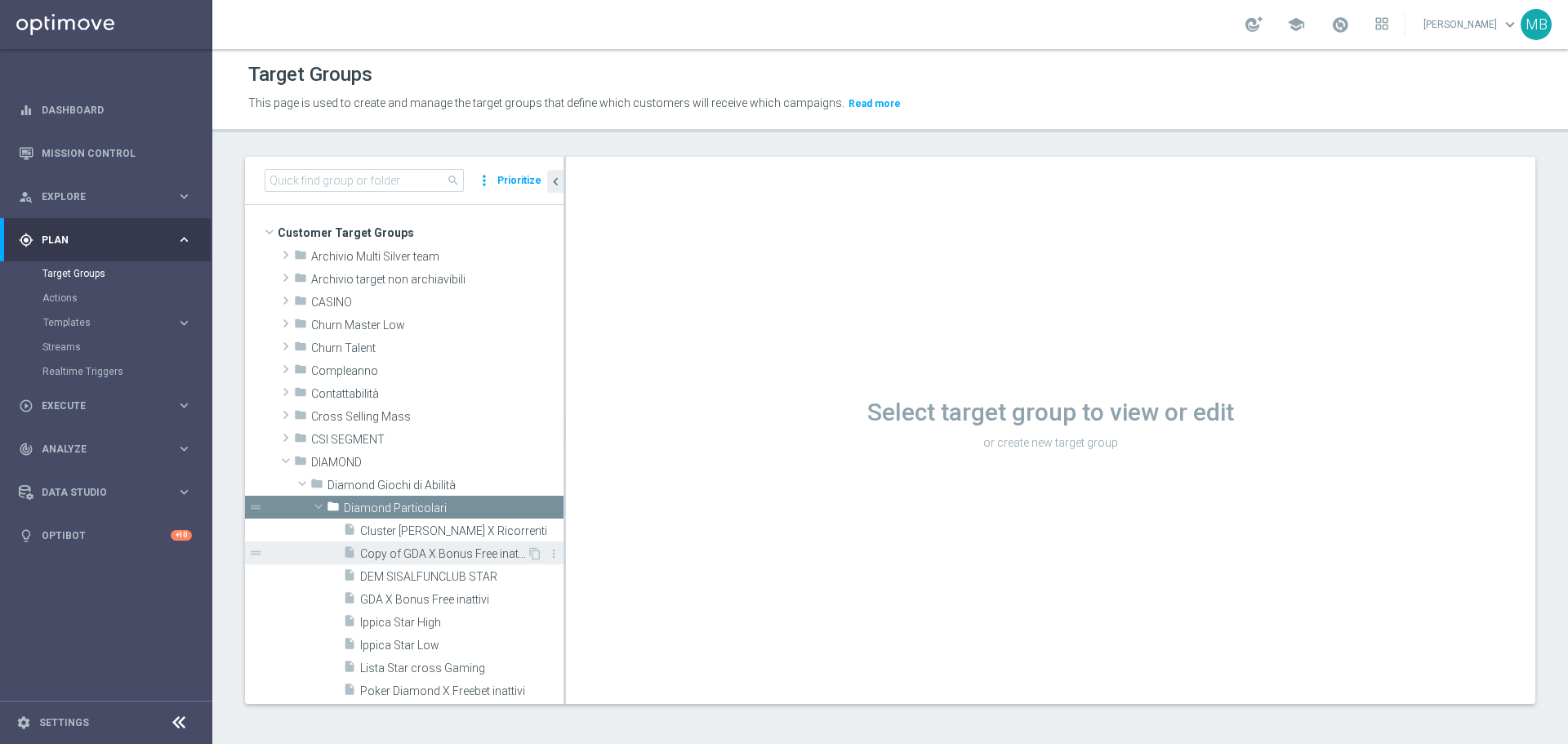
click at [476, 553] on span "Copy of GDA X Bonus Free inattivi" at bounding box center [443, 554] width 166 height 14
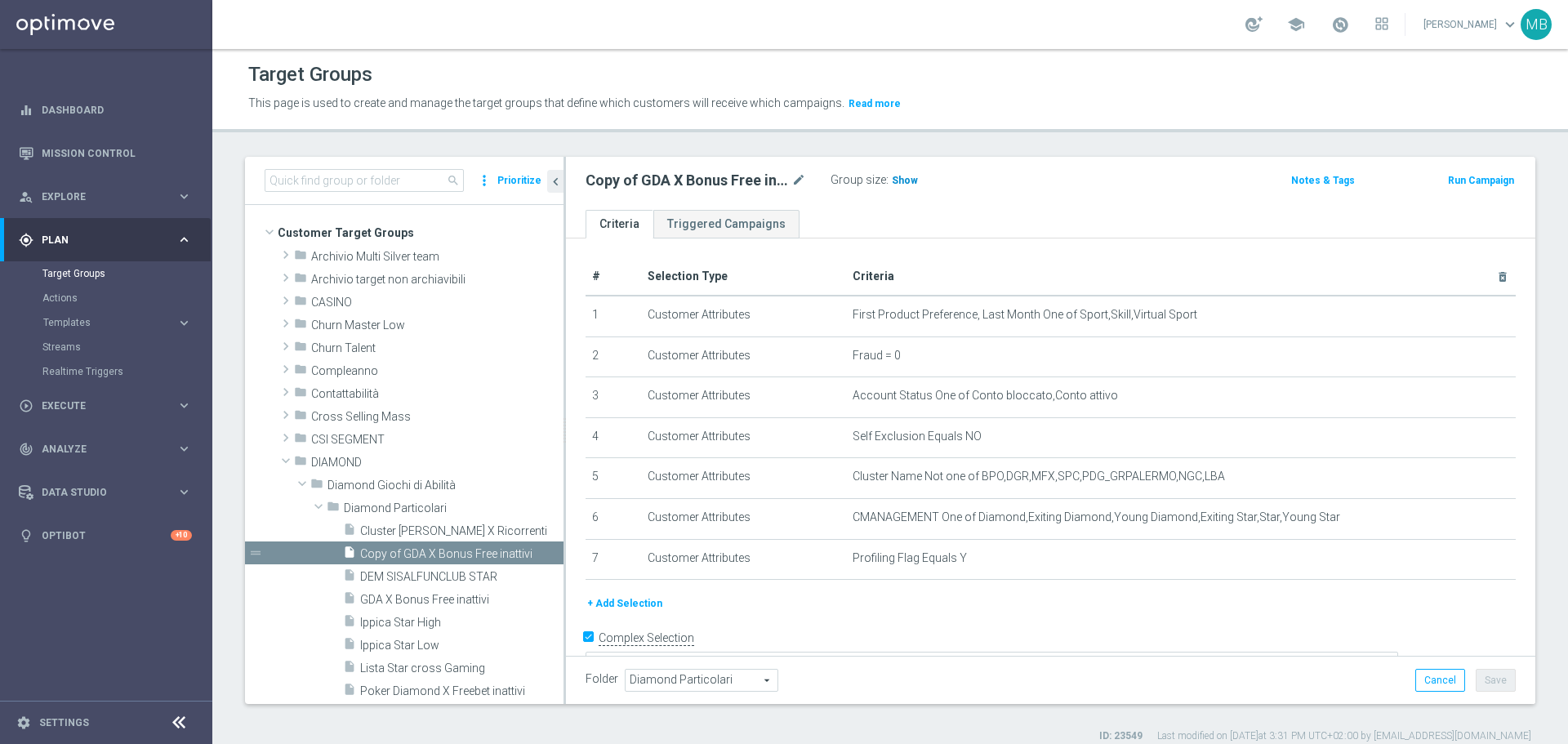
click at [895, 177] on span "Show" at bounding box center [905, 180] width 26 height 12
click at [907, 176] on span "1,300" at bounding box center [906, 182] width 28 height 16
drag, startPoint x: 537, startPoint y: 608, endPoint x: 529, endPoint y: 589, distance: 20.6
click at [537, 608] on div "content_copy more_vert" at bounding box center [542, 601] width 35 height 17
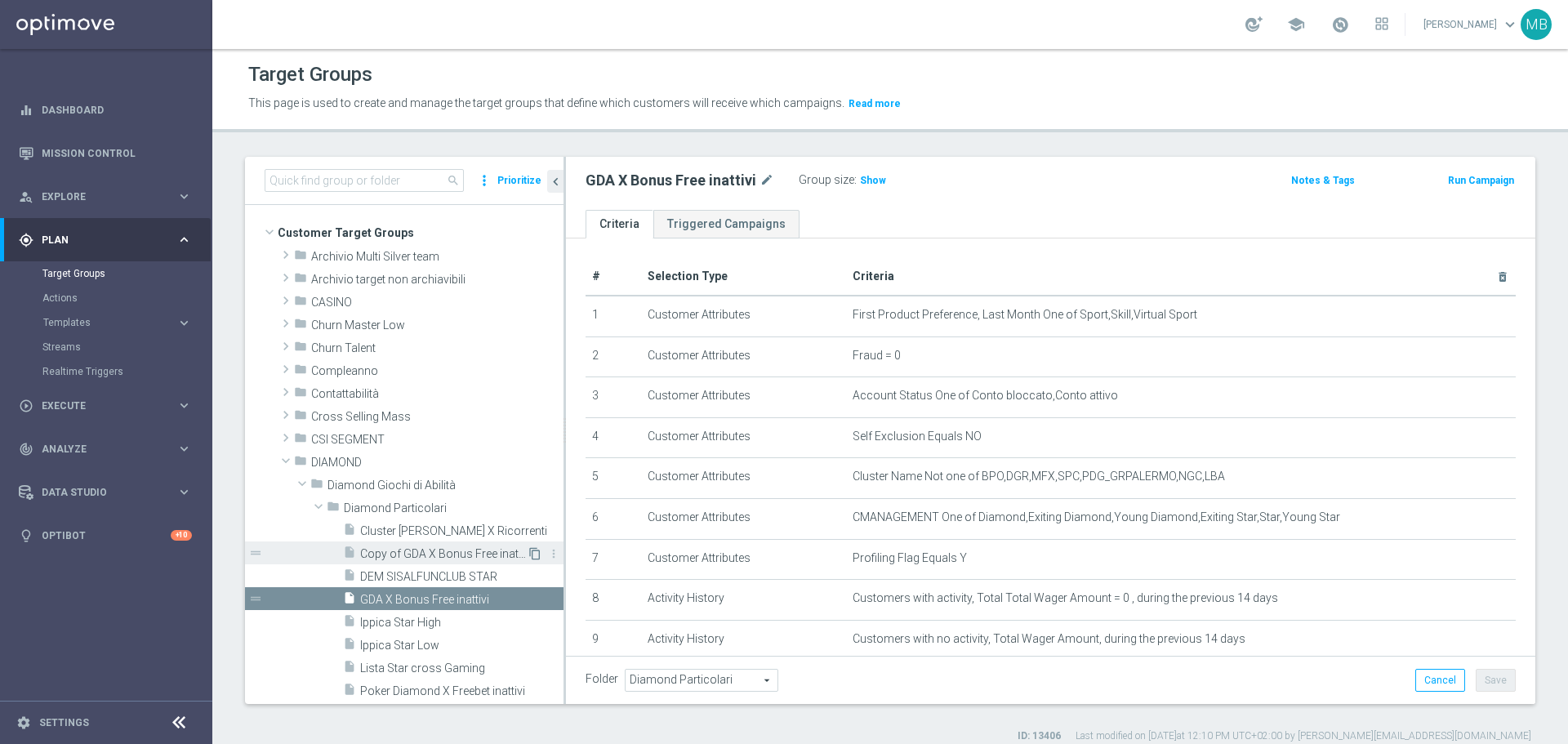
click at [528, 550] on icon "content_copy" at bounding box center [535, 554] width 13 height 13
type textarea "1 and 2 and 3 and 4 and 5 and 6 and 7"
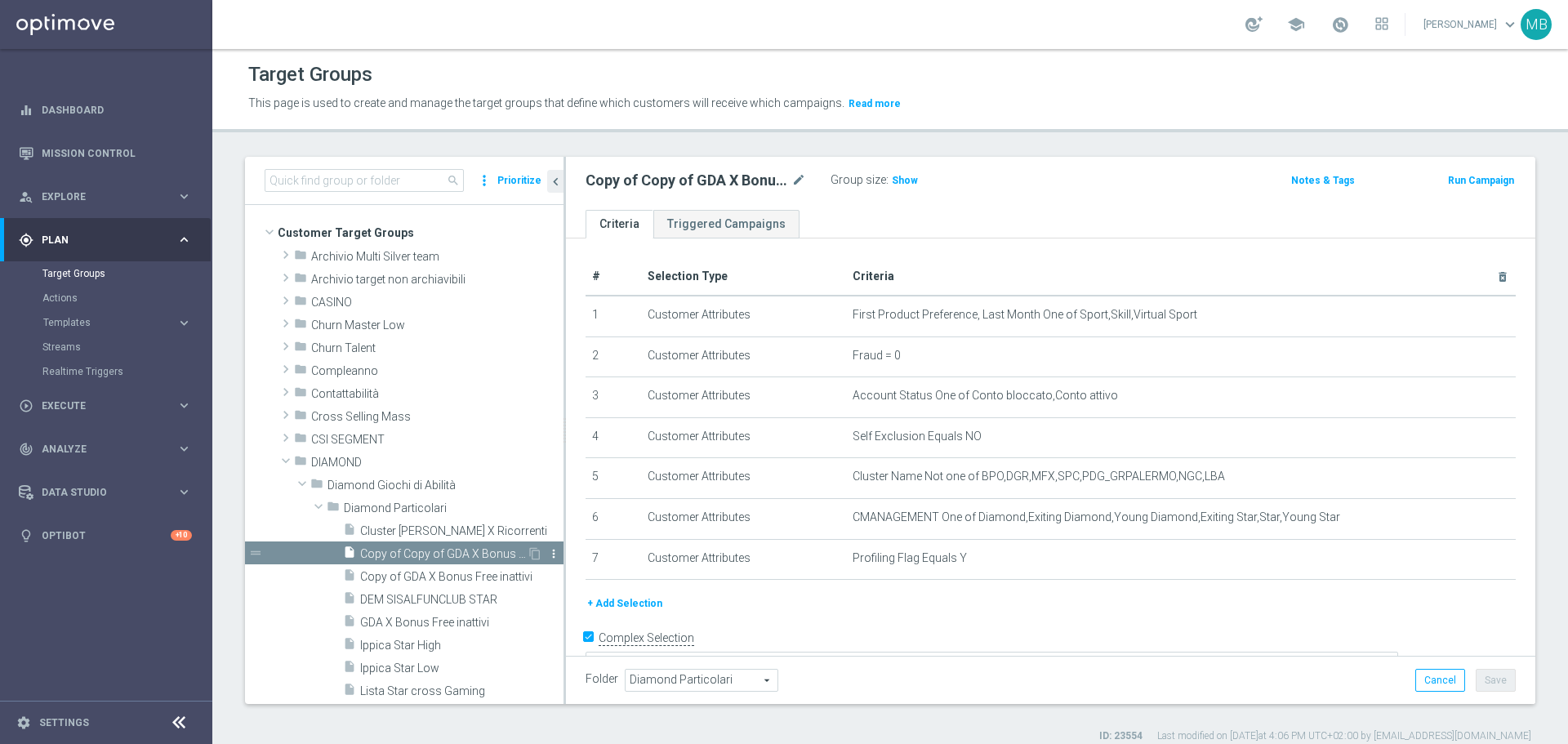
click at [547, 550] on icon "more_vert" at bounding box center [554, 554] width 13 height 13
click at [572, 596] on span "Delete" at bounding box center [577, 598] width 35 height 12
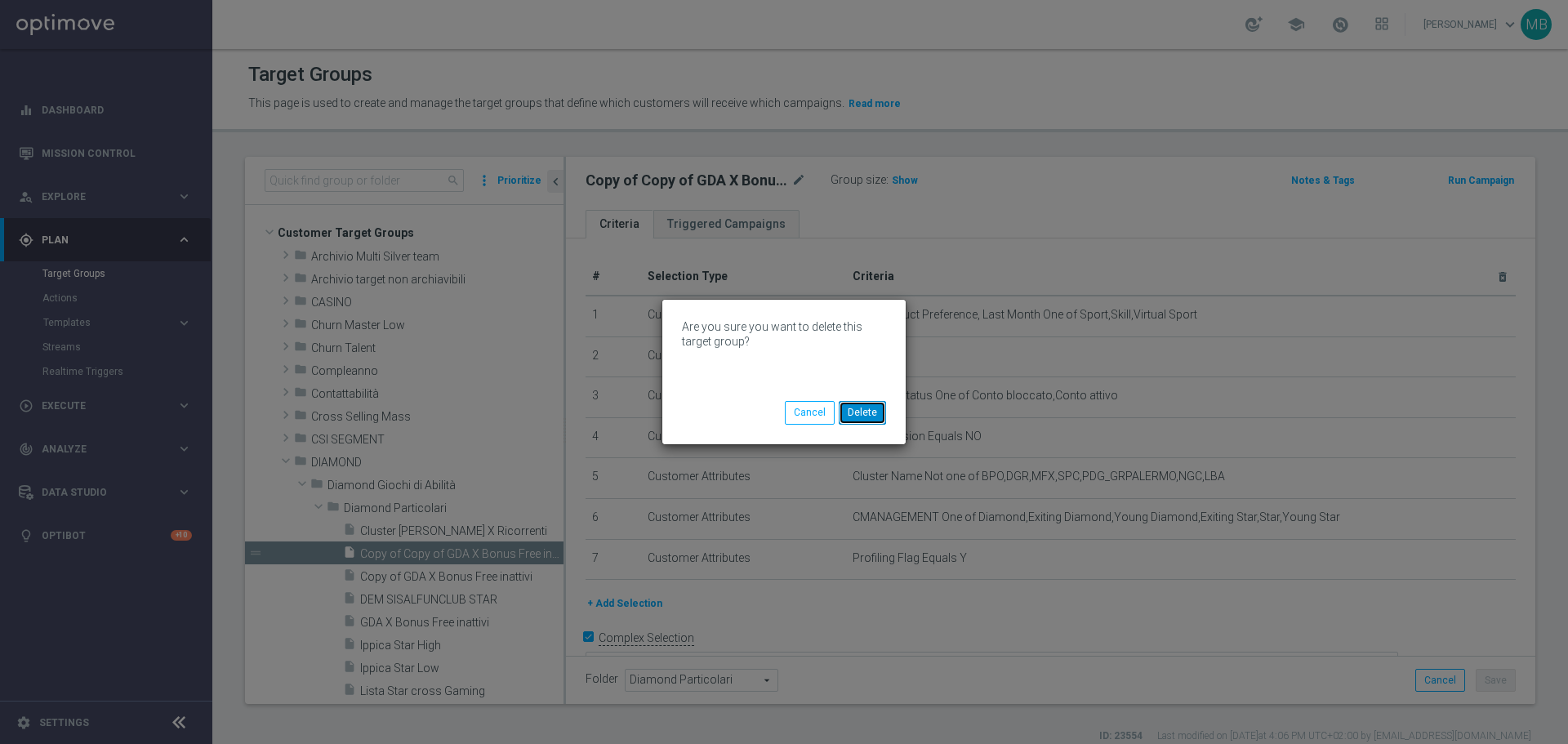
click at [854, 413] on button "Delete" at bounding box center [863, 412] width 48 height 23
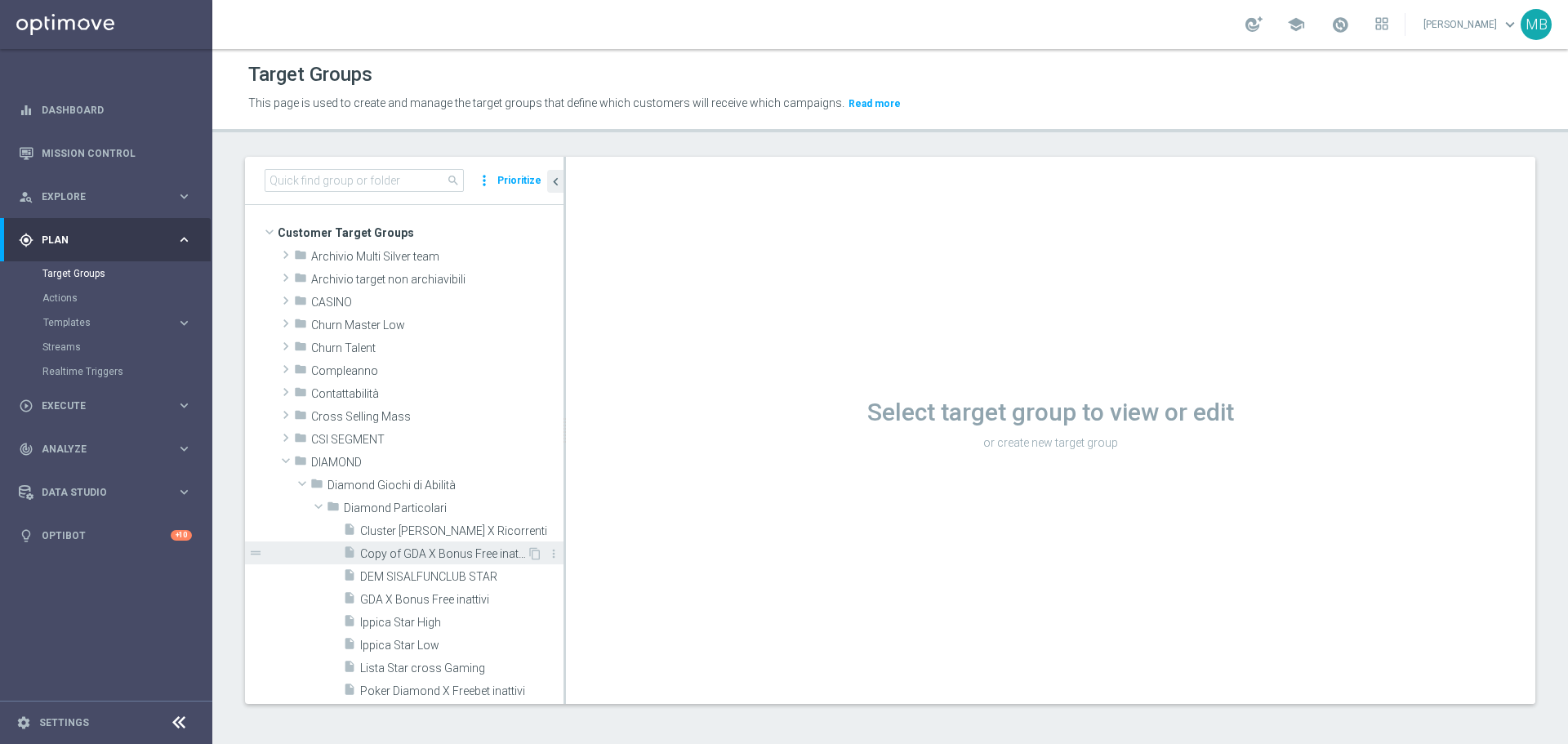
click at [450, 558] on span "Copy of GDA X Bonus Free inattivi" at bounding box center [443, 554] width 166 height 14
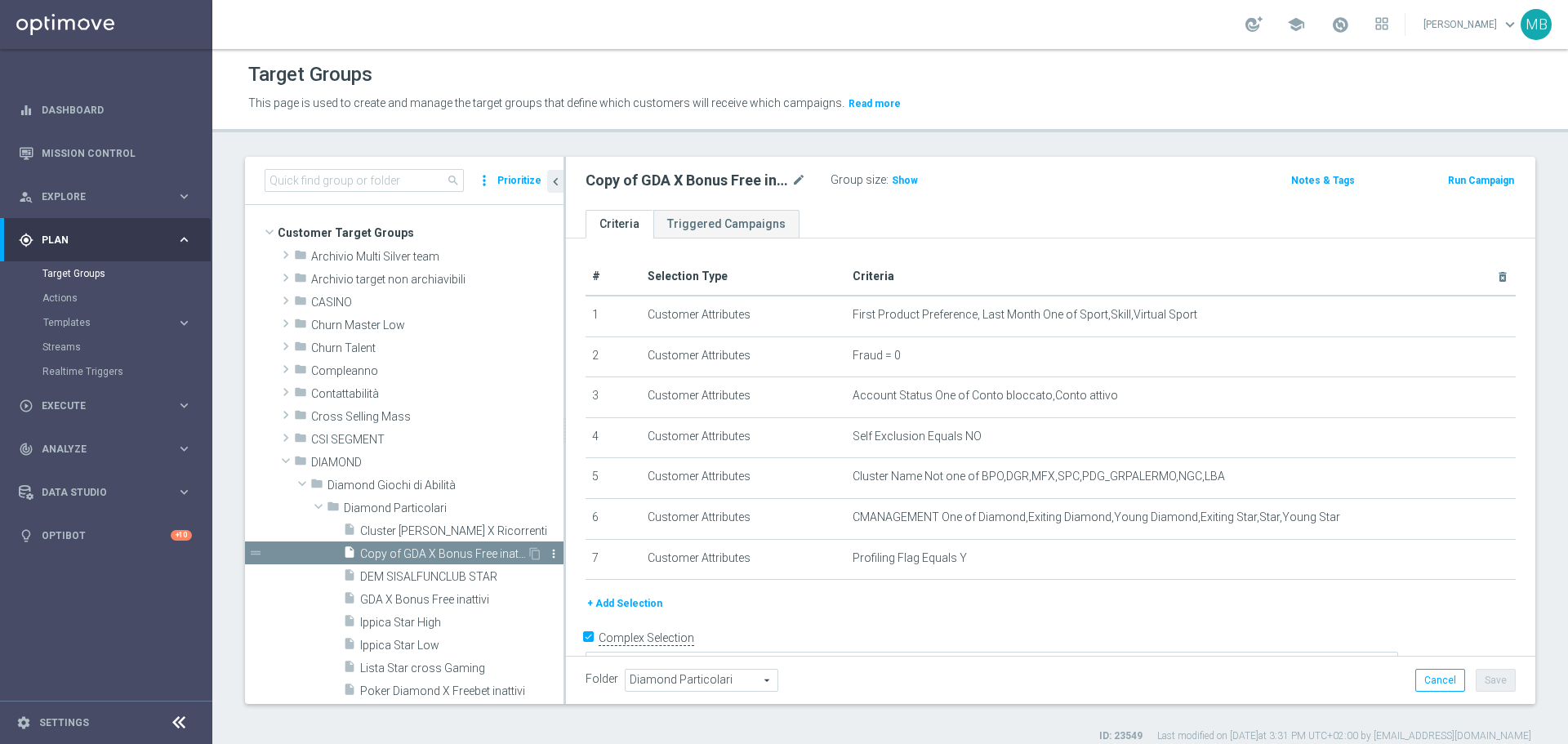
click at [547, 550] on icon "more_vert" at bounding box center [554, 554] width 13 height 13
click at [168, 618] on sidenavbar "equalizer Dashboard Mission Control" at bounding box center [106, 372] width 212 height 744
click at [547, 558] on icon "more_vert" at bounding box center [554, 554] width 13 height 13
click at [566, 598] on li "delete Delete" at bounding box center [583, 605] width 80 height 26
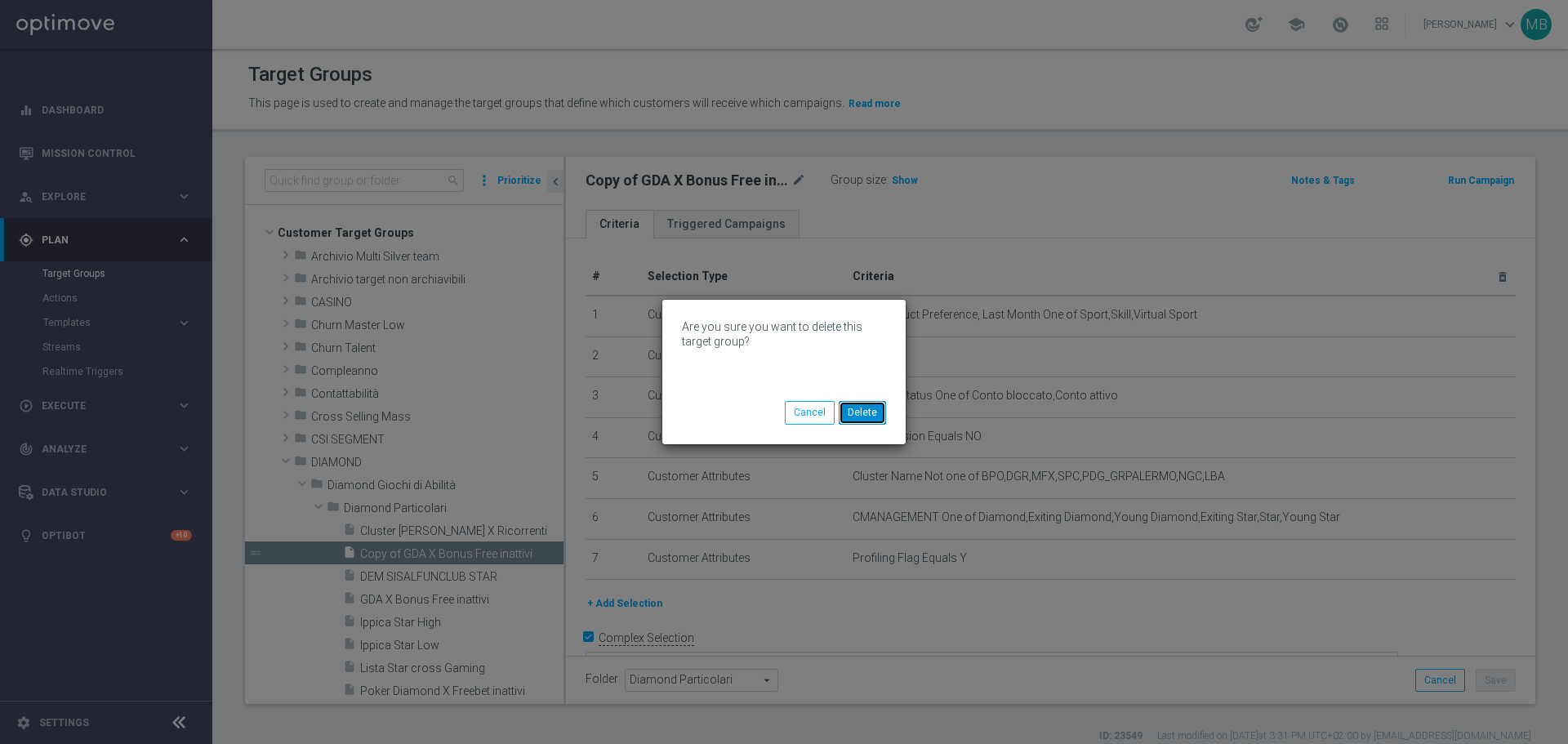
click at [880, 406] on button "Delete" at bounding box center [863, 412] width 48 height 23
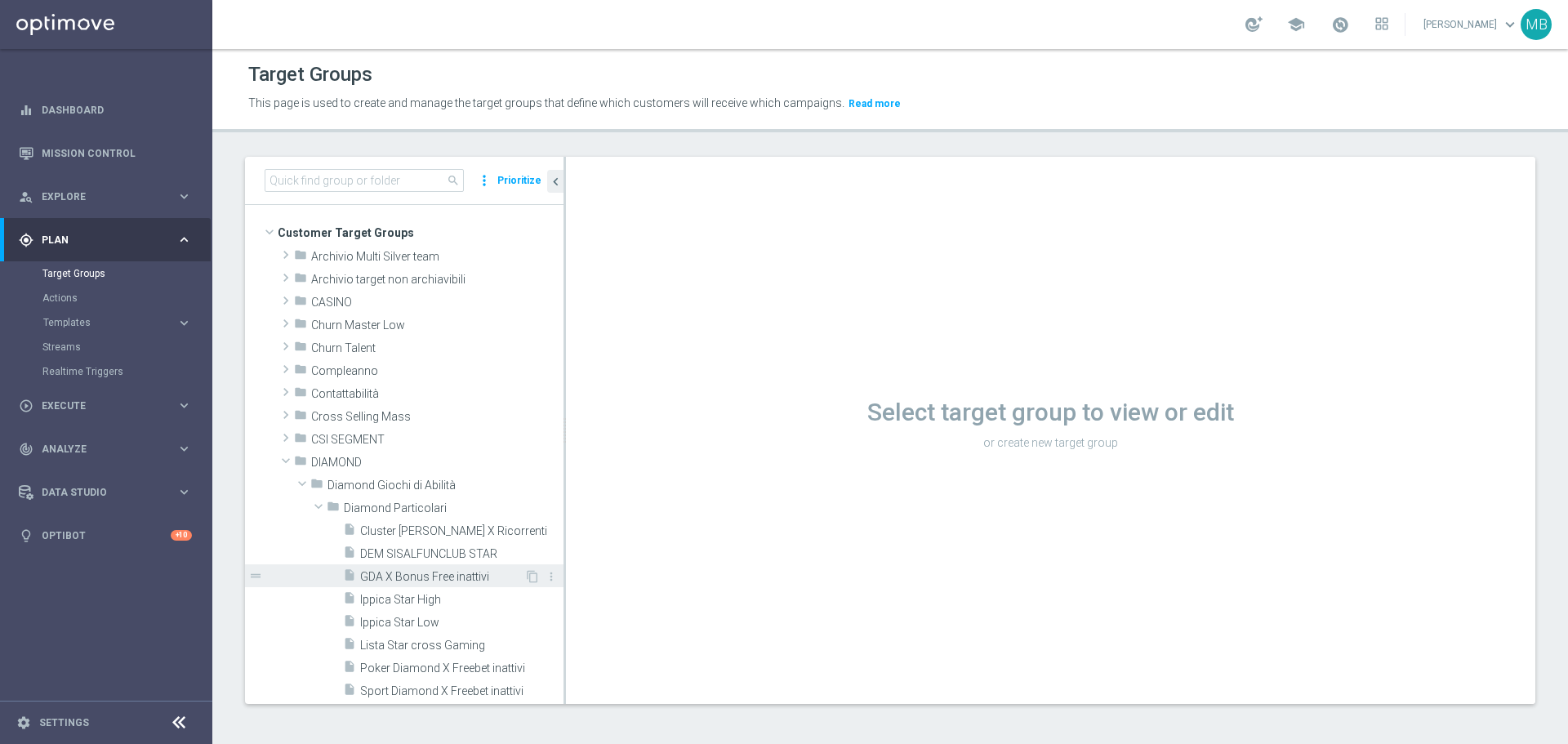
click at [434, 581] on span "GDA X Bonus Free inattivi" at bounding box center [442, 577] width 164 height 14
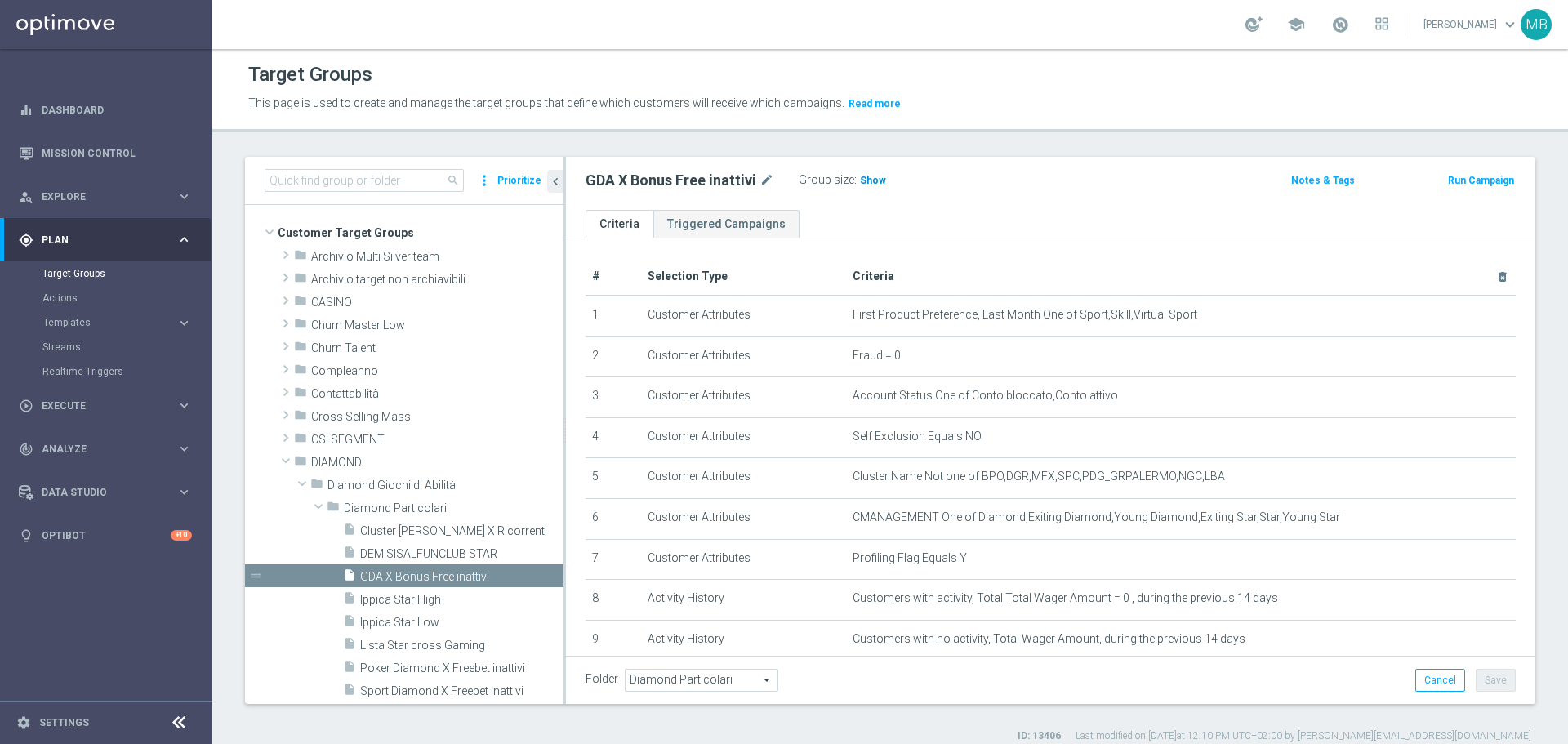
click at [868, 175] on span "Show" at bounding box center [873, 180] width 26 height 12
click at [863, 176] on span "36" at bounding box center [868, 182] width 15 height 16
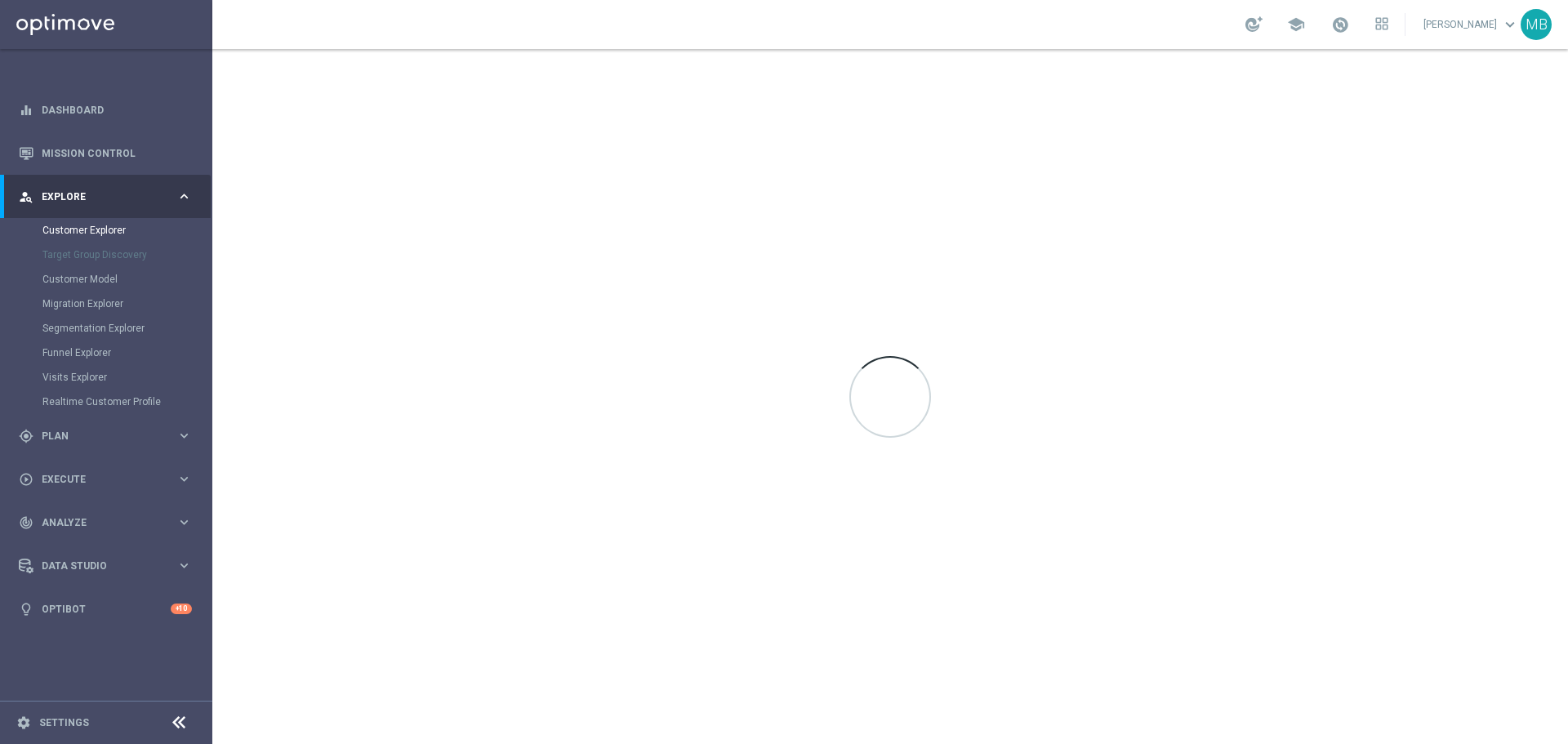
drag, startPoint x: 0, startPoint y: 0, endPoint x: 1037, endPoint y: 255, distance: 1067.9
click at [1037, 255] on div at bounding box center [890, 397] width 1356 height 696
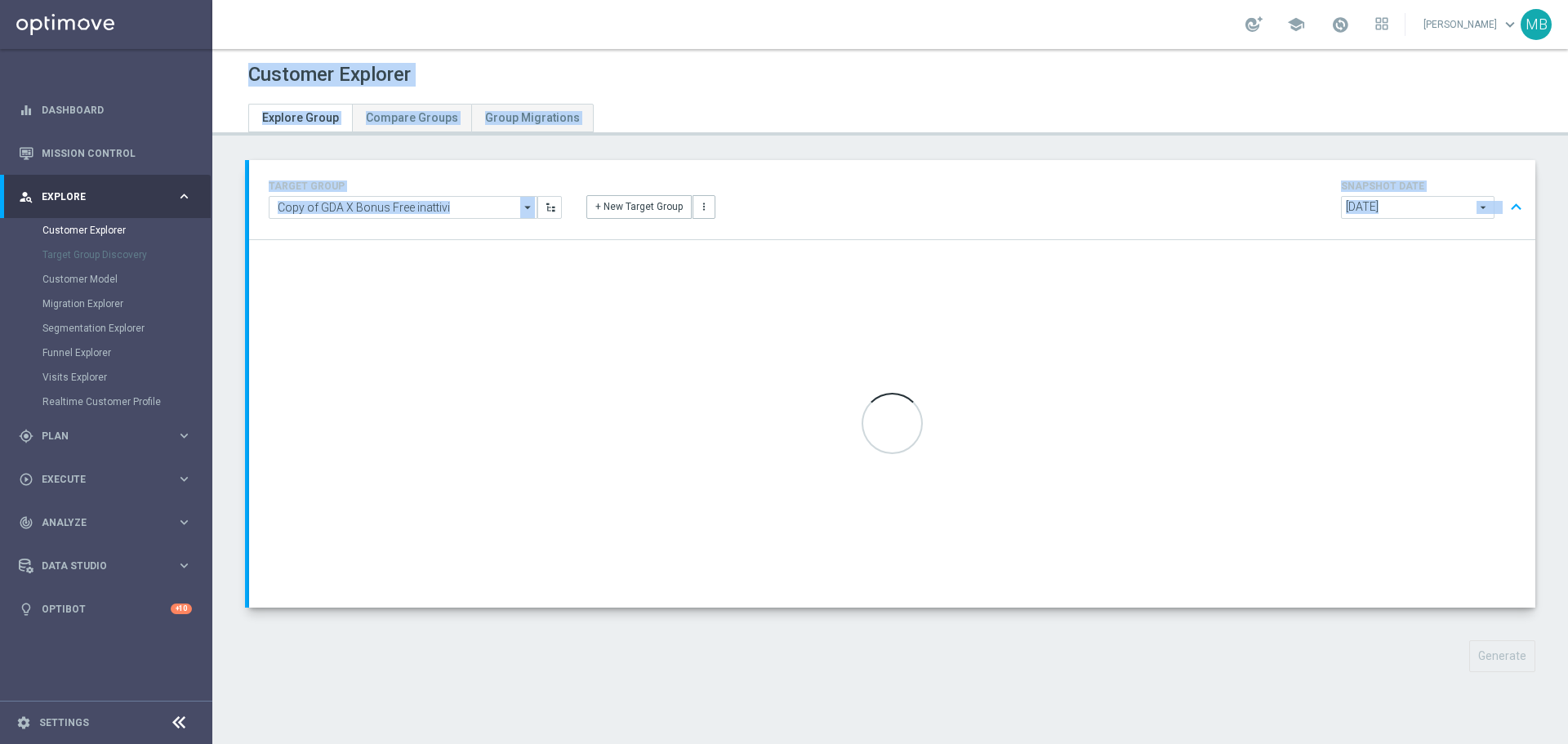
click at [1248, 96] on div at bounding box center [890, 105] width 1308 height 29
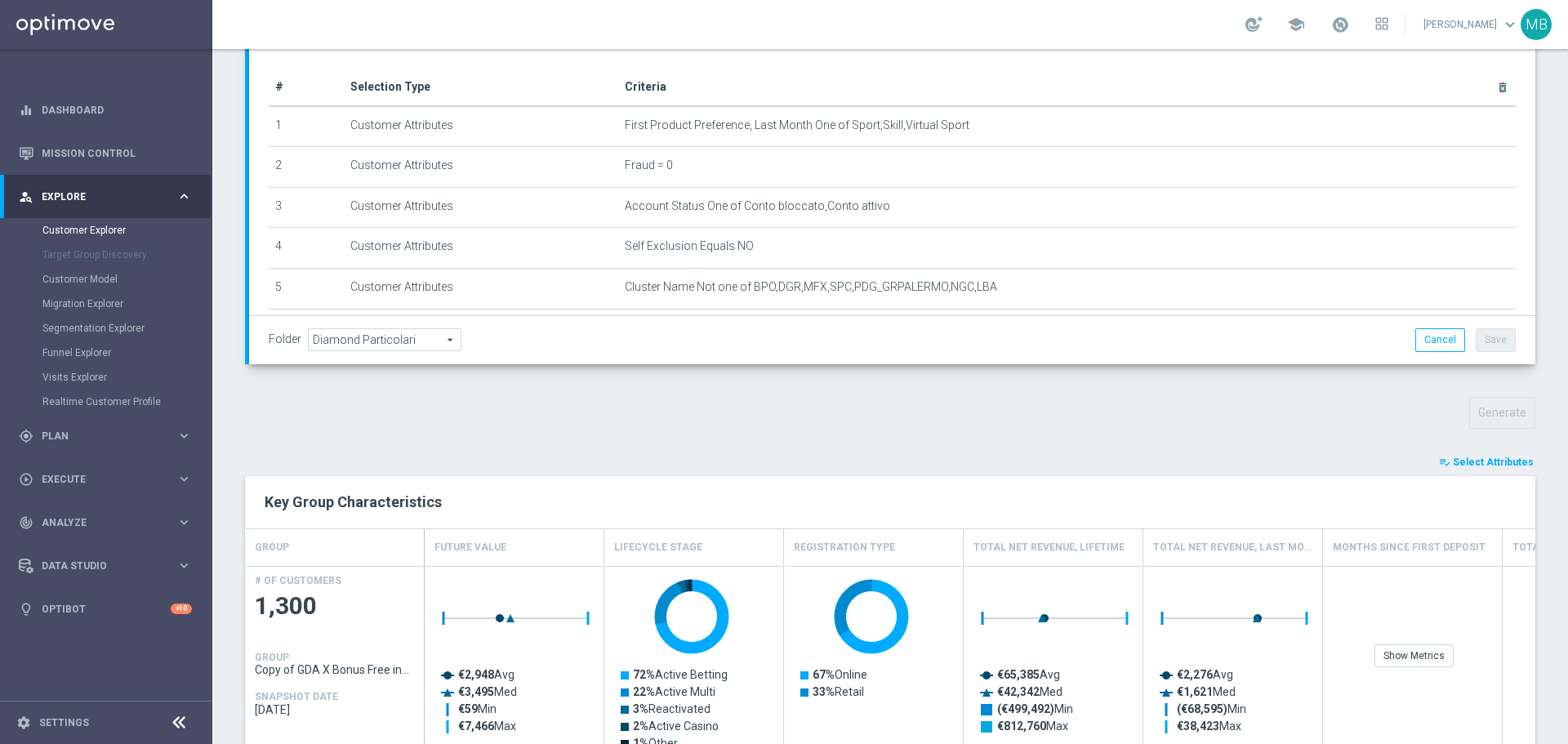
scroll to position [269, 0]
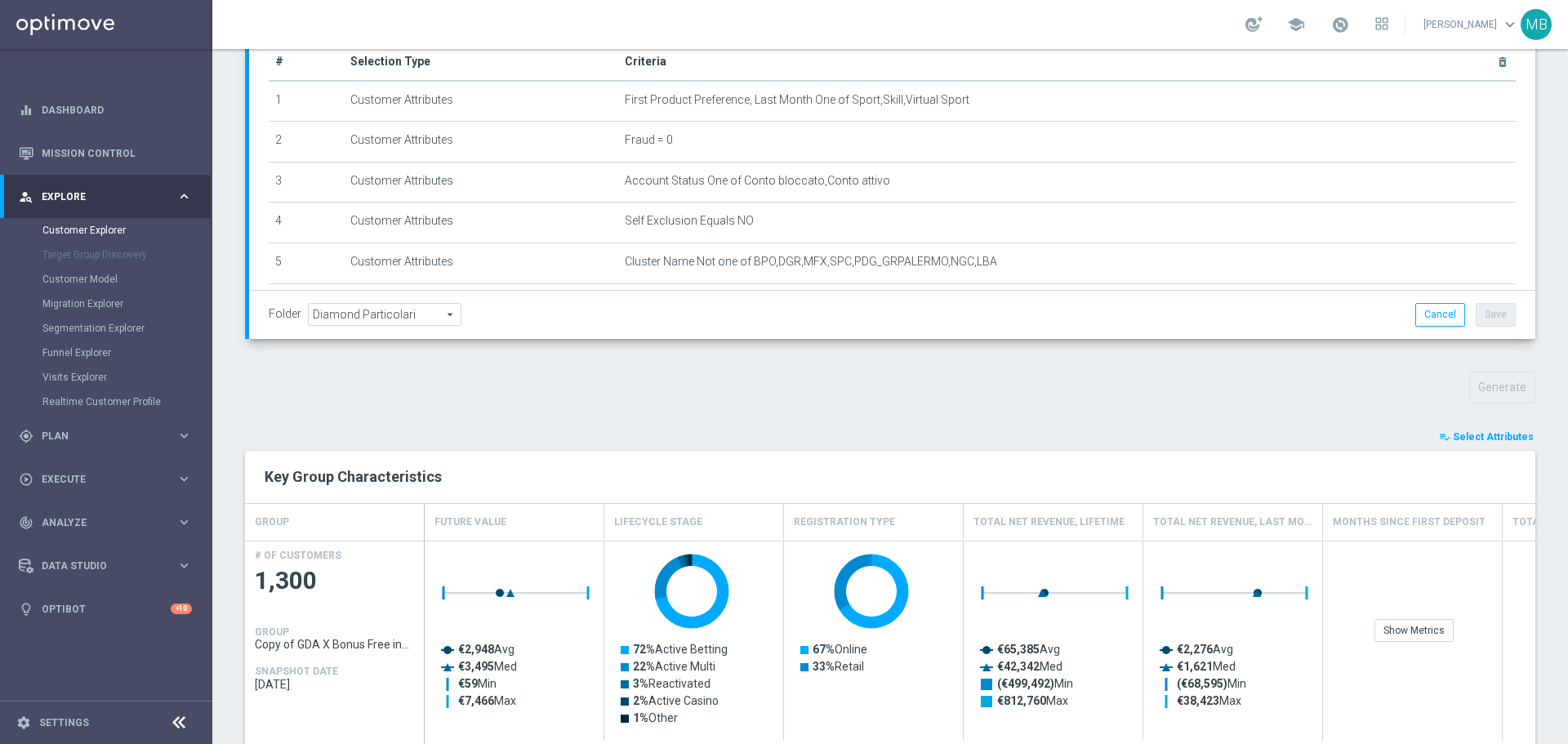
click at [1500, 434] on span "Select Attributes" at bounding box center [1493, 437] width 80 height 12
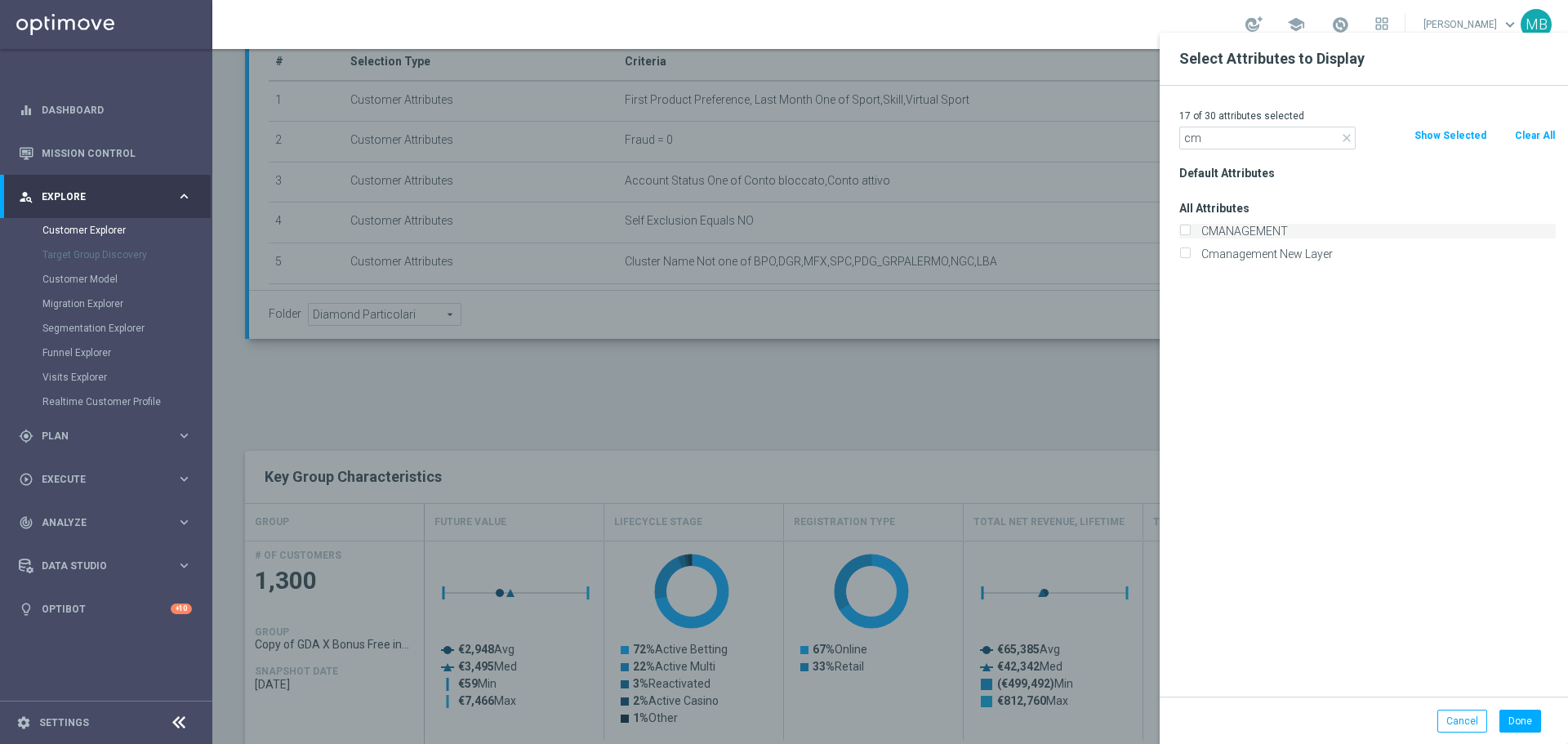
type input "cm"
click at [1280, 235] on label "CMANAGEMENT" at bounding box center [1376, 231] width 360 height 15
click at [1190, 235] on input "CMANAGEMENT" at bounding box center [1185, 233] width 11 height 11
checkbox input "true"
click at [1319, 137] on input "cm" at bounding box center [1267, 138] width 176 height 23
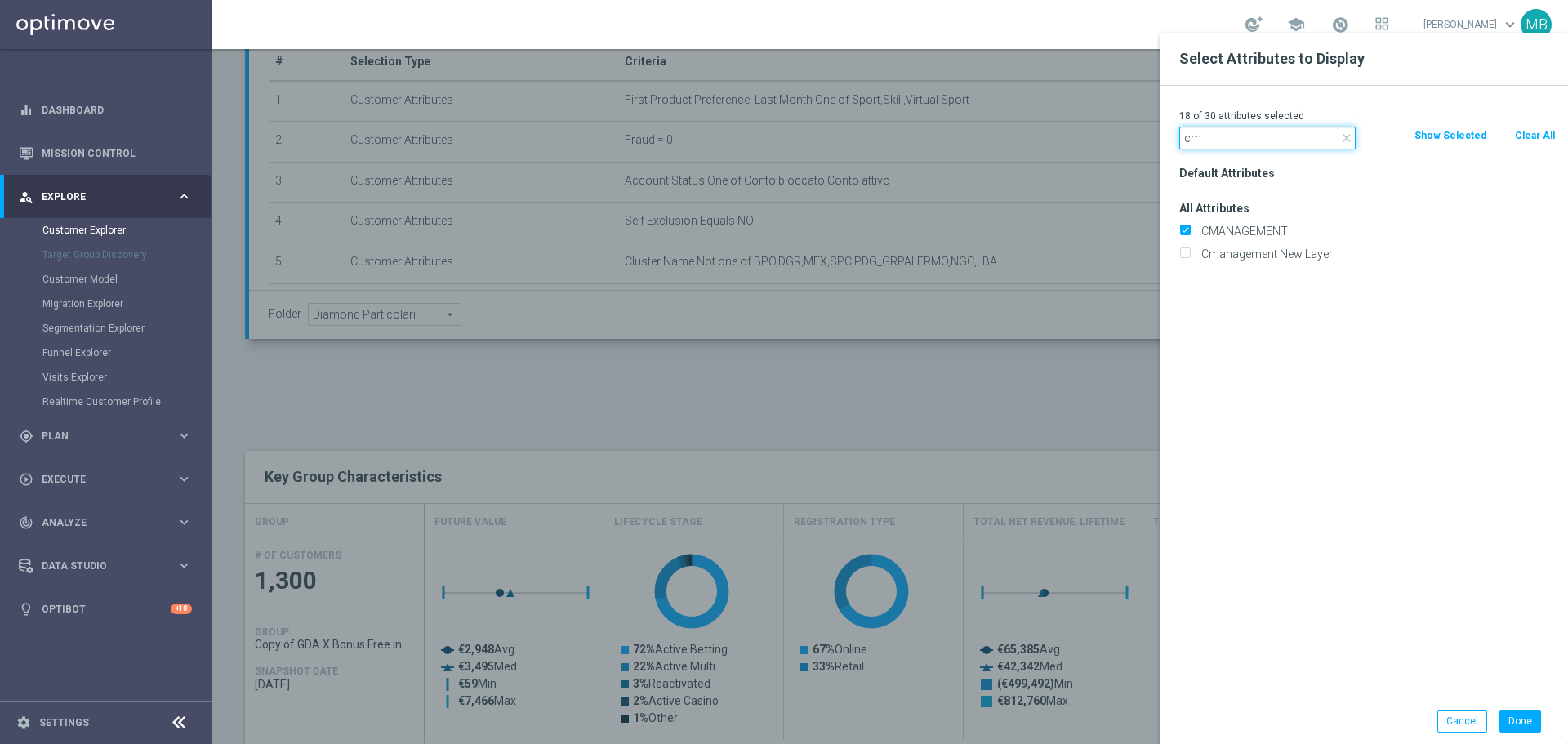
type input "c"
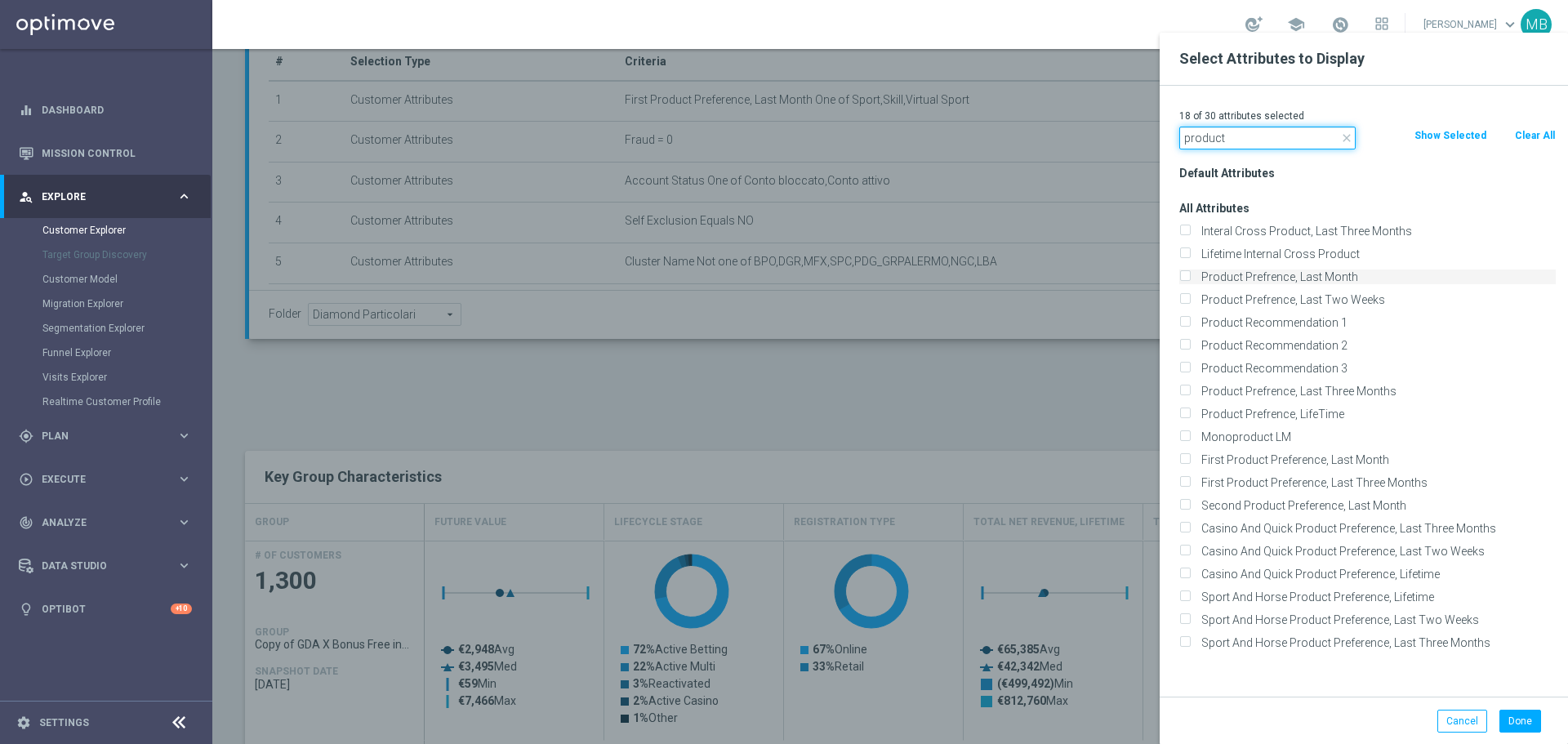
type input "product"
click at [1188, 276] on input "Product Prefrence, Last Month" at bounding box center [1185, 279] width 11 height 11
checkbox input "true"
click at [1196, 388] on label "Product Prefrence, Last Three Months" at bounding box center [1376, 391] width 360 height 15
click at [1190, 388] on input "Product Prefrence, Last Three Months" at bounding box center [1185, 394] width 11 height 11
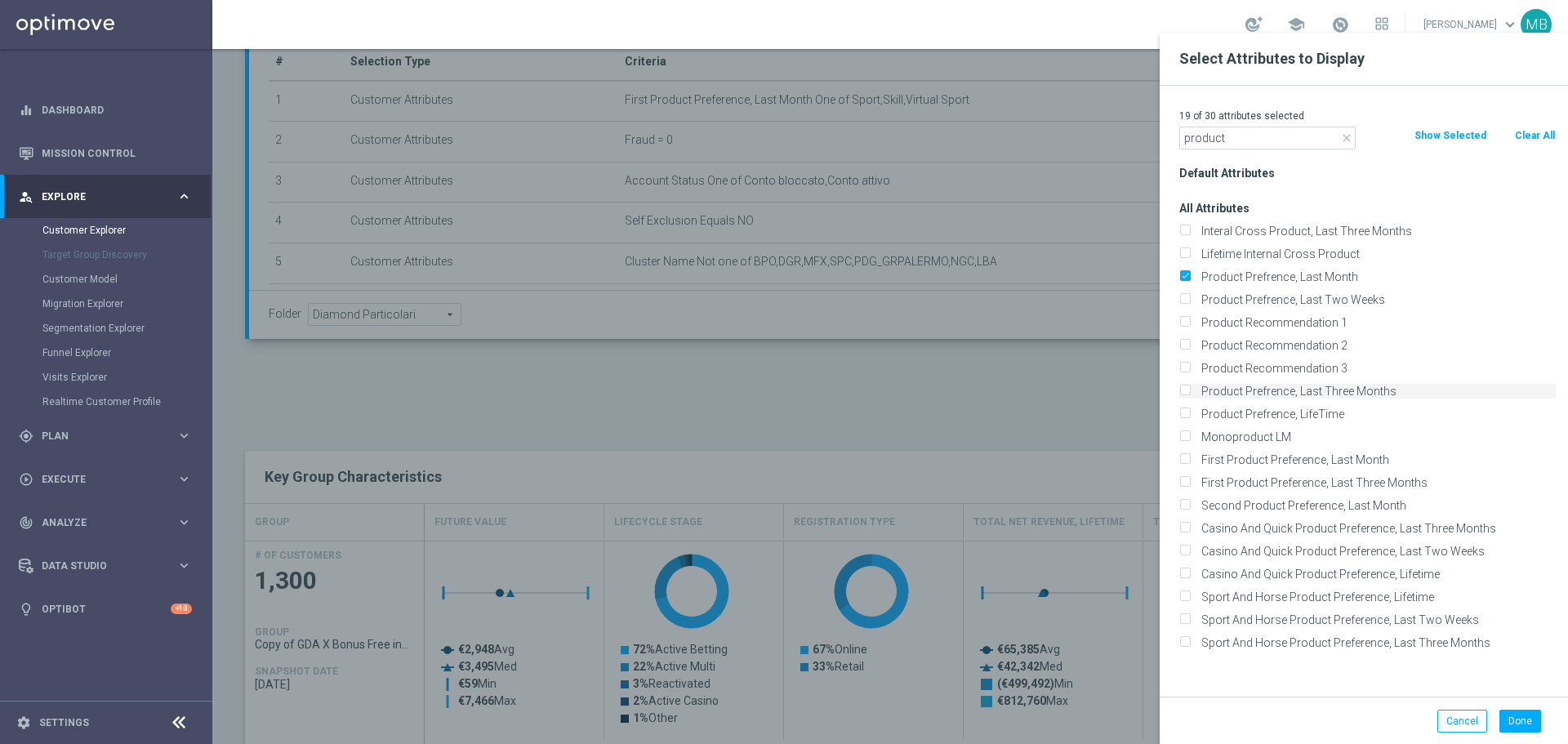
checkbox input "true"
click at [1196, 453] on label "First Product Preference, Last Month" at bounding box center [1376, 460] width 360 height 15
click at [1184, 457] on input "First Product Preference, Last Month" at bounding box center [1185, 462] width 11 height 11
checkbox input "true"
click at [1196, 478] on label "First Product Preference, Last Three Months" at bounding box center [1376, 483] width 360 height 15
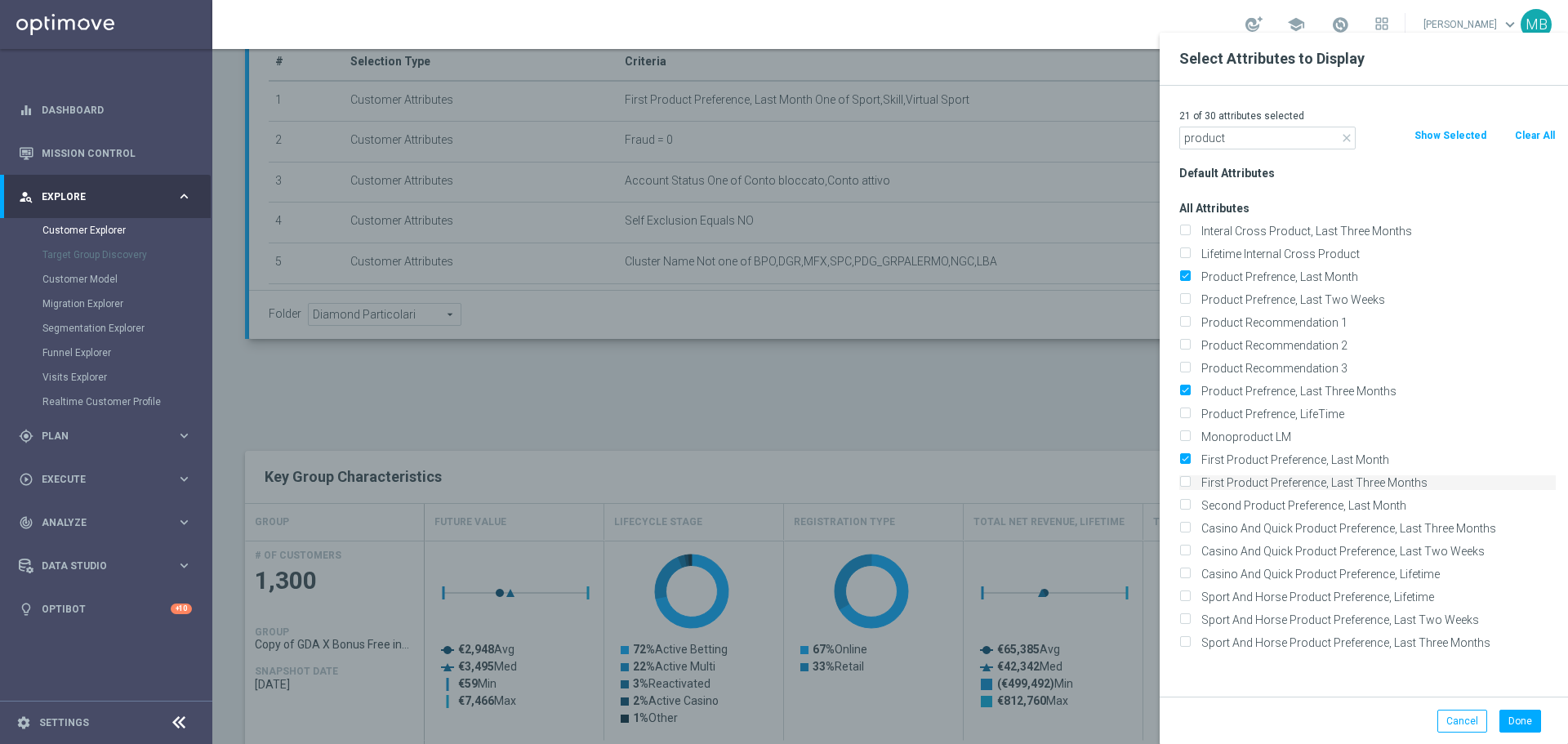
click at [1185, 480] on input "First Product Preference, Last Three Months" at bounding box center [1185, 485] width 11 height 11
checkbox input "true"
click at [1510, 712] on button "Done" at bounding box center [1520, 721] width 42 height 23
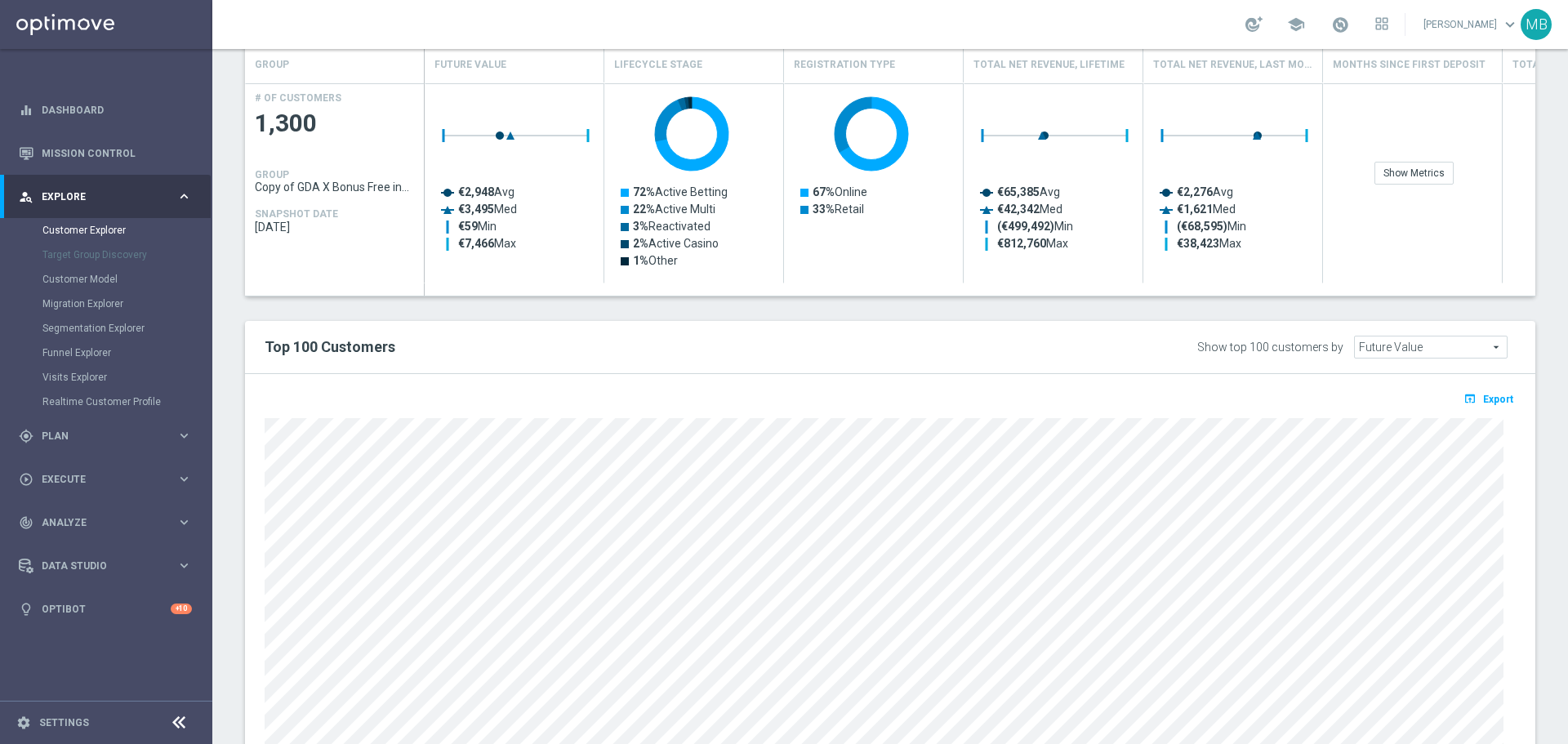
scroll to position [735, 0]
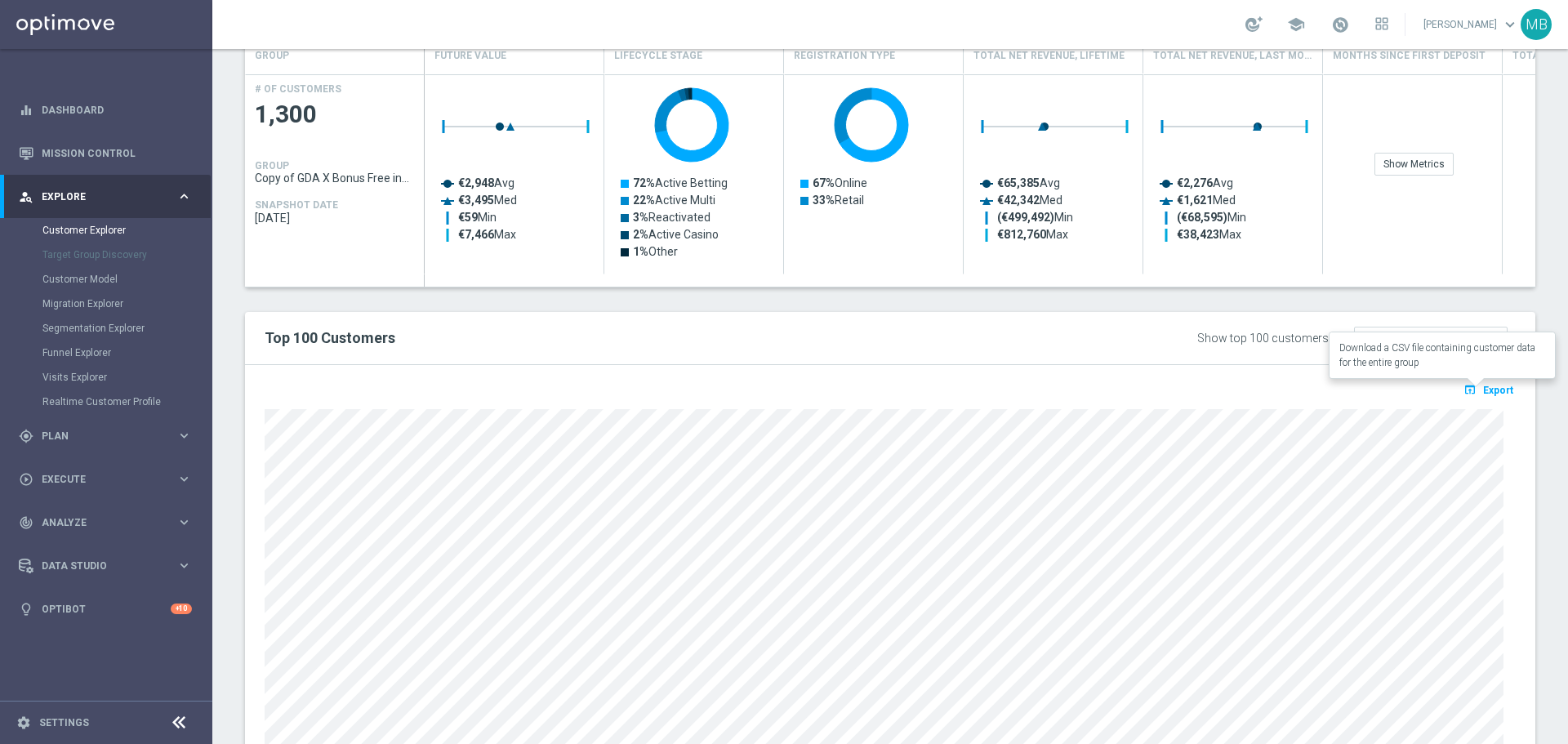
click at [1486, 391] on span "Export" at bounding box center [1498, 390] width 30 height 12
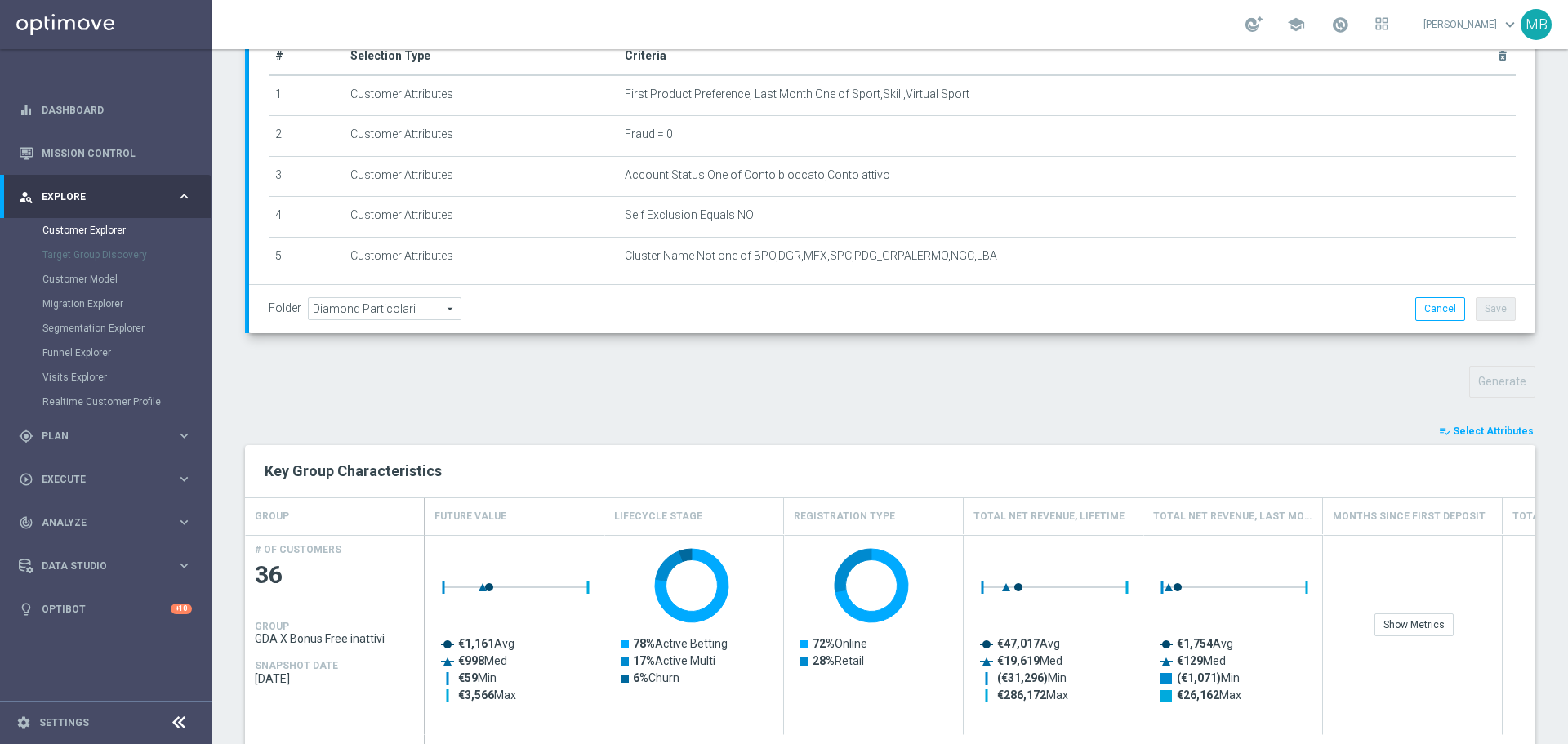
scroll to position [296, 0]
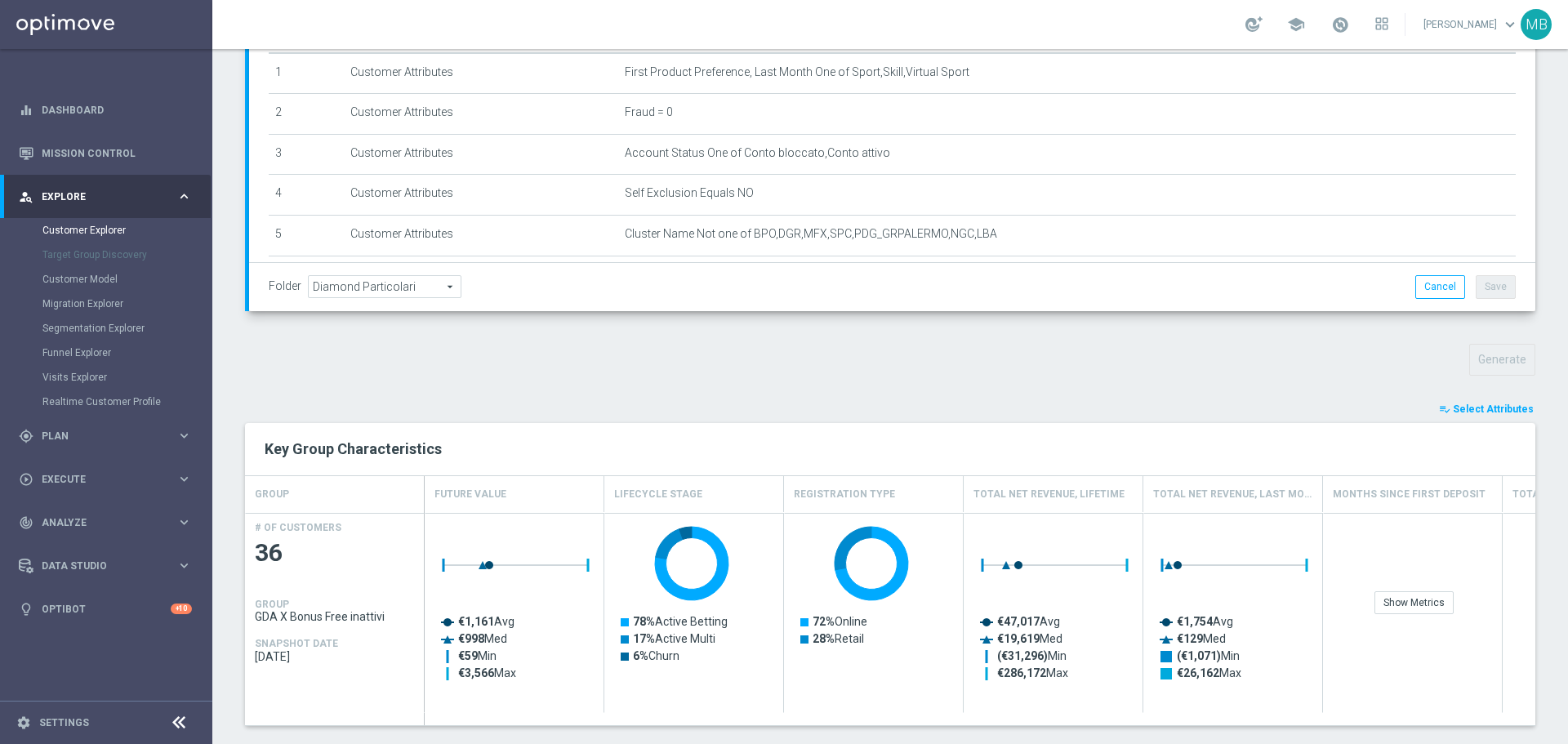
click at [1461, 388] on div "TARGET GROUP GDA X Bonus Free inattivi GDA X Bonus Free inattivi arrow_drop_dow…" at bounding box center [890, 546] width 1356 height 1364
click at [1460, 400] on button "playlist_add_check Select Attributes" at bounding box center [1486, 409] width 98 height 18
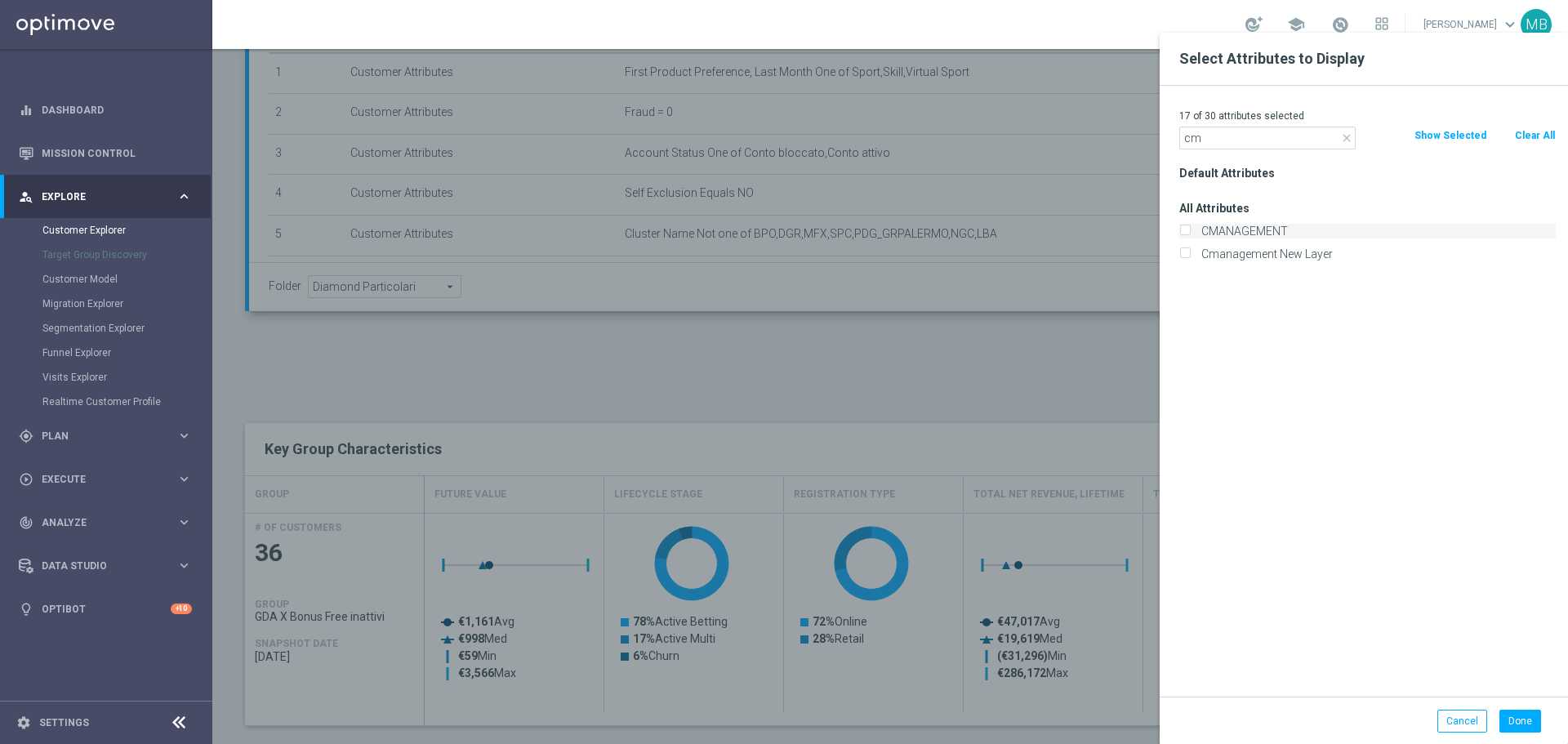
type input "cm"
click at [1196, 227] on label "CMANAGEMENT" at bounding box center [1376, 231] width 360 height 15
click at [1187, 228] on input "CMANAGEMENT" at bounding box center [1185, 233] width 11 height 11
checkbox input "true"
click at [1258, 133] on input "cm" at bounding box center [1267, 138] width 176 height 23
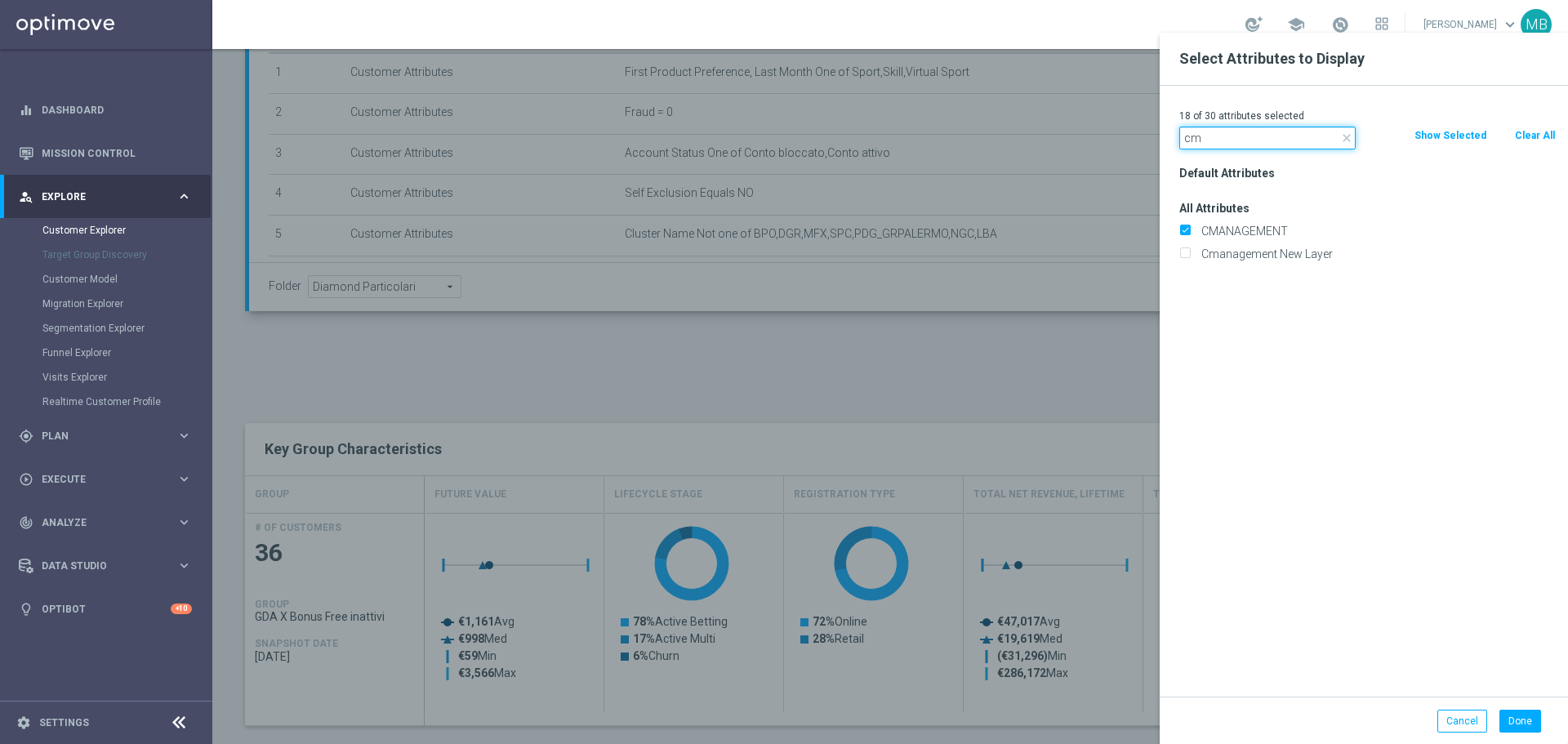
type input "c"
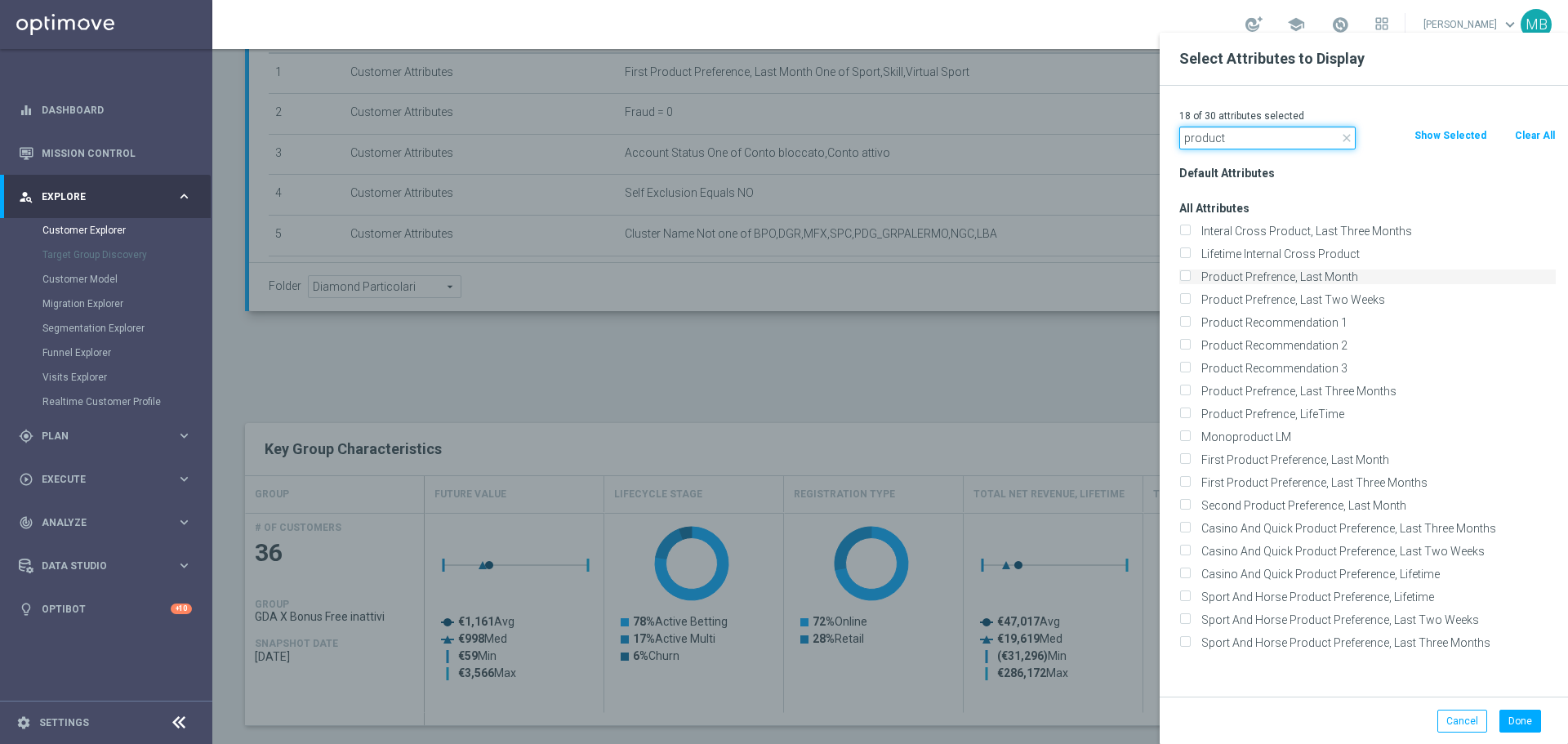
type input "product"
click at [1194, 273] on div "Product Prefrence, Last Month" at bounding box center [1368, 277] width 376 height 15
click at [1184, 273] on input "Product Prefrence, Last Month" at bounding box center [1185, 279] width 11 height 11
checkbox input "false"
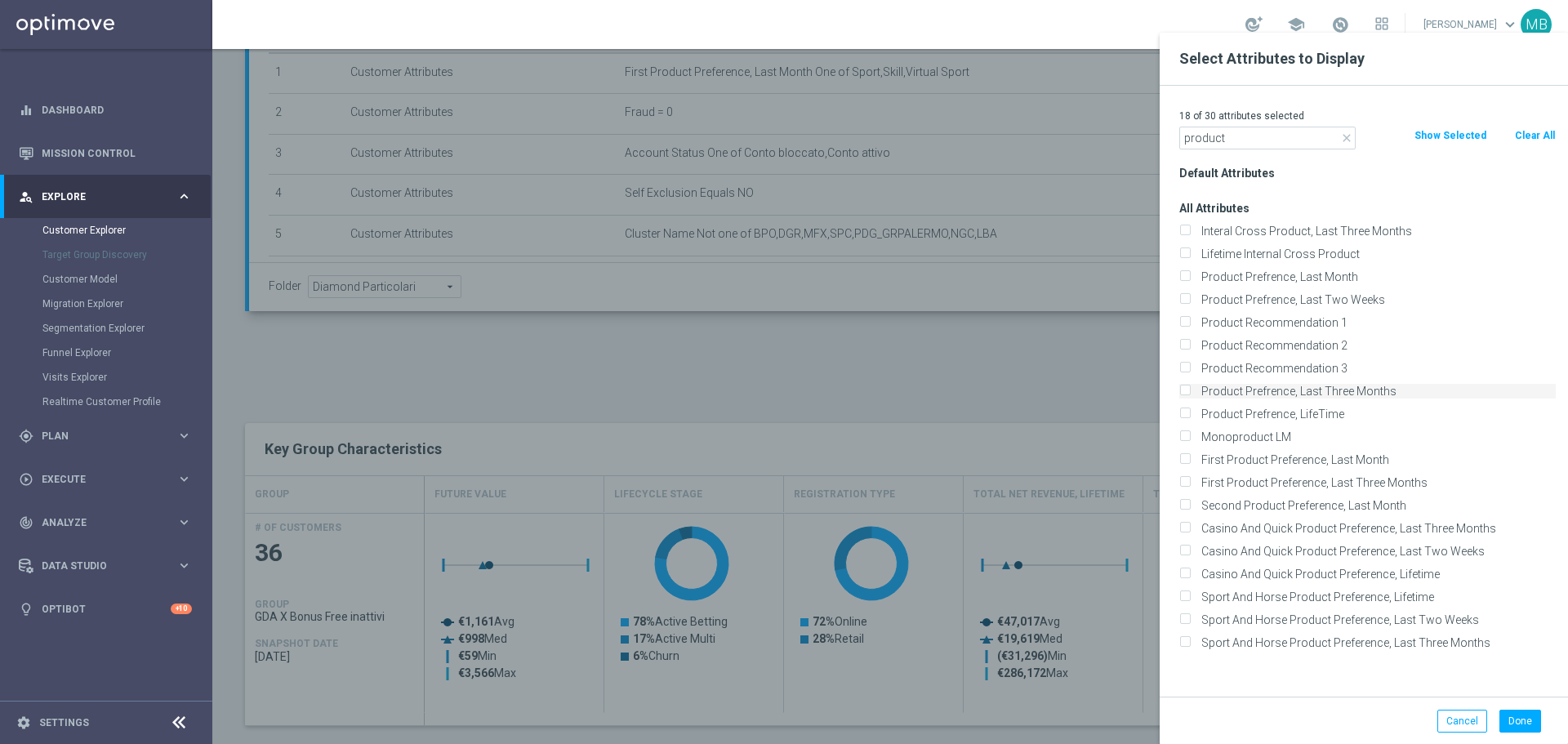
click at [1183, 391] on input "Product Prefrence, Last Three Months" at bounding box center [1185, 394] width 11 height 11
checkbox input "true"
click at [1184, 485] on input "First Product Preference, Last Three Months" at bounding box center [1185, 485] width 11 height 11
checkbox input "true"
click at [1187, 459] on input "First Product Preference, Last Month" at bounding box center [1185, 462] width 11 height 11
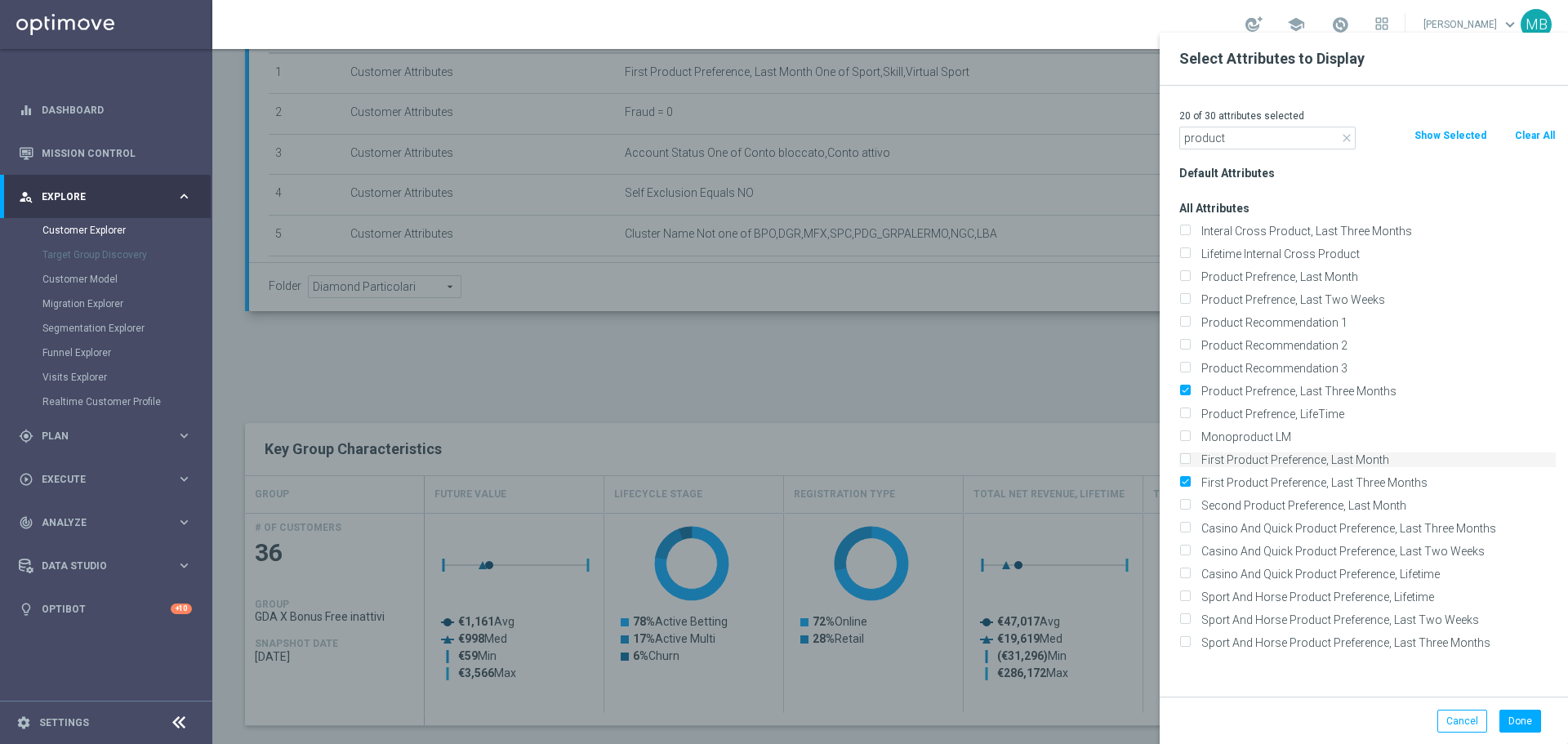
checkbox input "true"
click at [1512, 720] on button "Done" at bounding box center [1520, 721] width 42 height 23
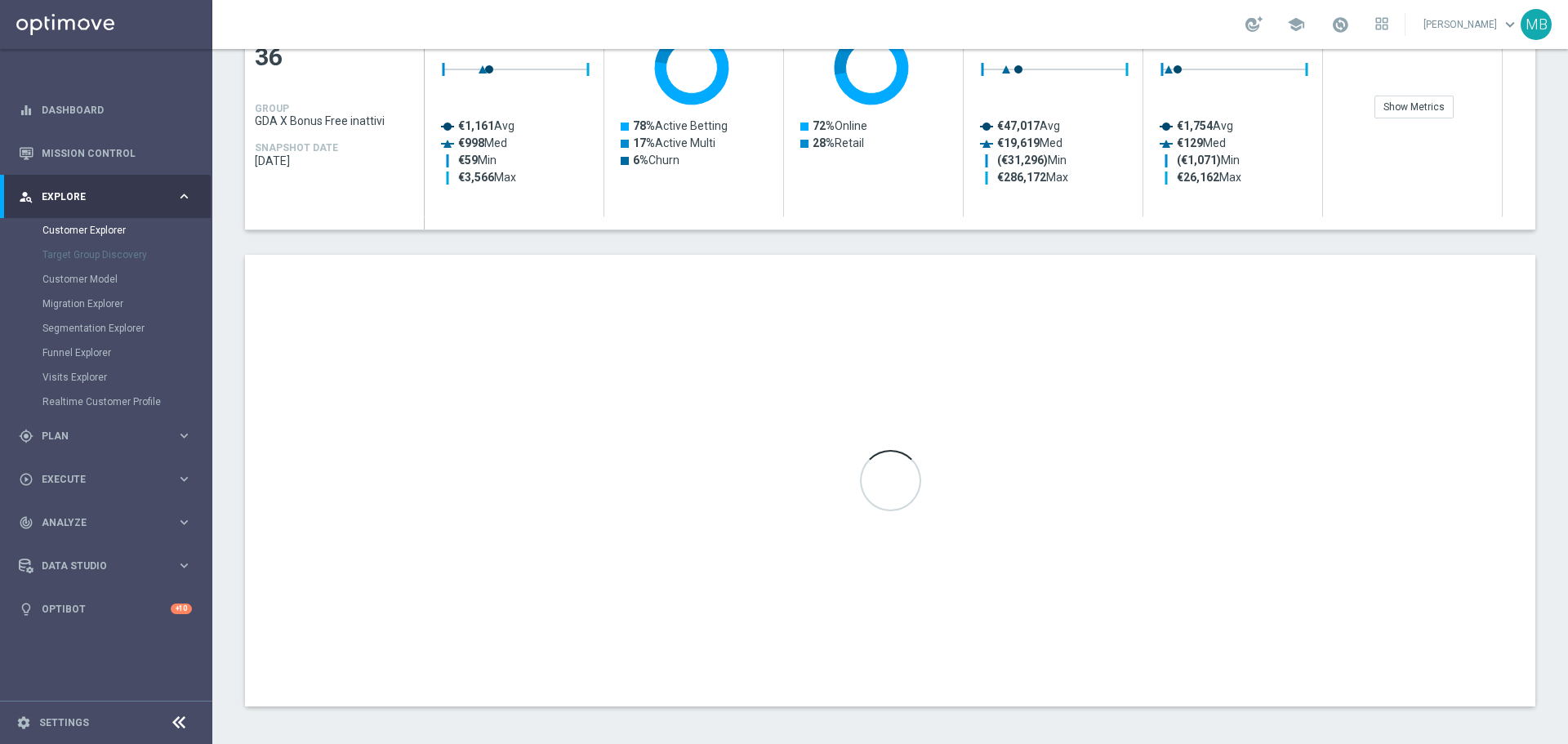
scroll to position [790, 0]
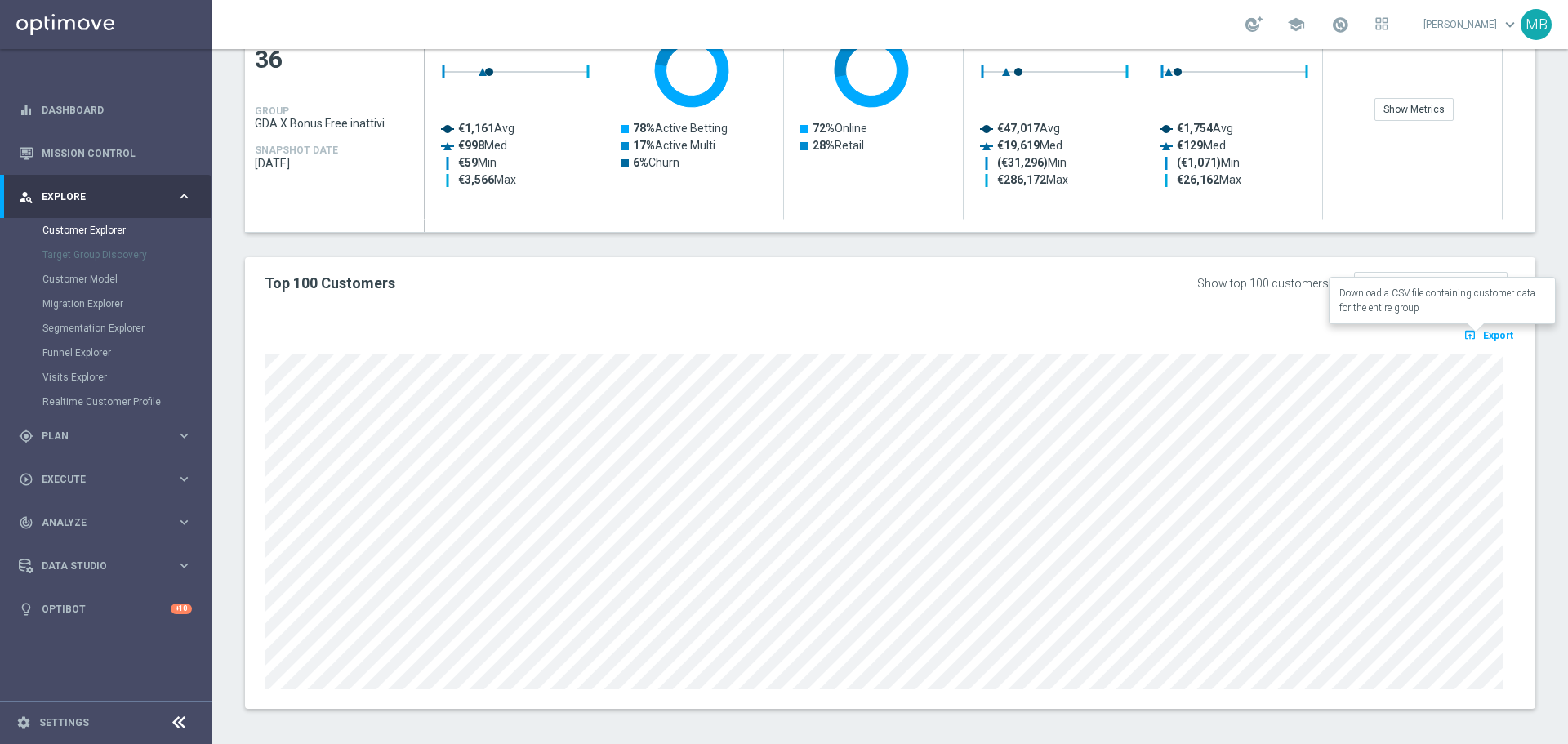
click at [1489, 338] on span "Export" at bounding box center [1498, 335] width 30 height 12
